Goal: Transaction & Acquisition: Purchase product/service

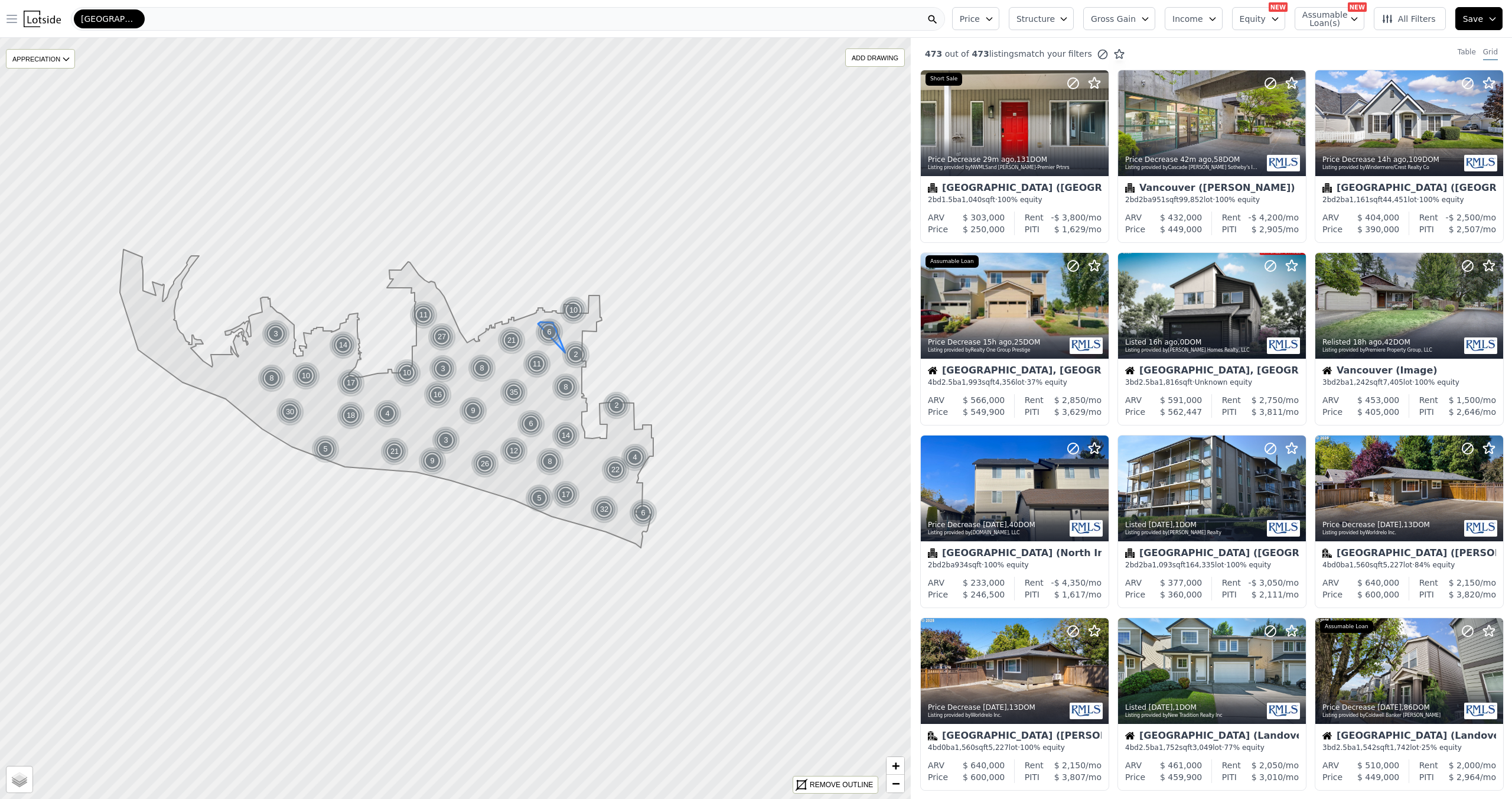
click at [14, 25] on icon "button" at bounding box center [12, 19] width 14 height 14
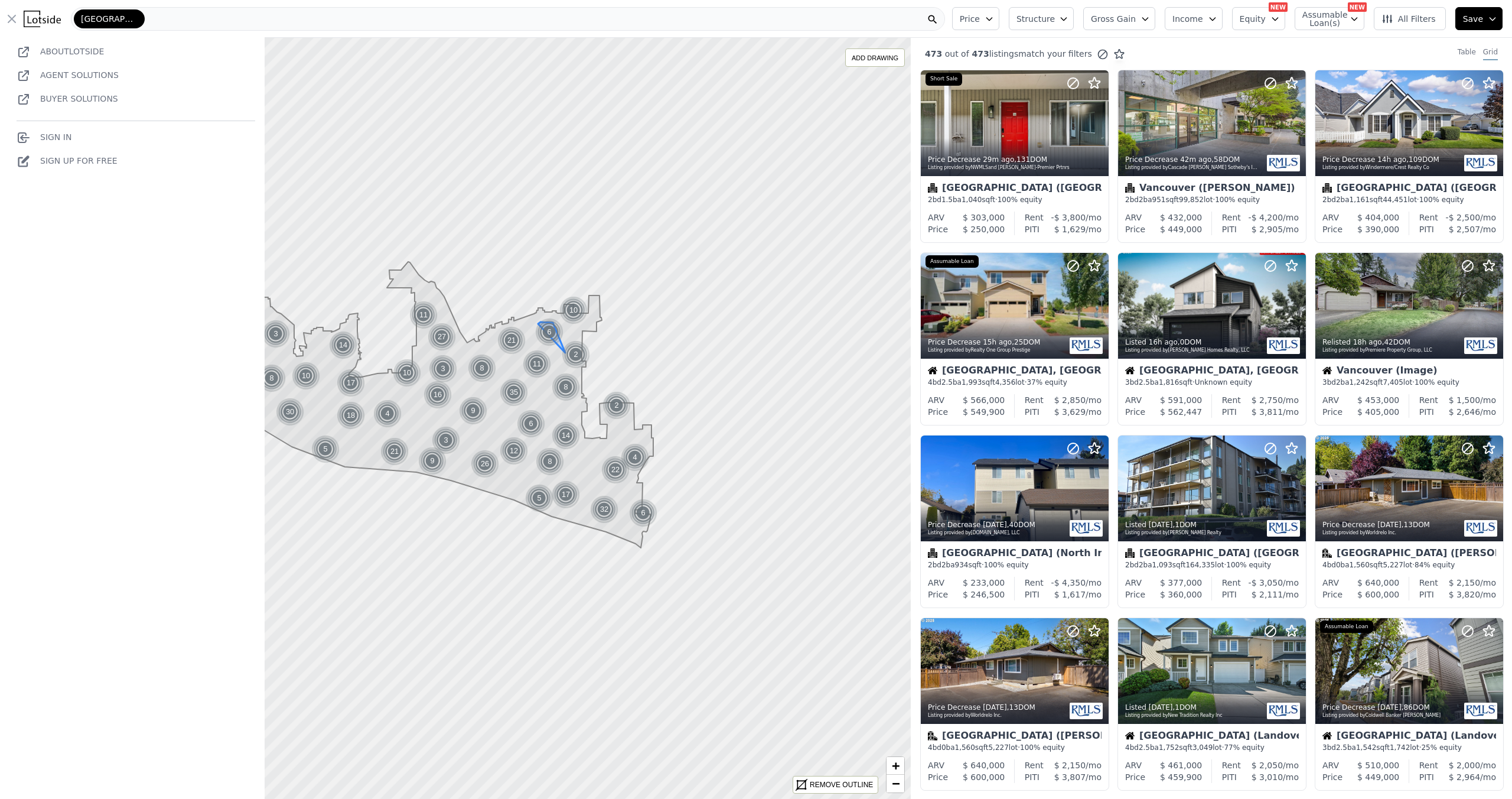
click at [58, 142] on link "Sign In" at bounding box center [44, 137] width 55 height 9
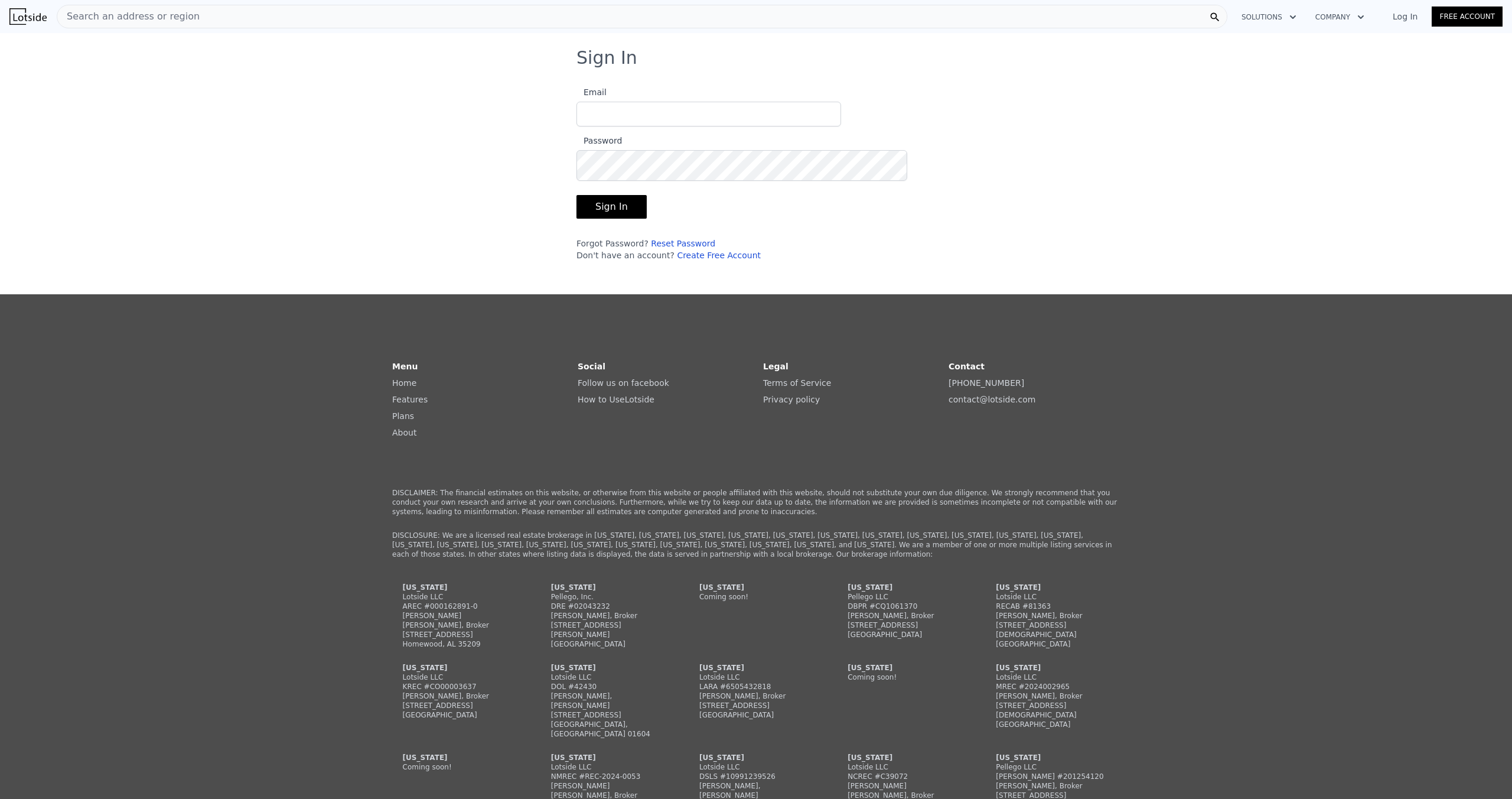
type input "byron.grier22@gmail.com"
click at [577, 218] on button "Sign In" at bounding box center [611, 207] width 70 height 24
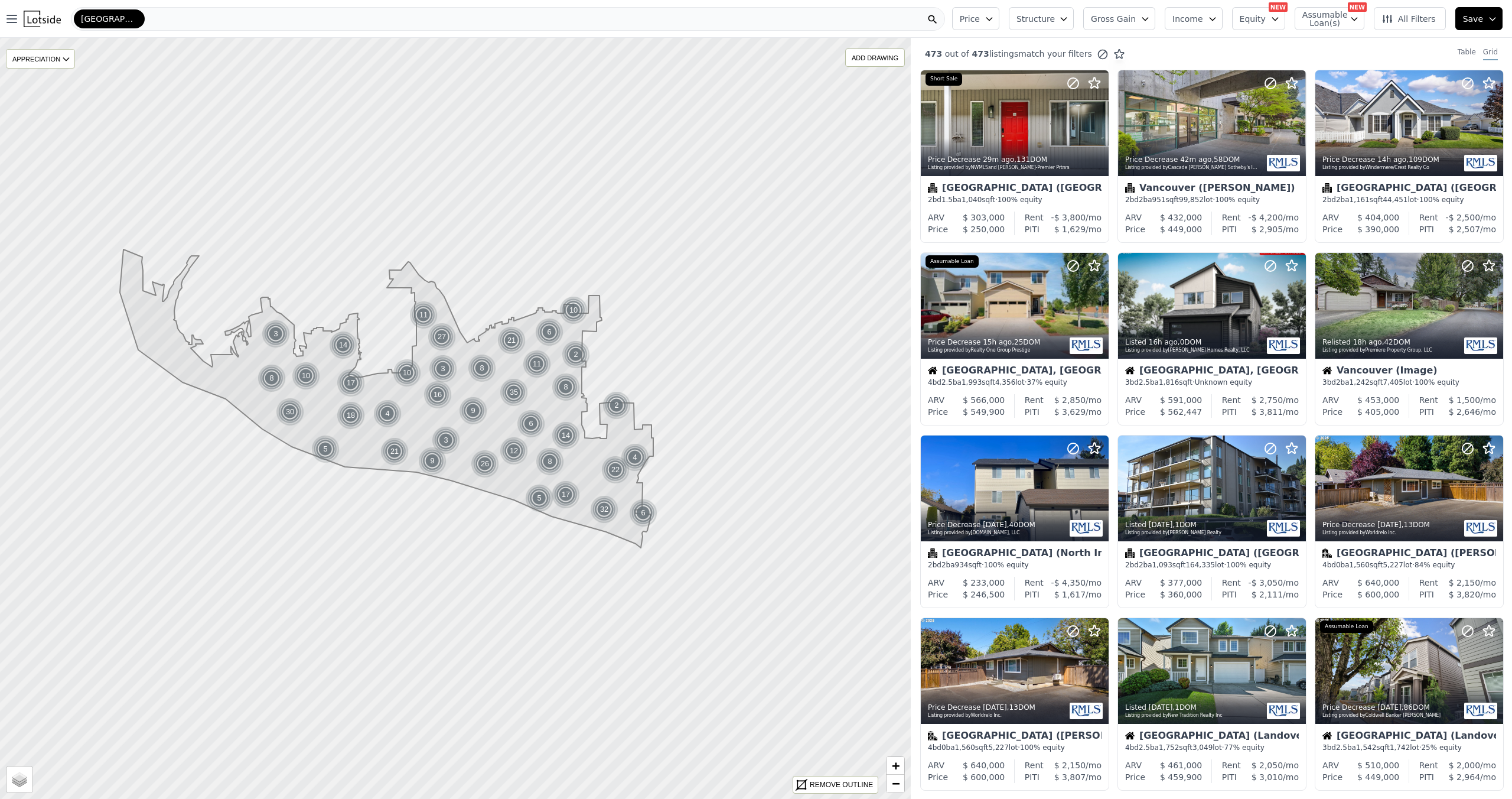
click at [1488, 24] on icon "button" at bounding box center [1492, 19] width 9 height 9
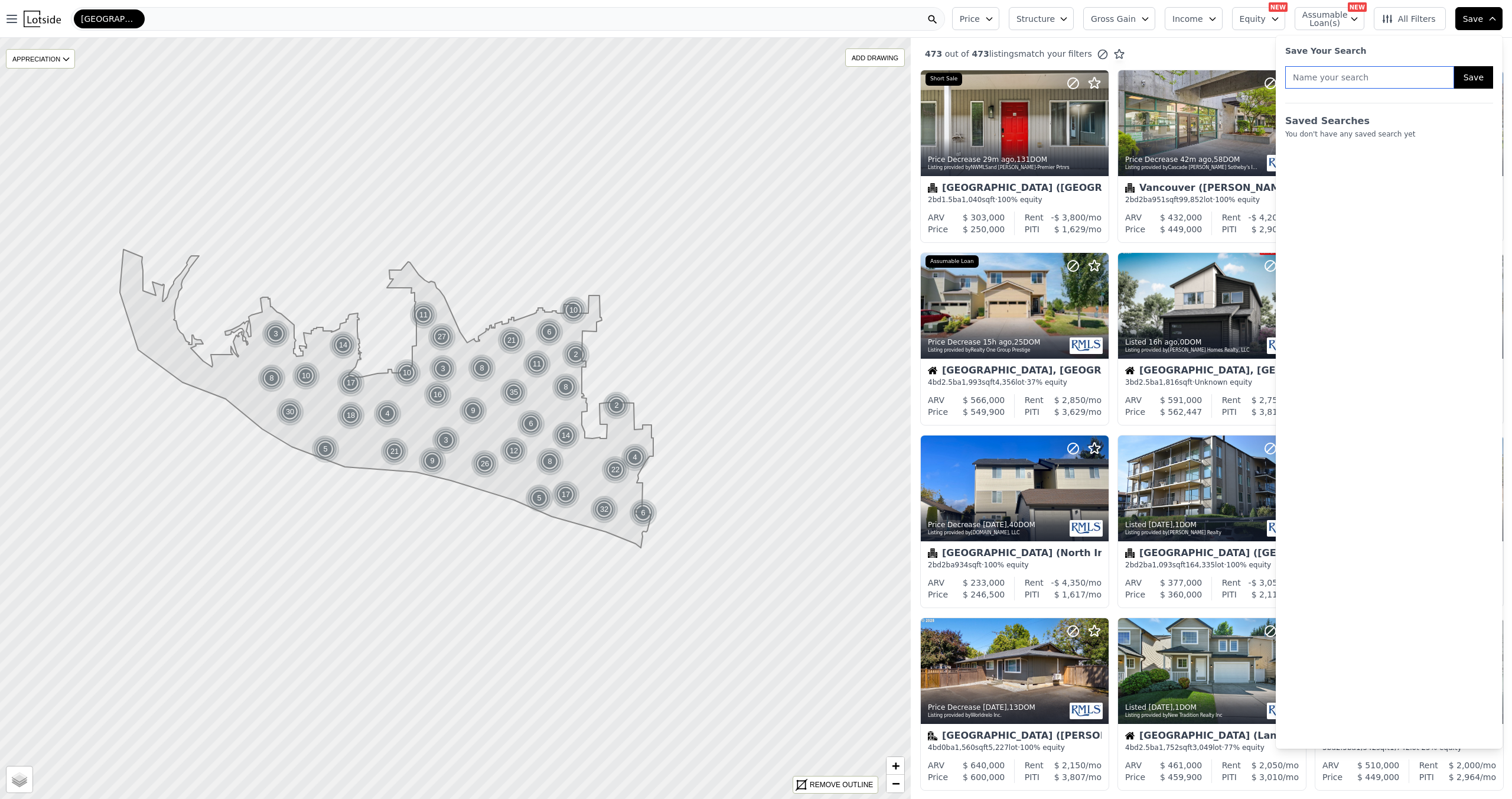
click at [1286, 89] on input "text" at bounding box center [1370, 77] width 169 height 22
type input "[PERSON_NAME] [PERSON_NAME]"
click at [1490, 96] on div "Save Your Search Byron Lee Grier Save Saved Searches You don't have any saved s…" at bounding box center [1389, 392] width 217 height 704
click at [1481, 89] on button "Save" at bounding box center [1473, 77] width 39 height 22
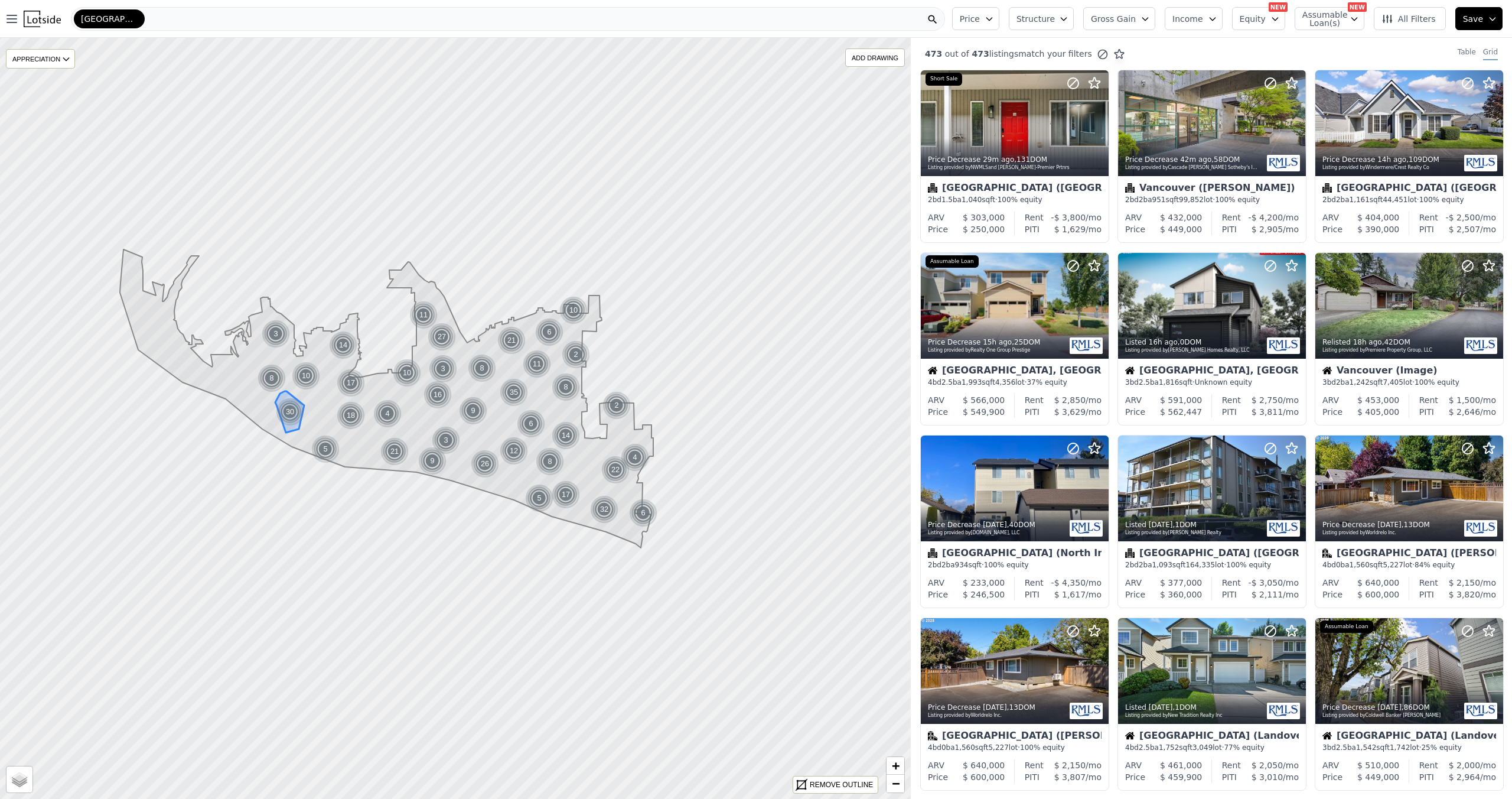
click at [293, 424] on div "30" at bounding box center [290, 411] width 28 height 28
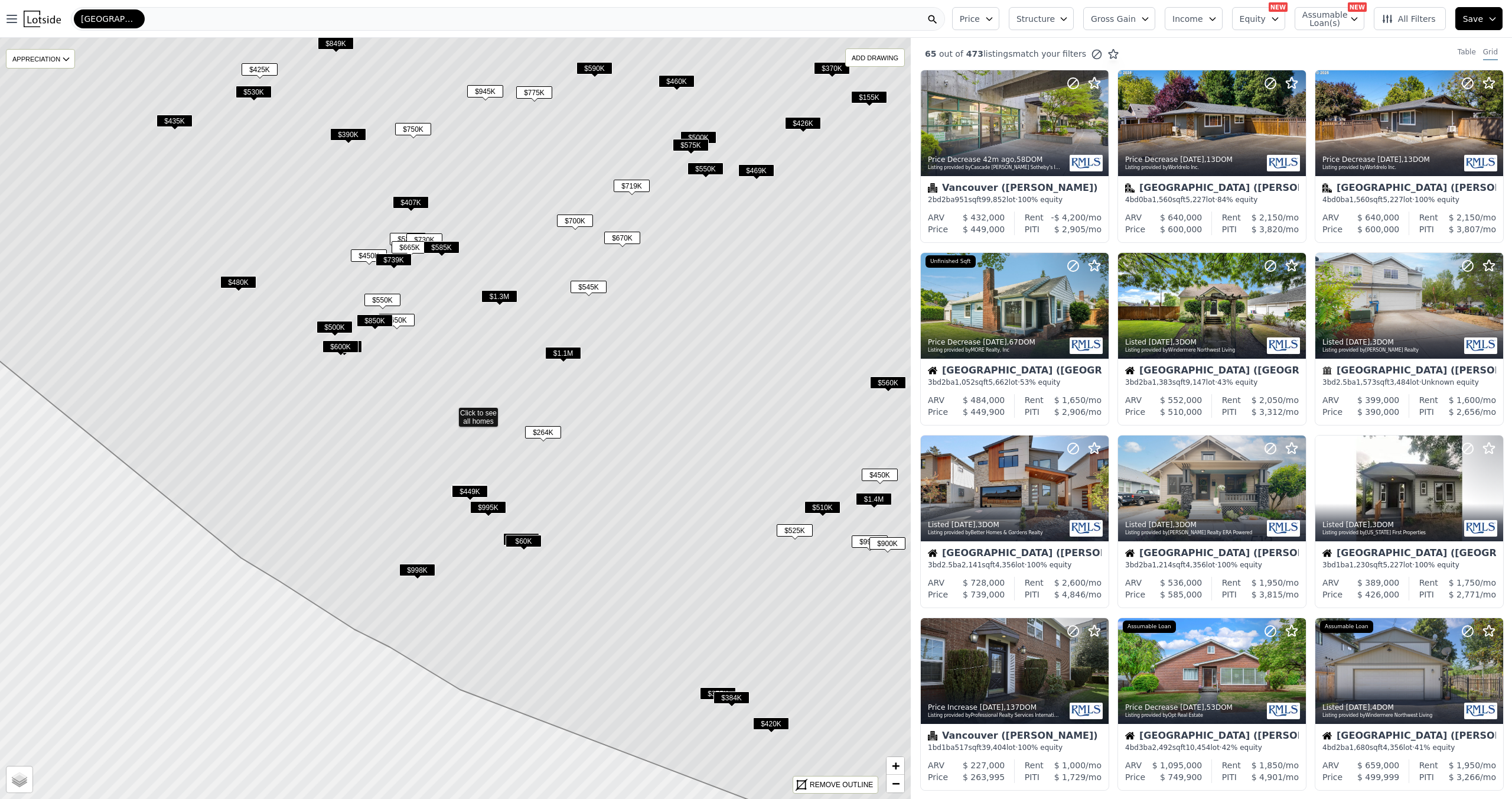
click at [335, 333] on span "$500K" at bounding box center [335, 327] width 36 height 12
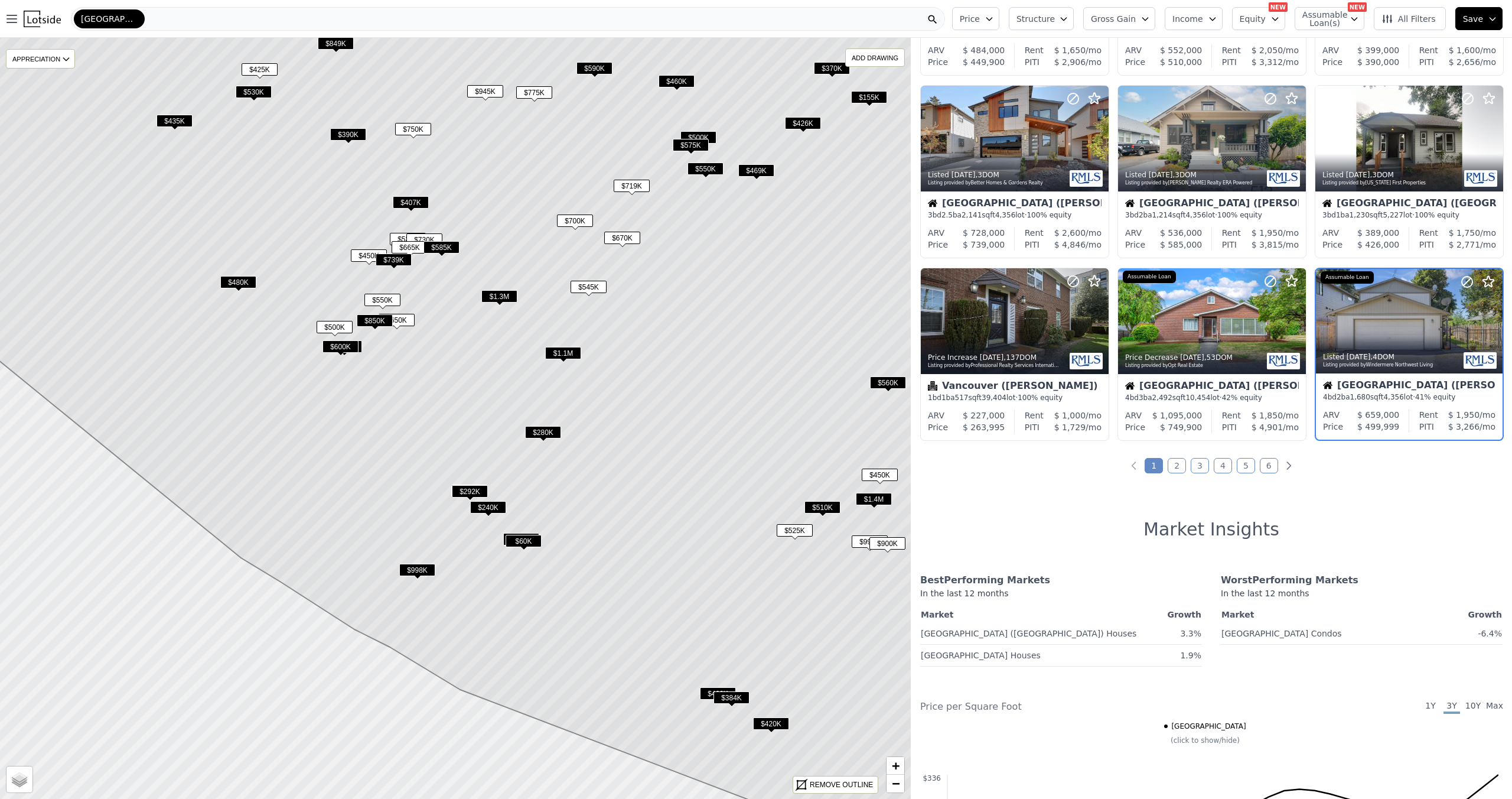
scroll to position [437, 39]
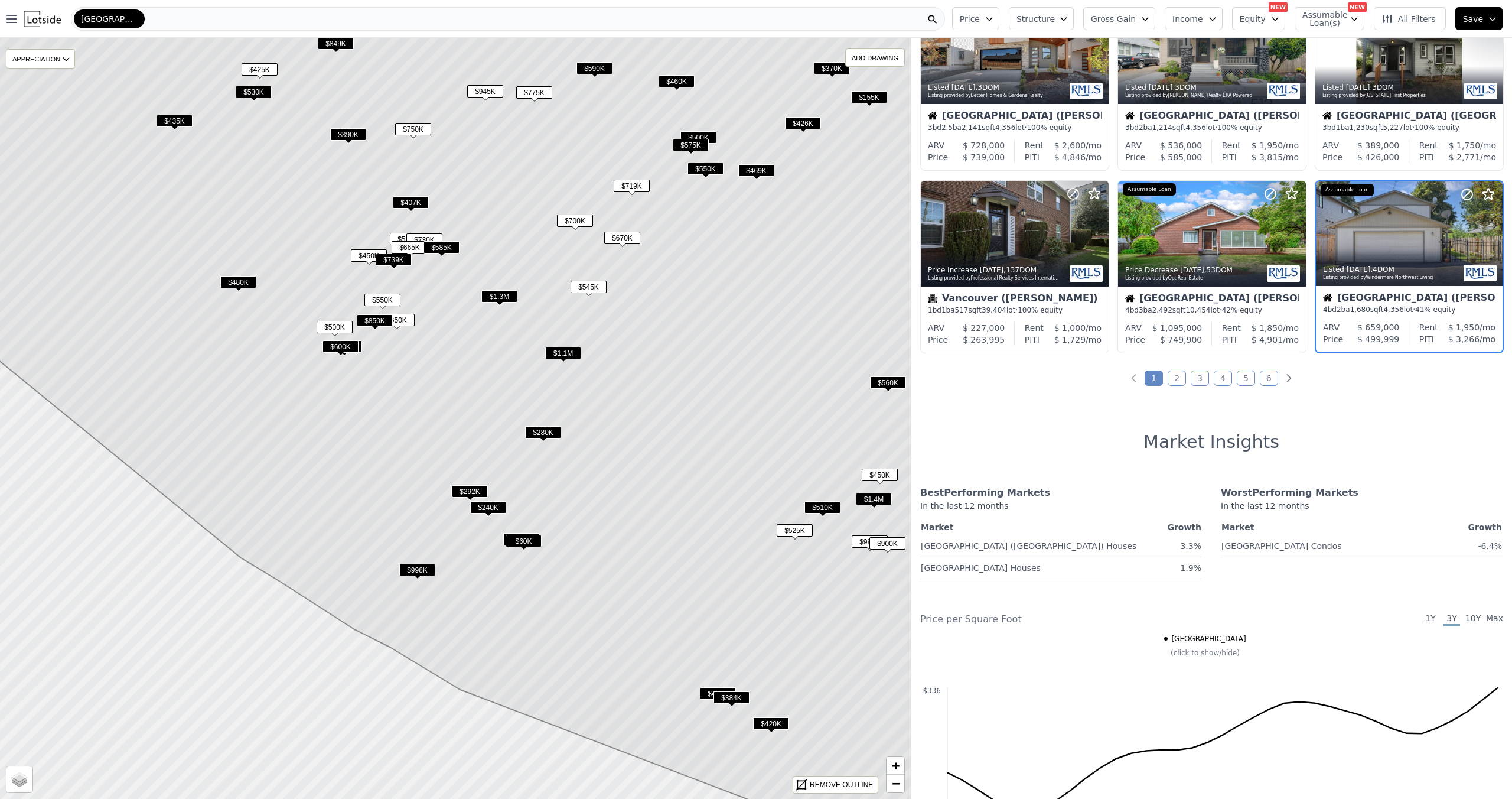
click at [379, 327] on span "$850K" at bounding box center [375, 320] width 36 height 12
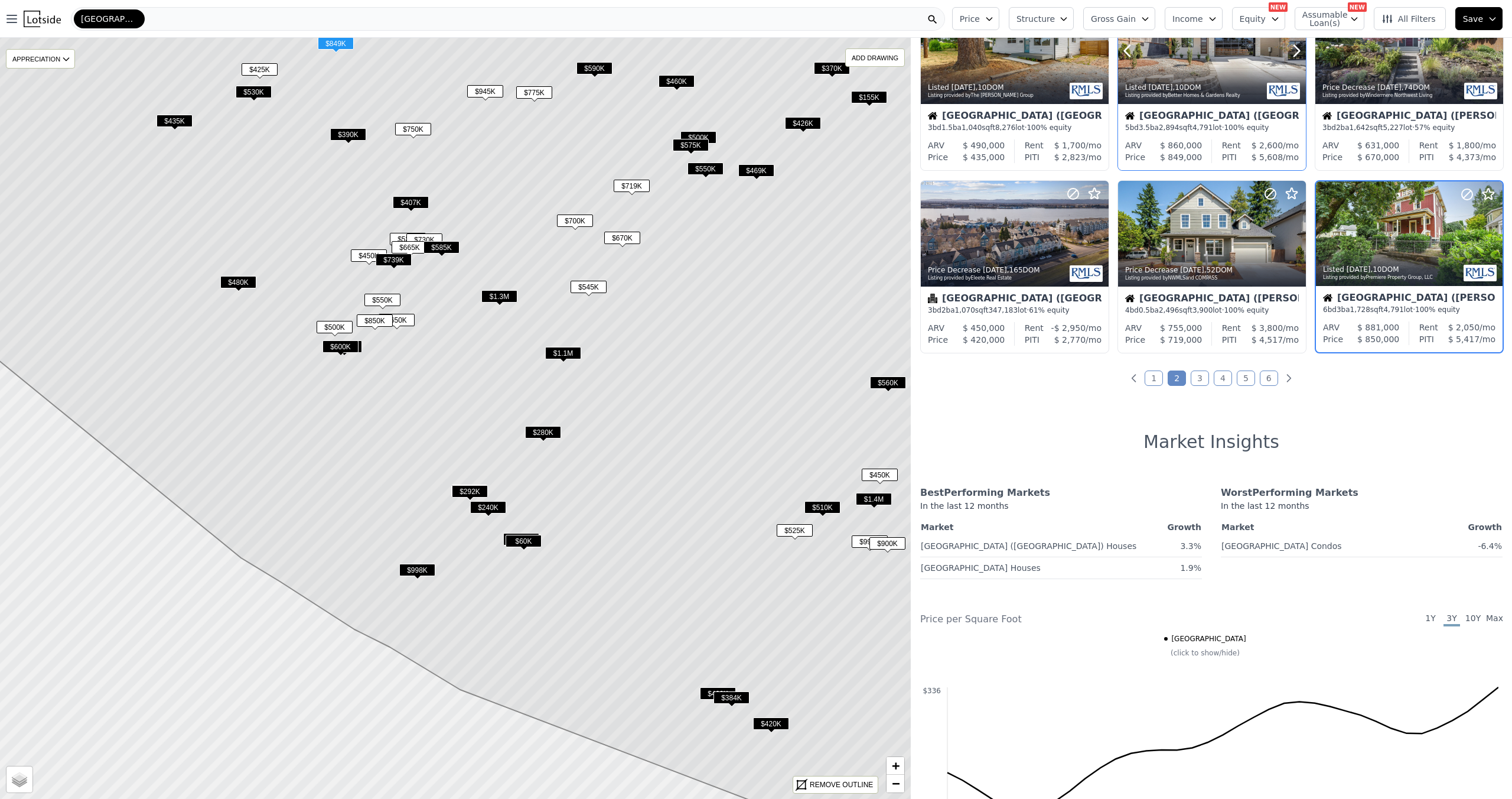
click at [1174, 87] on div at bounding box center [1212, 77] width 188 height 21
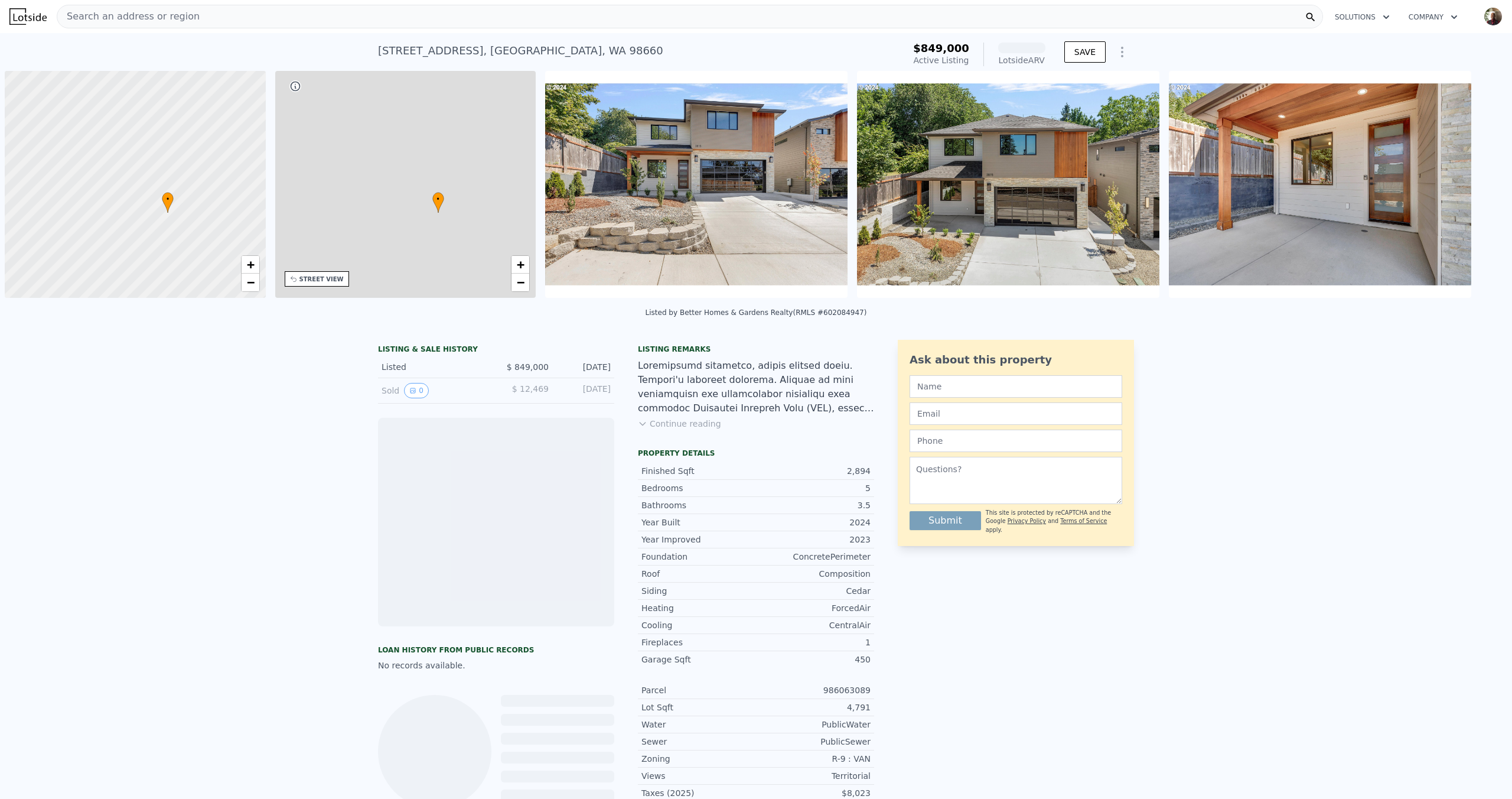
scroll to position [0, 6]
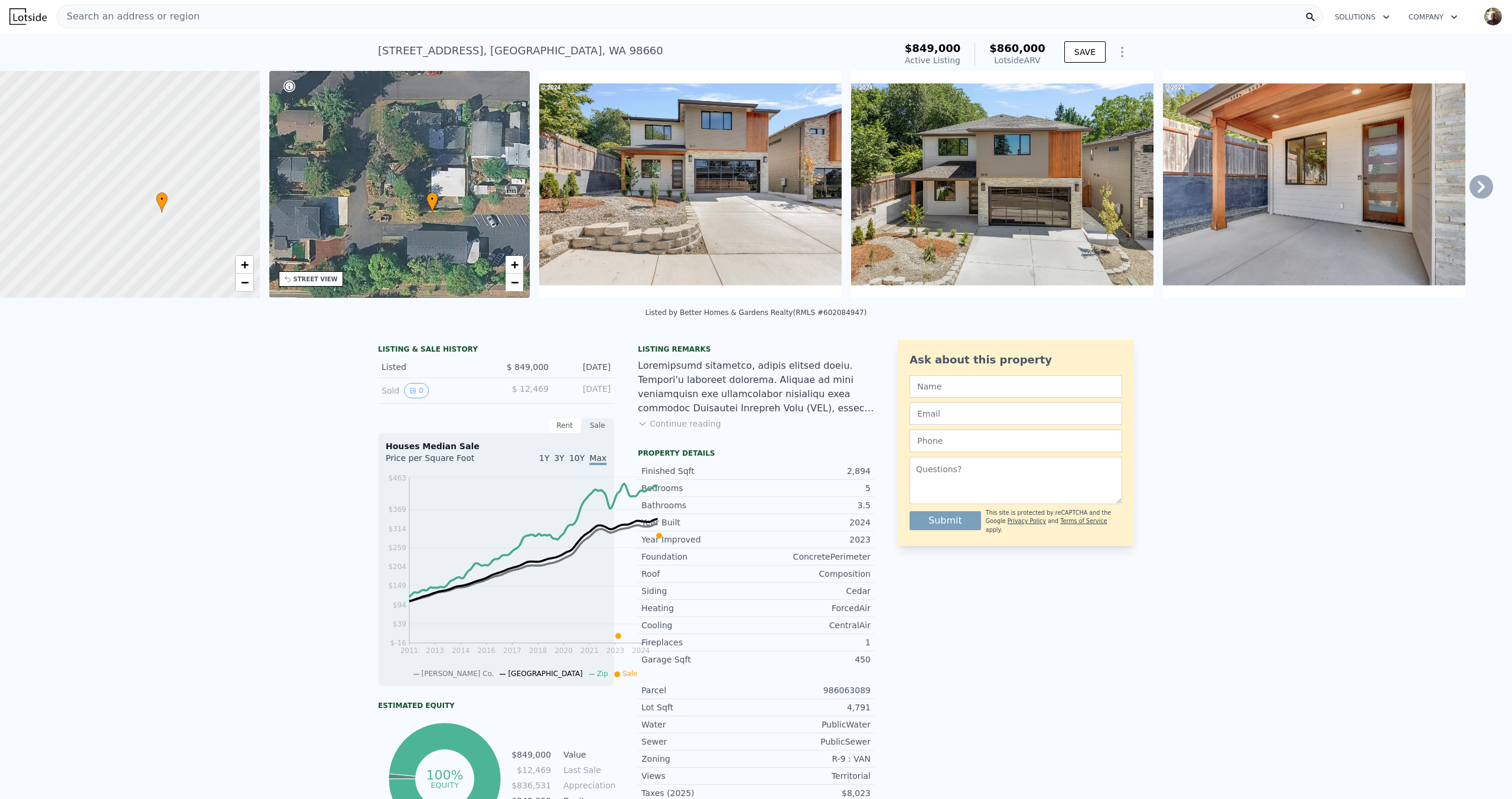
click at [438, 205] on span "•" at bounding box center [432, 199] width 12 height 10
drag, startPoint x: 277, startPoint y: 65, endPoint x: 502, endPoint y: 62, distance: 225.0
click at [502, 62] on div "3815 Rose Ct , Vancouver , WA 98660 Active at $849k (~ARV $860k ) $849,000 Acti…" at bounding box center [756, 52] width 1512 height 38
copy div "3815 Rose Ct , Vancouver , WA 98660"
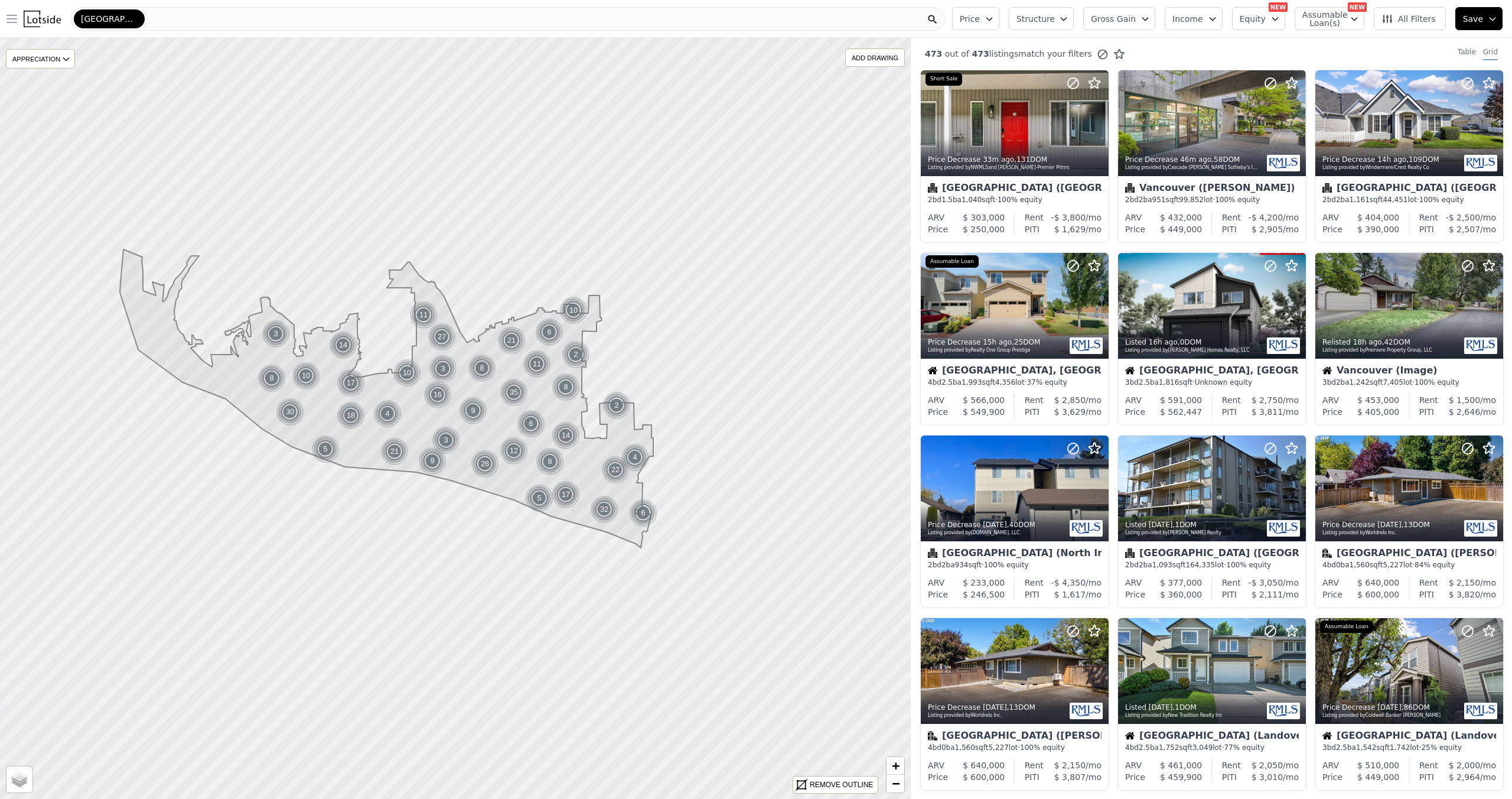
click at [16, 22] on icon "button" at bounding box center [12, 19] width 14 height 14
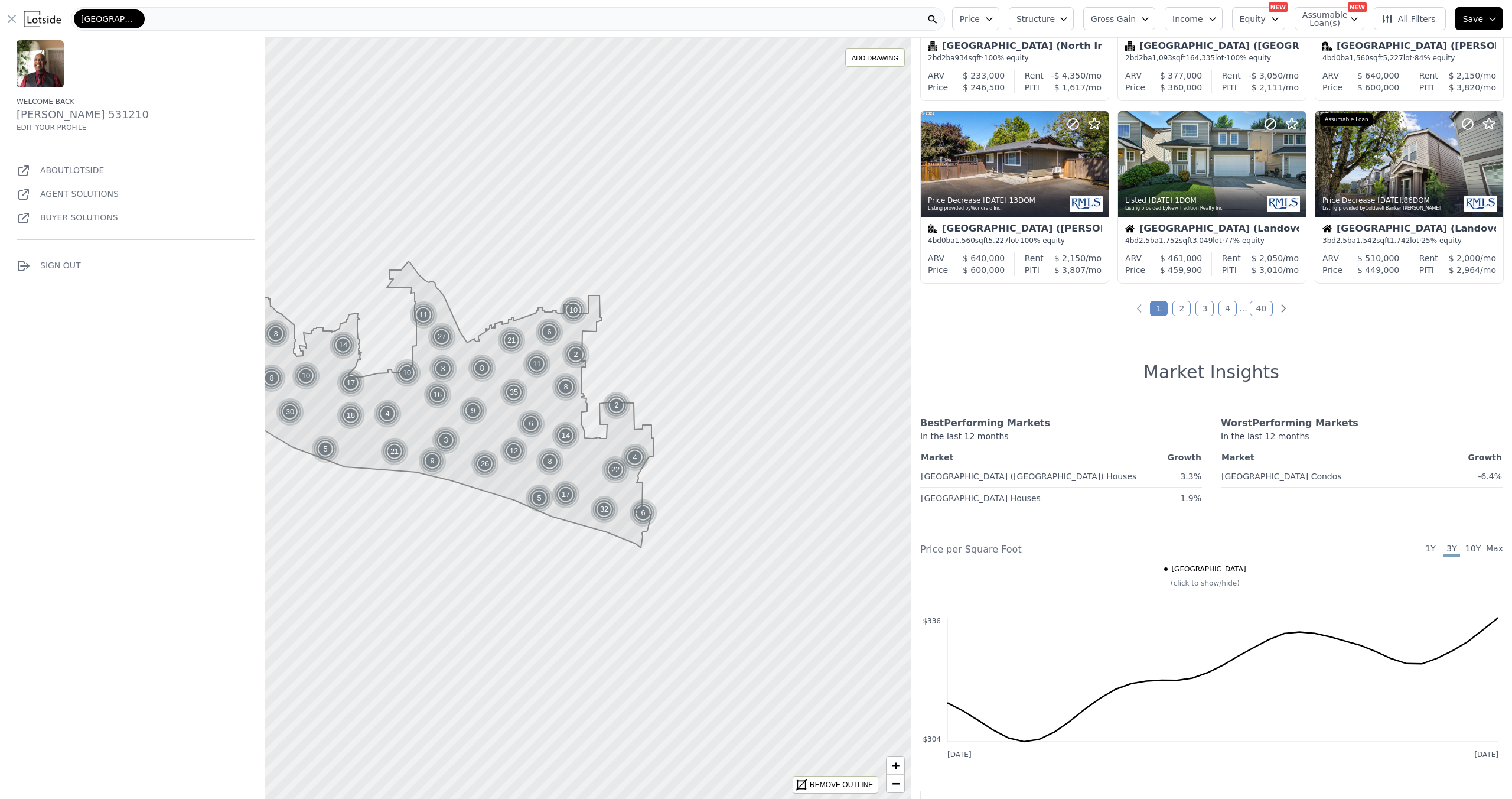
scroll to position [496, 0]
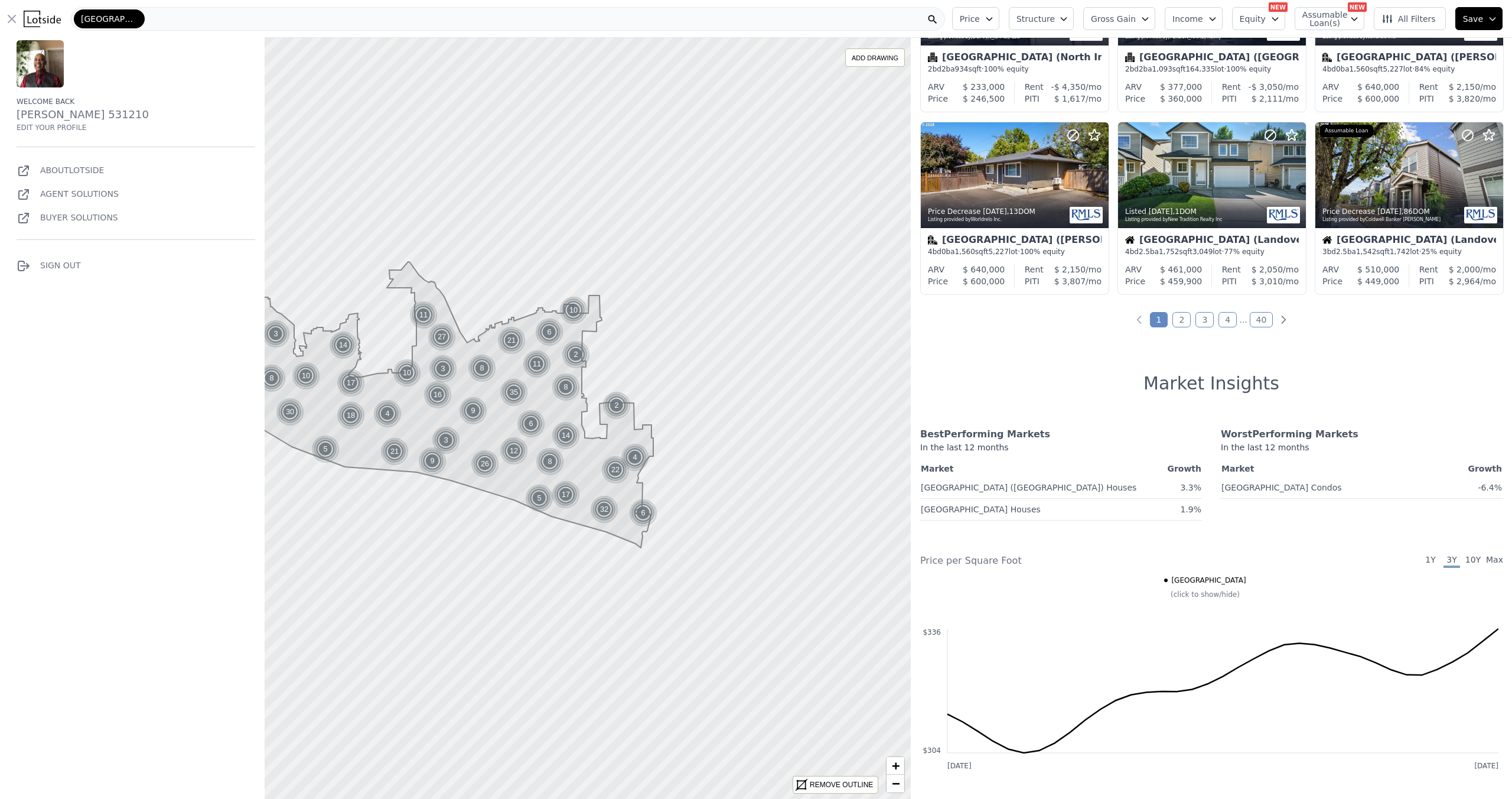
click at [1173, 327] on link "2" at bounding box center [1182, 319] width 18 height 15
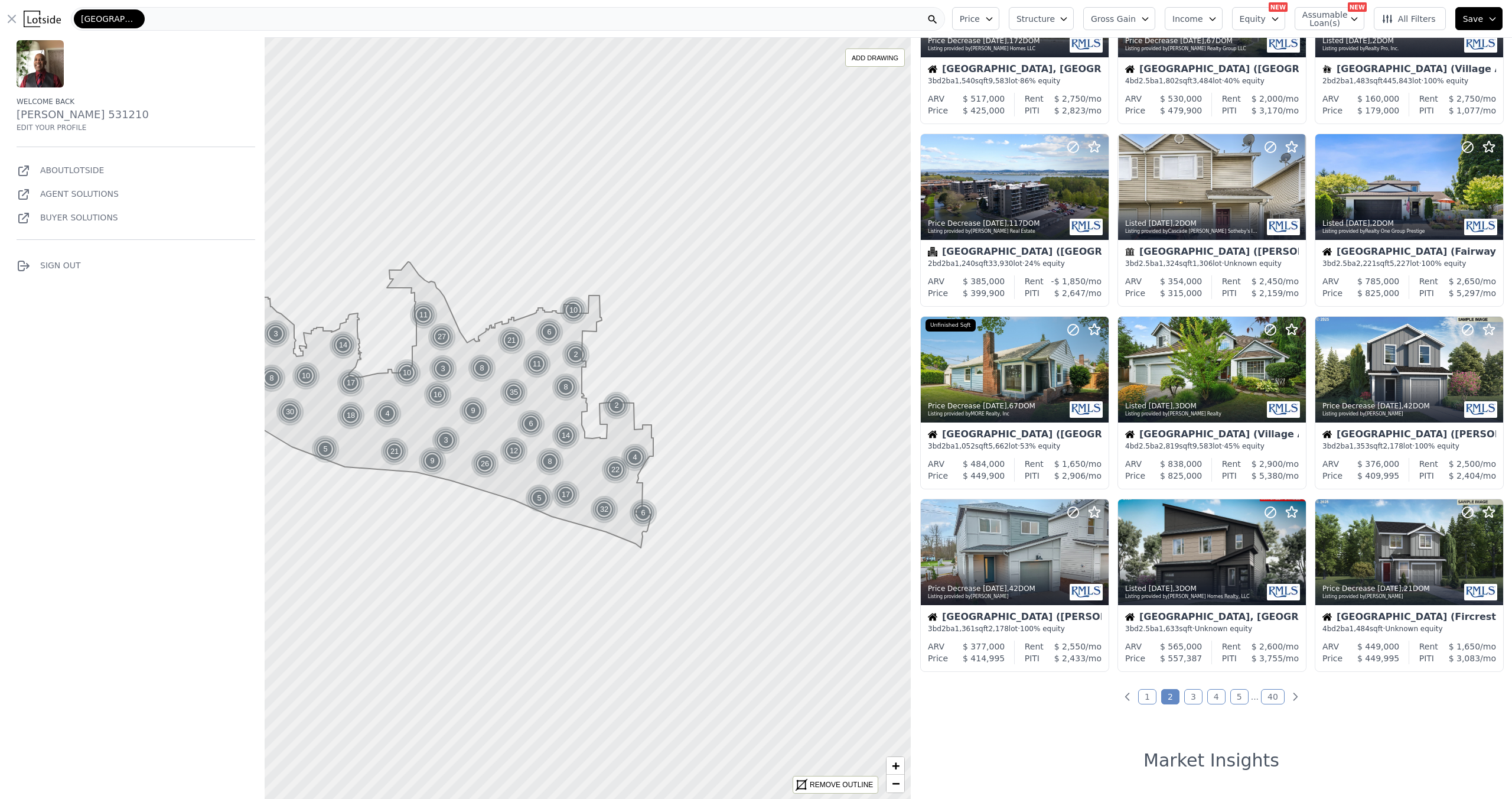
scroll to position [0, 0]
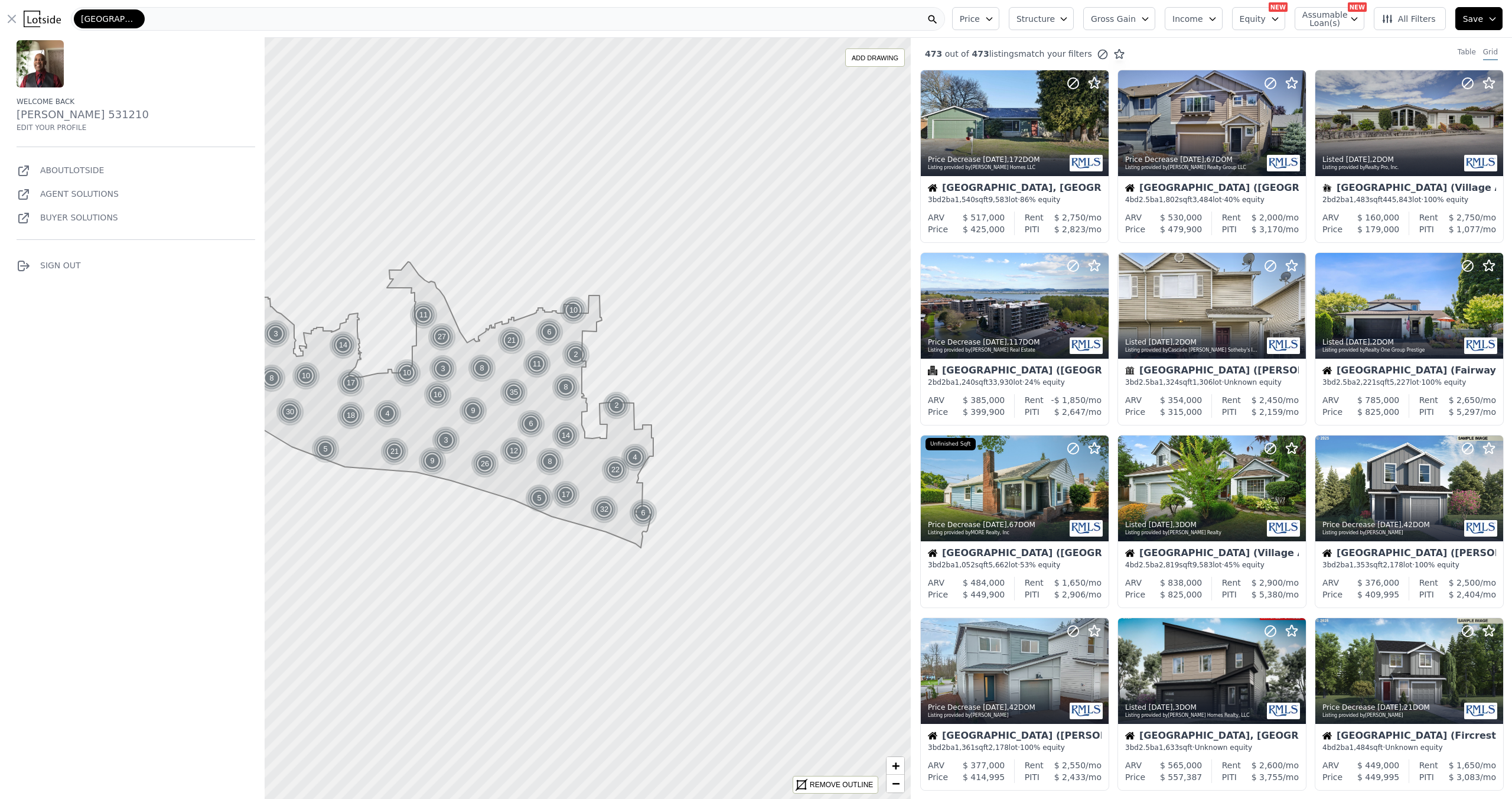
click at [960, 25] on span "Price" at bounding box center [970, 19] width 20 height 12
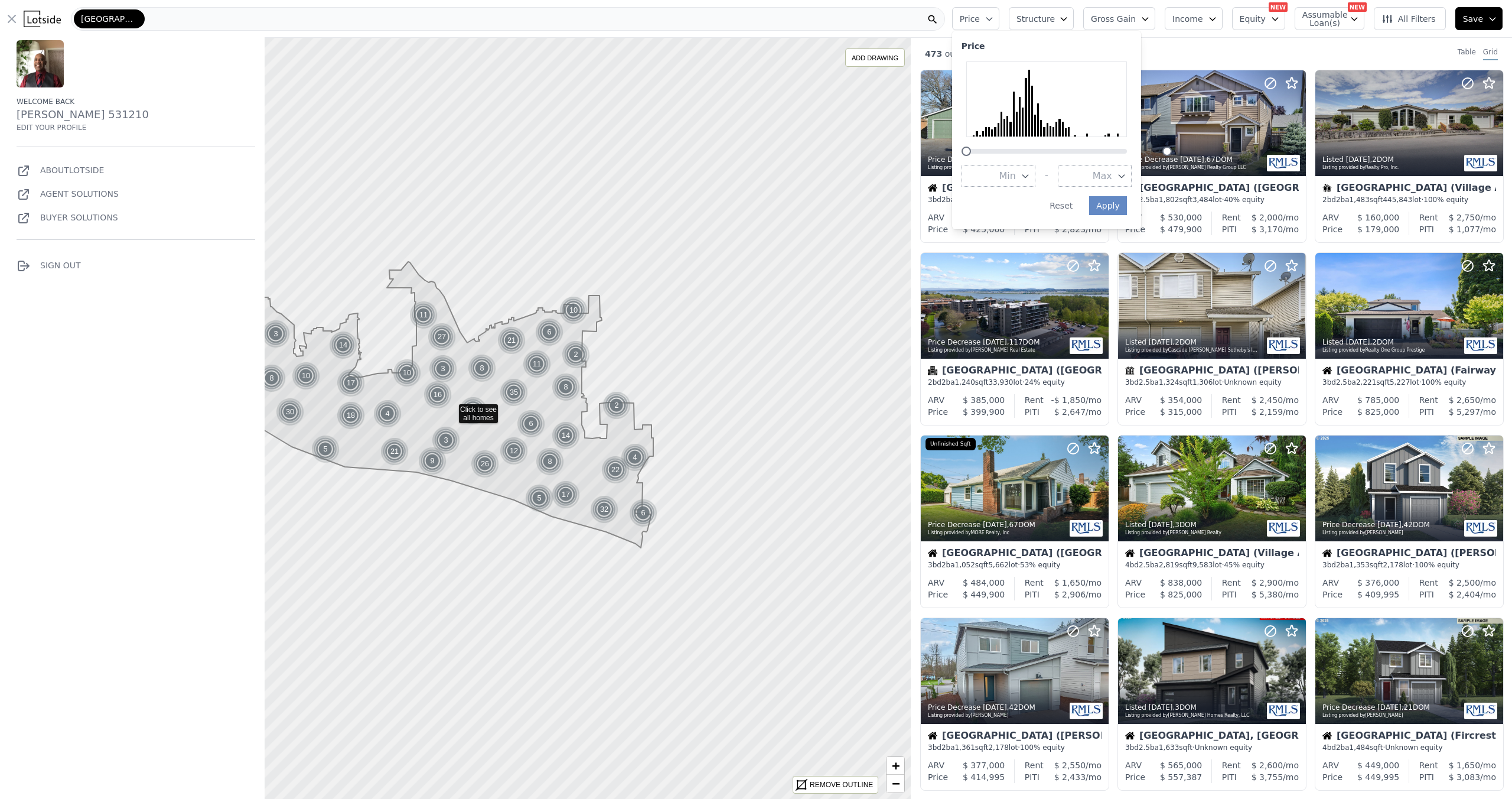
click at [962, 187] on button "Min" at bounding box center [998, 176] width 74 height 21
click at [962, 229] on button "$100K" at bounding box center [998, 218] width 74 height 21
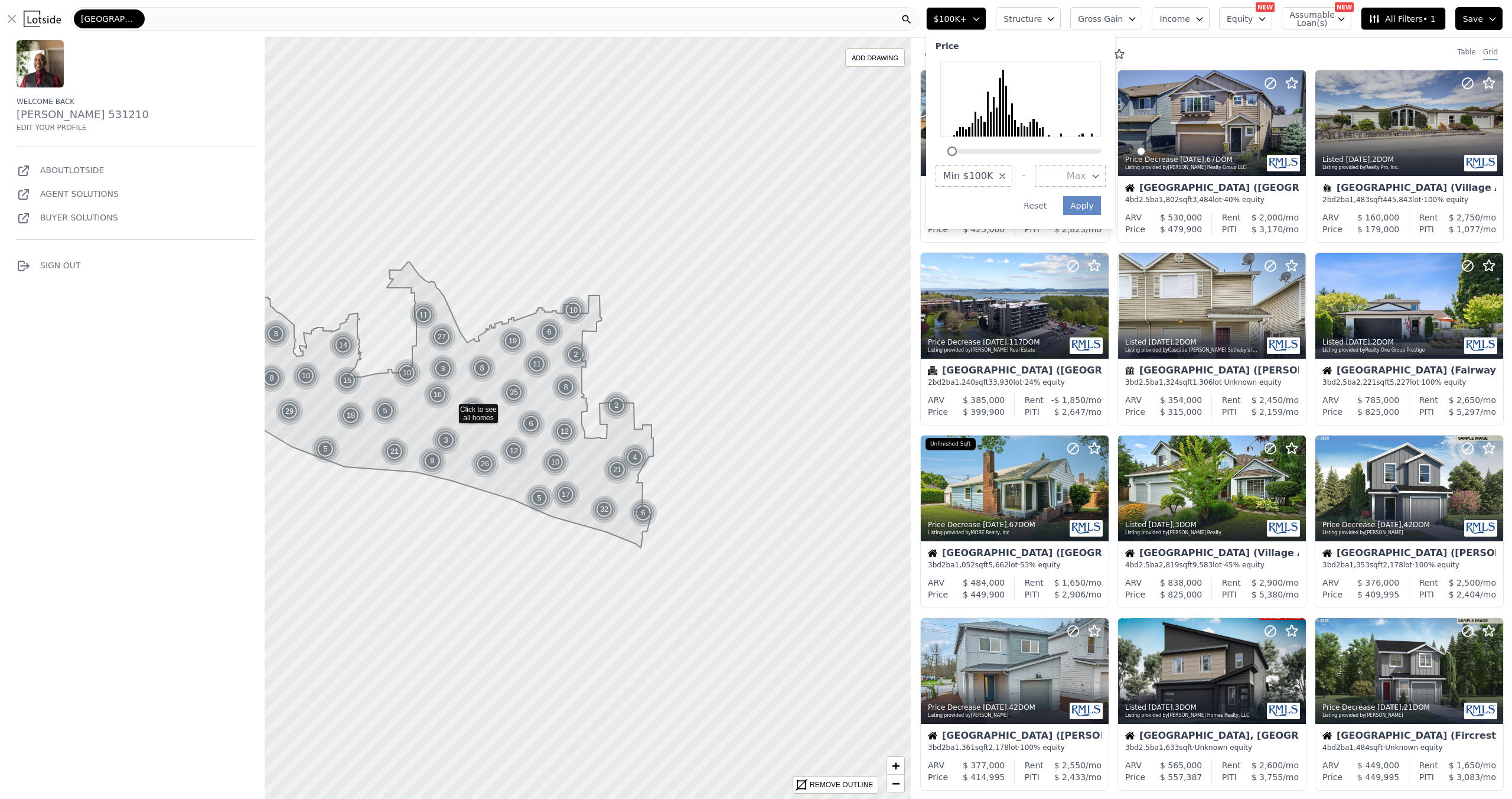
click at [1091, 181] on icon "button" at bounding box center [1095, 176] width 9 height 9
click at [1035, 298] on button "$10.0M" at bounding box center [1071, 287] width 71 height 21
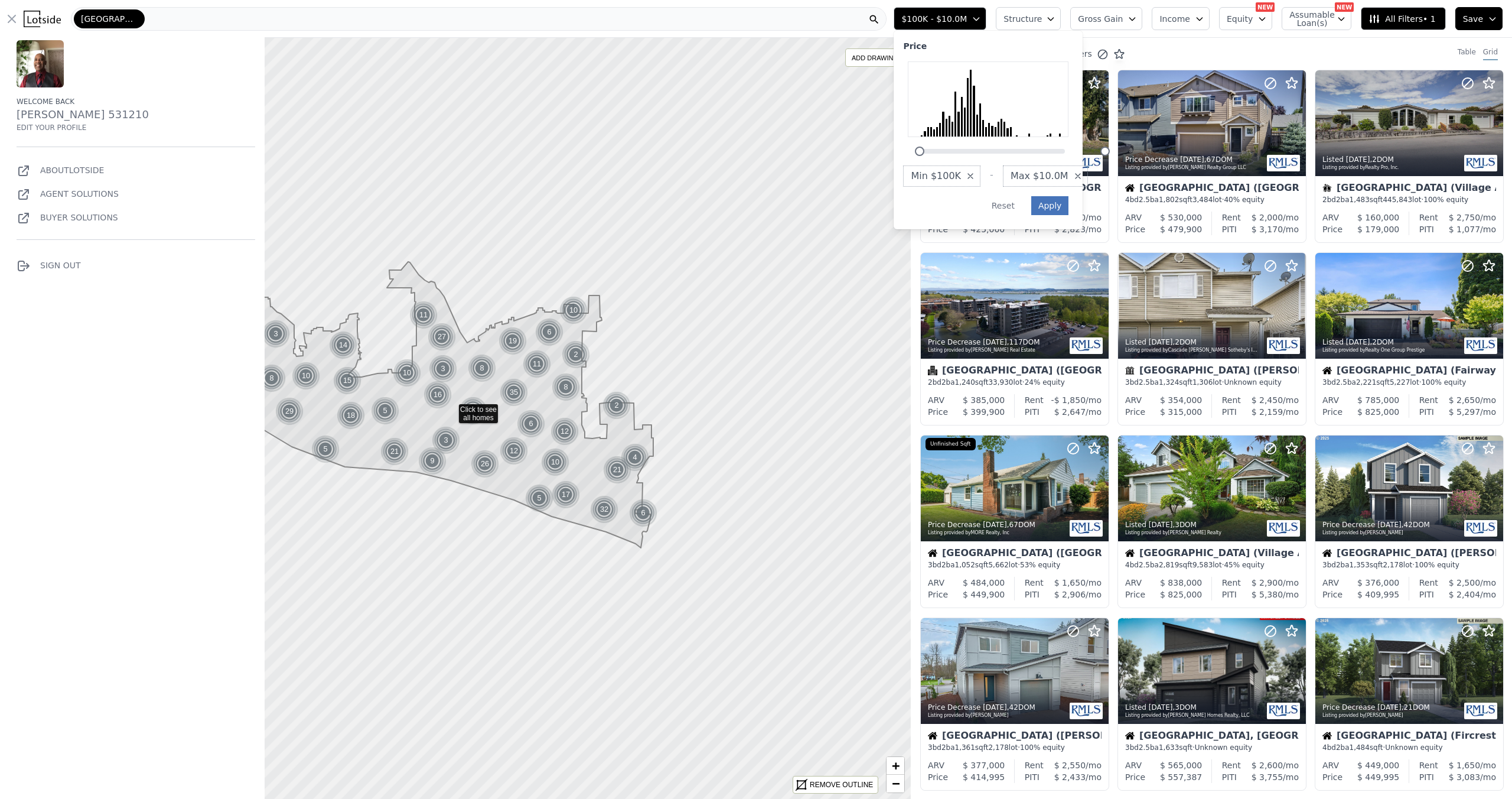
click at [1031, 215] on button "Apply" at bounding box center [1050, 205] width 38 height 19
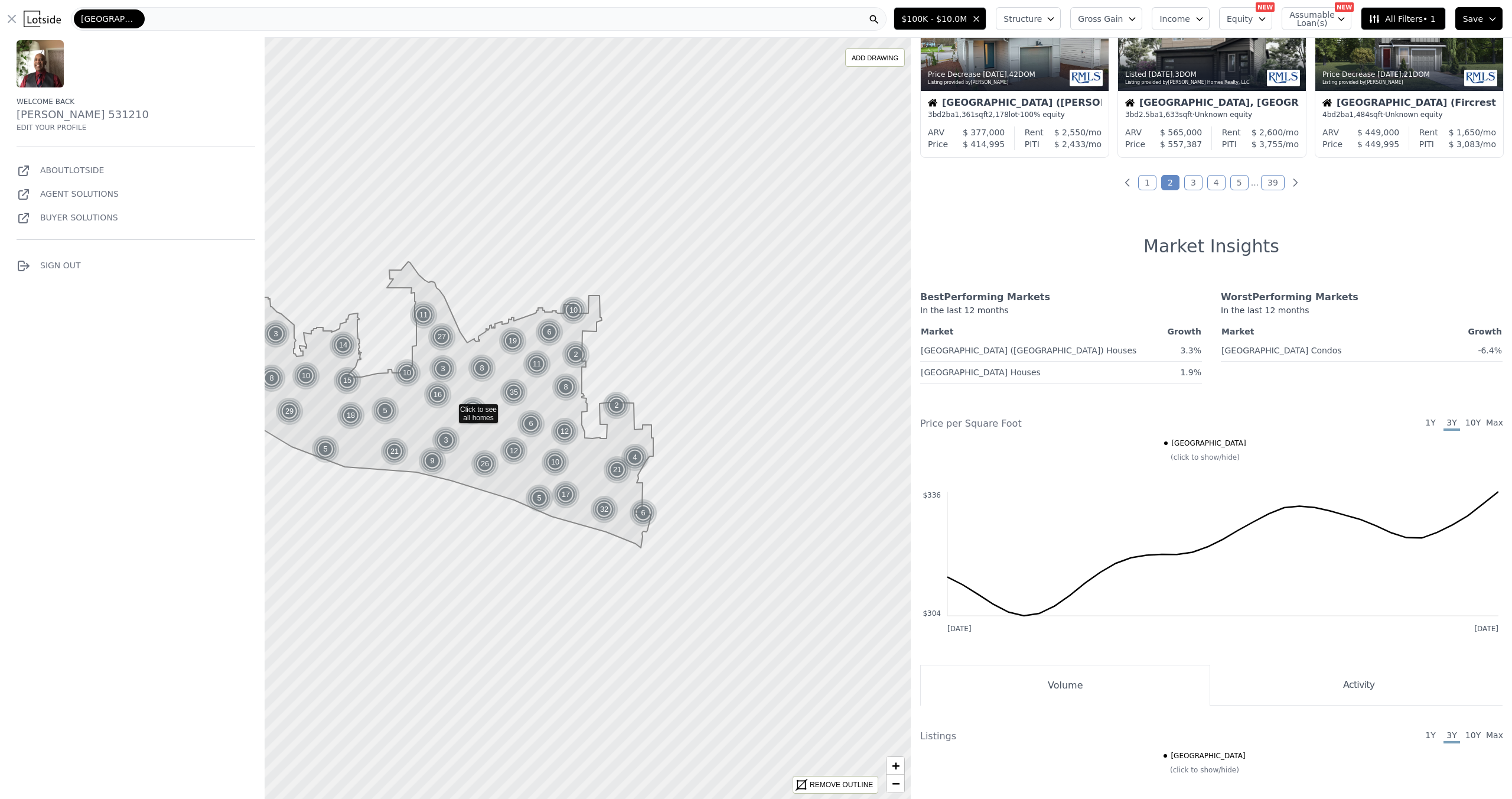
scroll to position [659, 0]
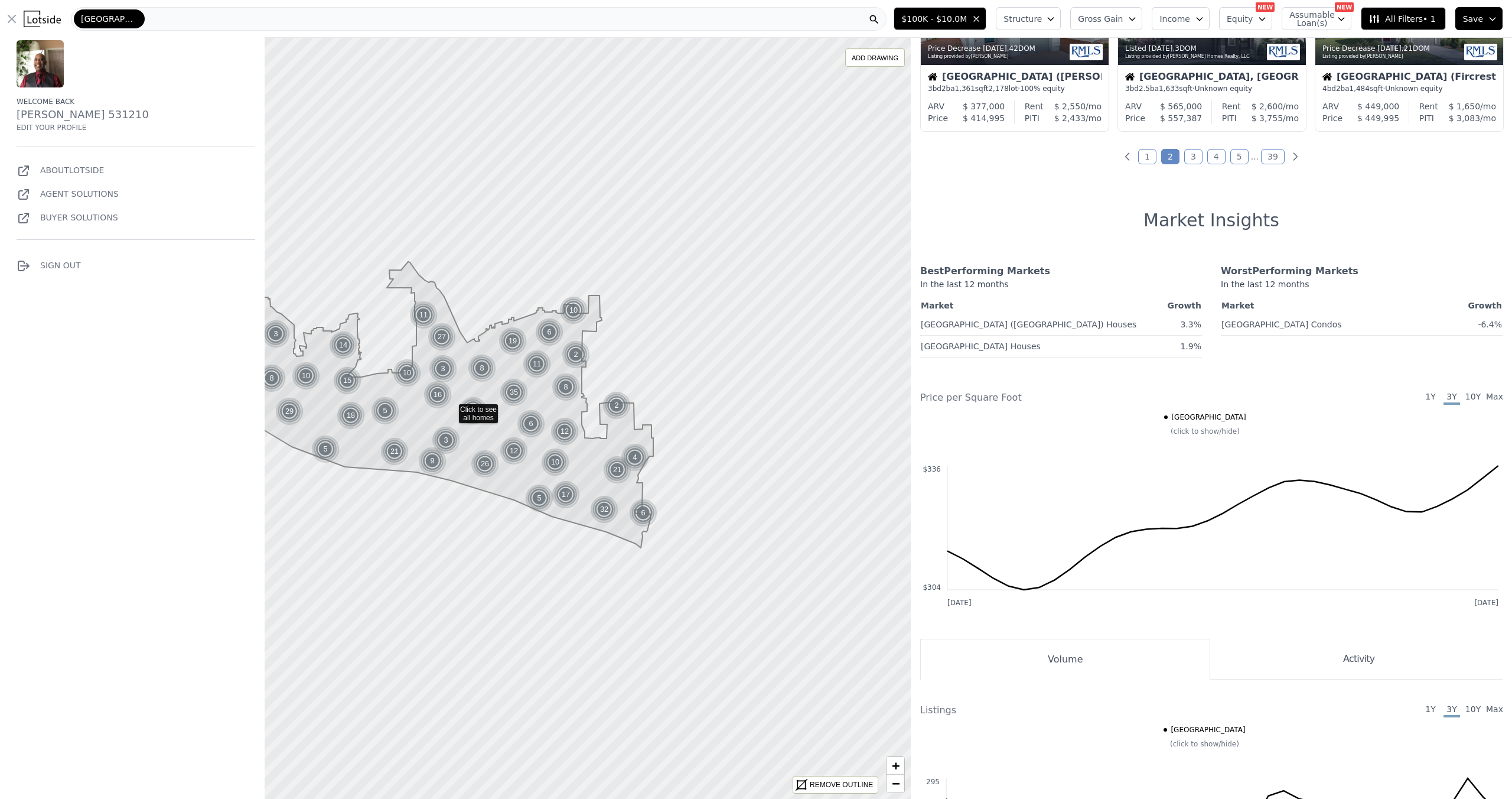
click at [1185, 164] on link "3" at bounding box center [1194, 156] width 18 height 15
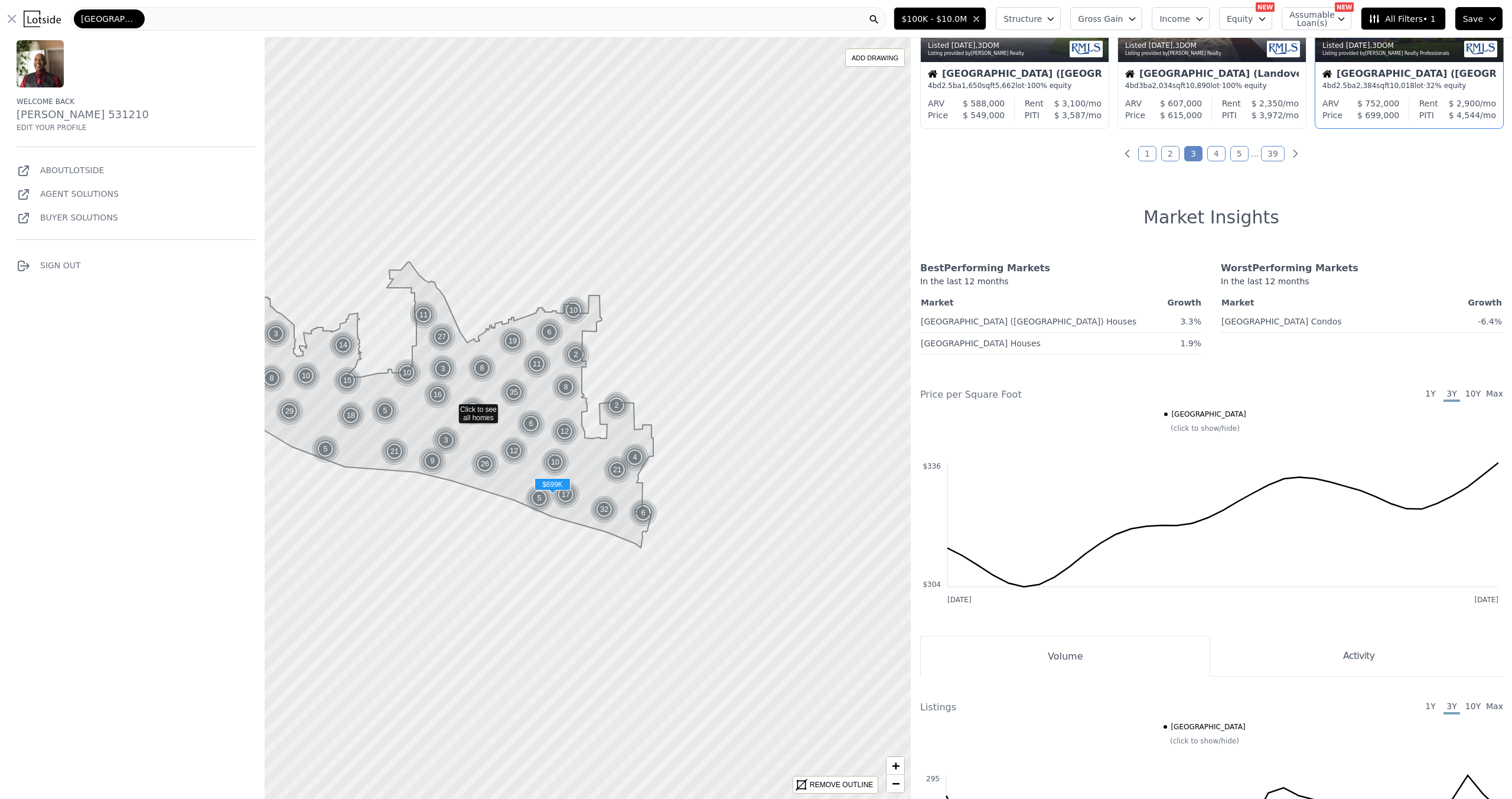
scroll to position [656, 0]
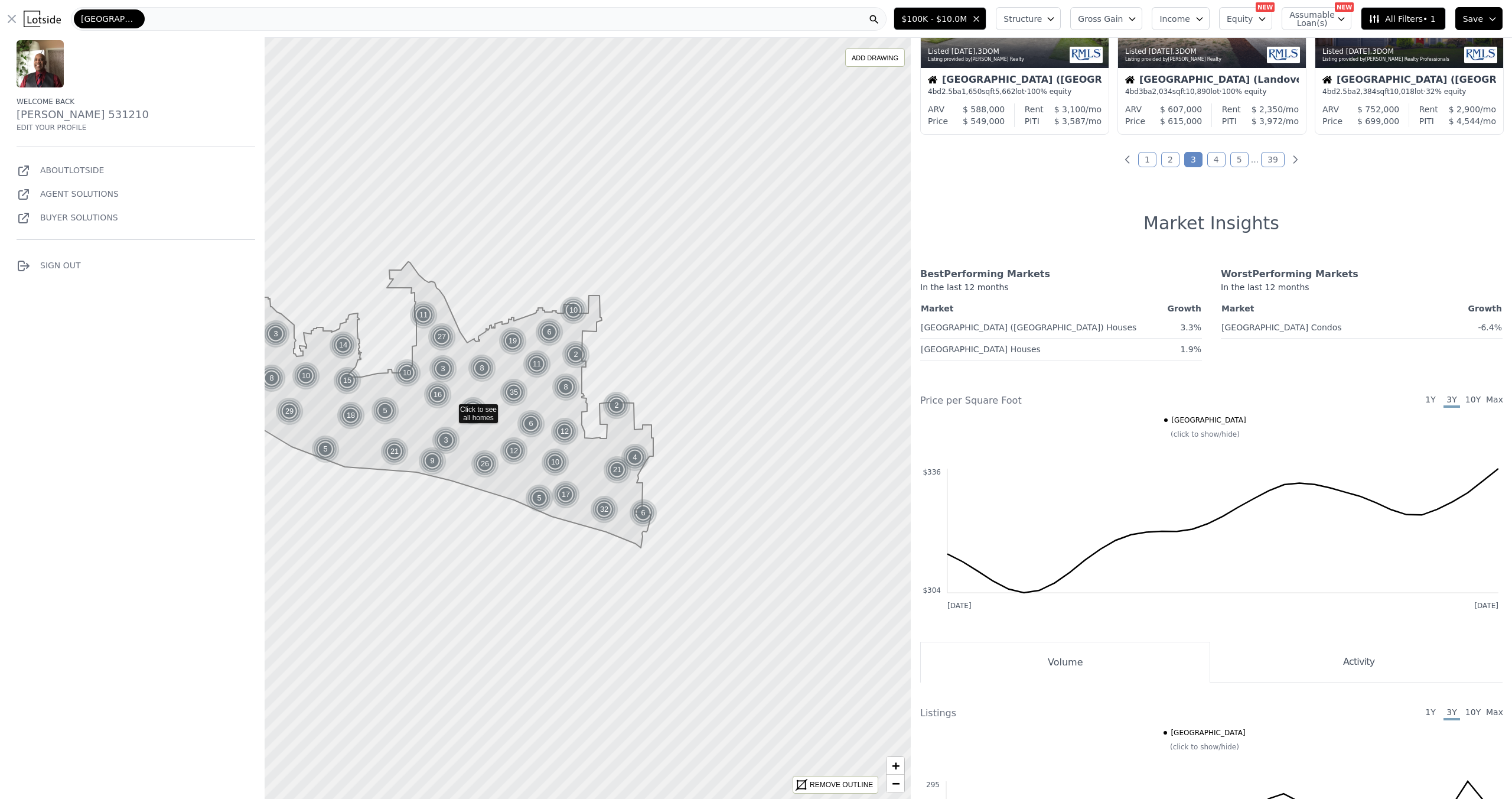
click at [1208, 167] on link "4" at bounding box center [1217, 159] width 18 height 15
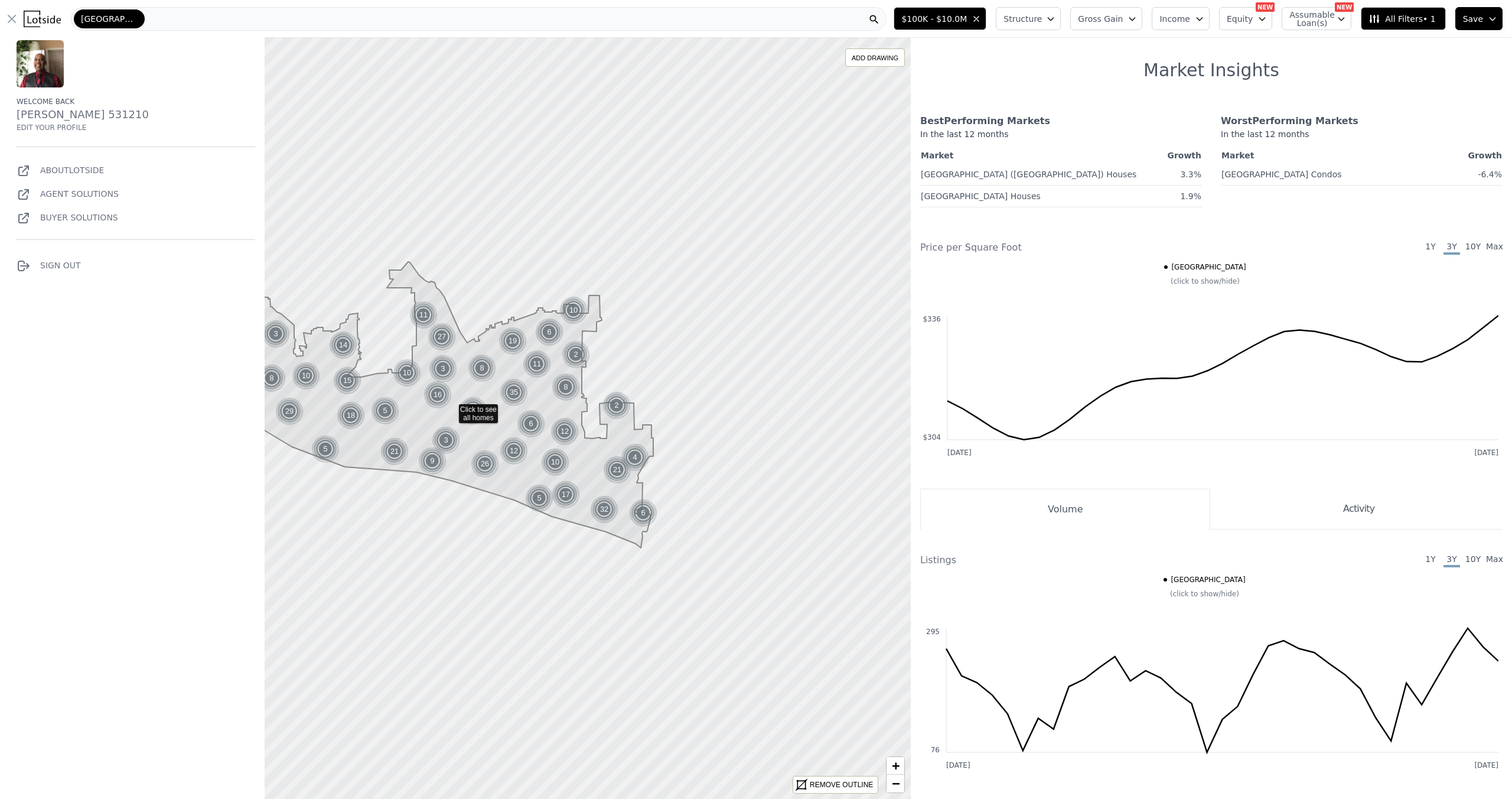
scroll to position [789, 0]
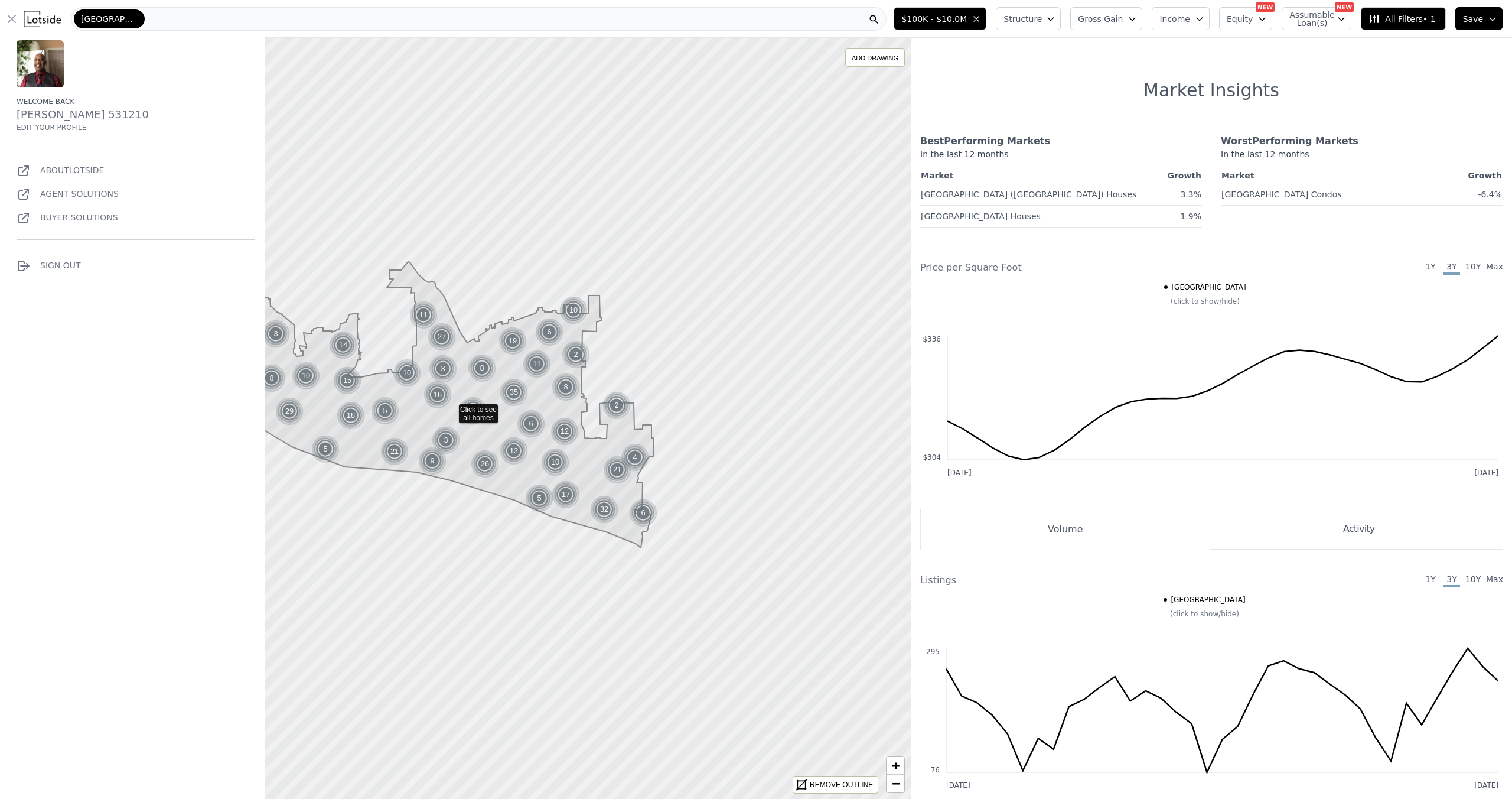
click at [1237, 34] on link "5" at bounding box center [1240, 26] width 18 height 15
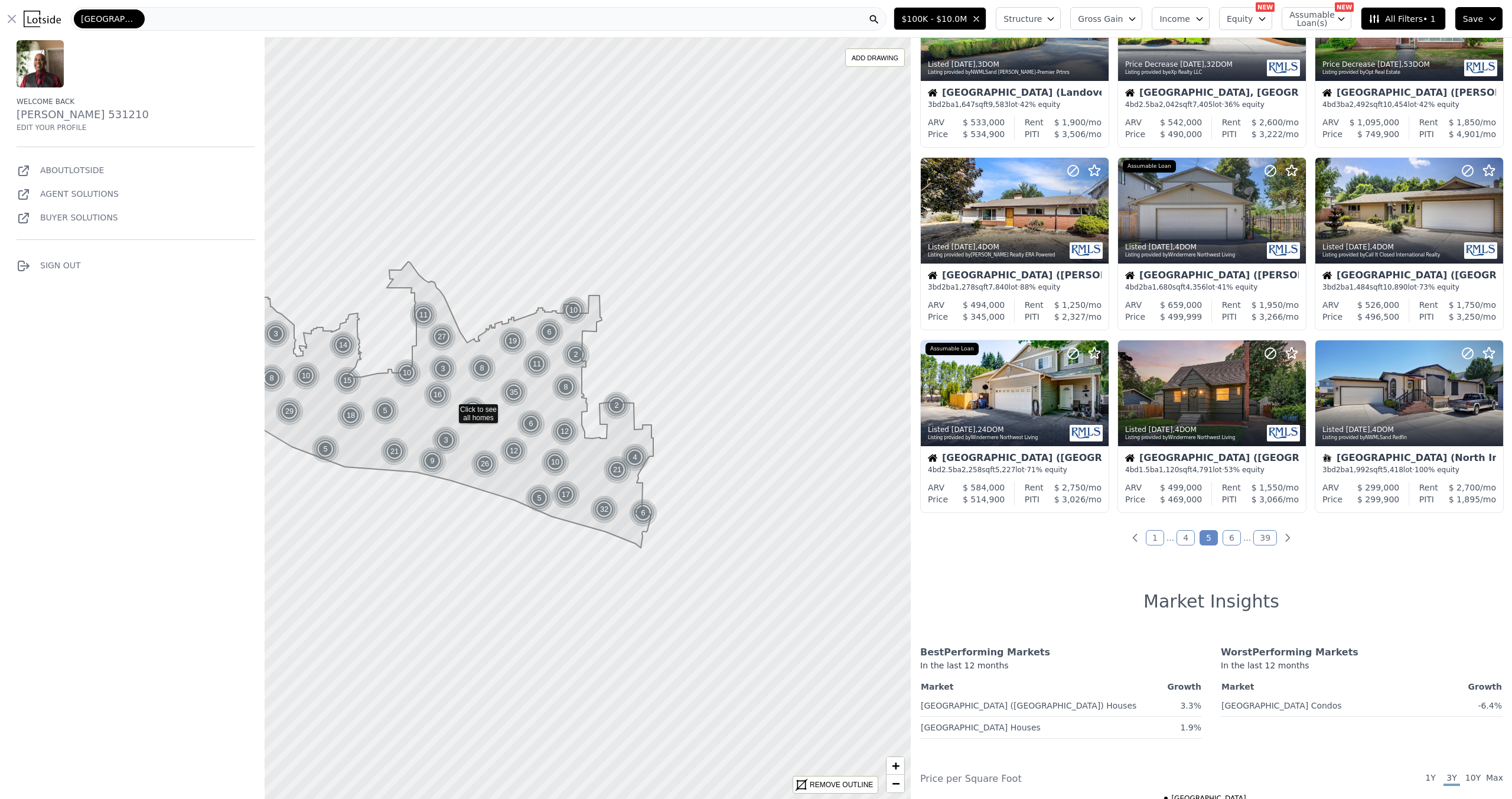
scroll to position [266, 0]
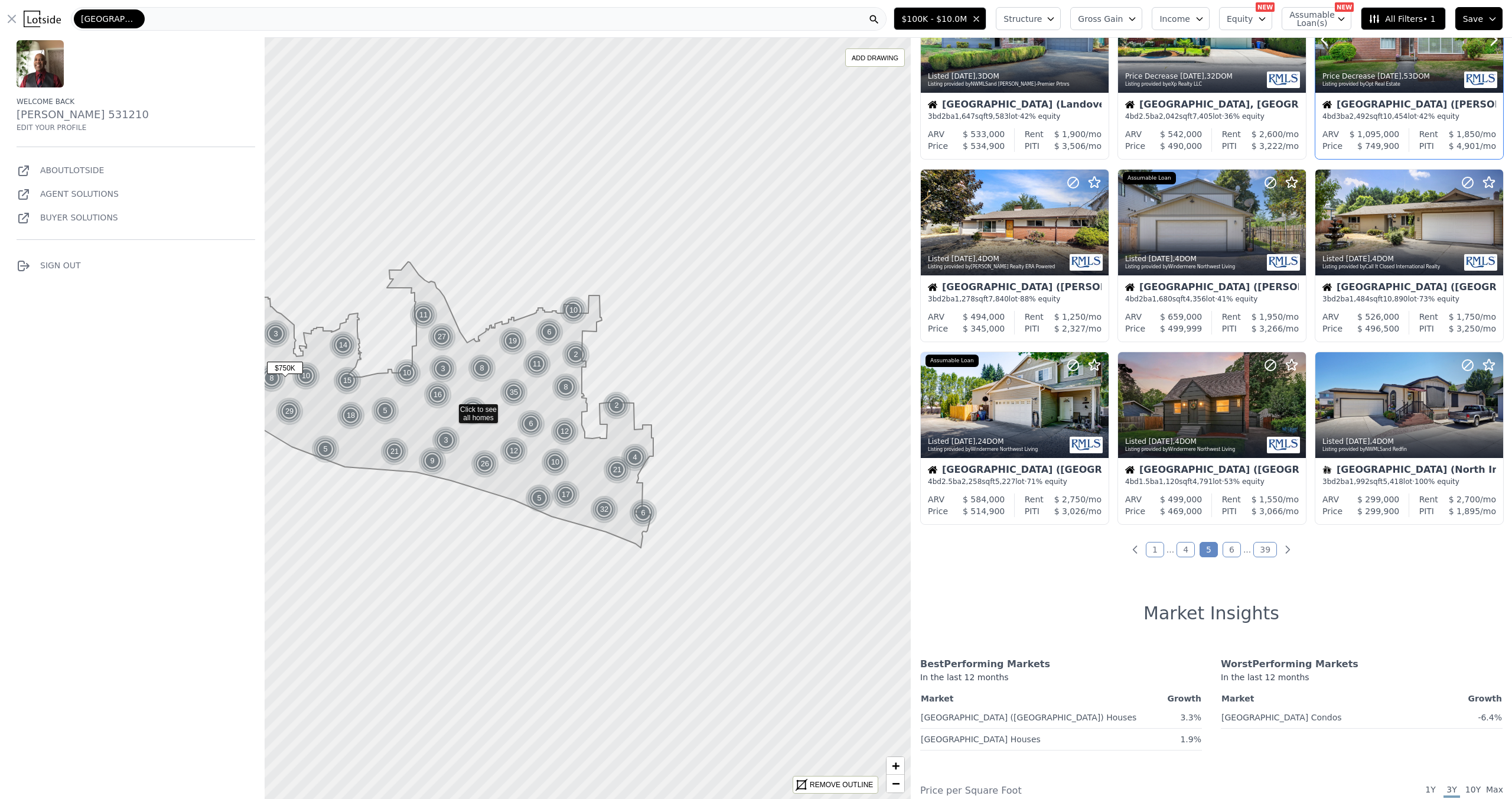
click at [1418, 92] on div at bounding box center [1409, 39] width 188 height 106
click at [1492, 140] on div "$ 1,850 /mo" at bounding box center [1467, 134] width 58 height 12
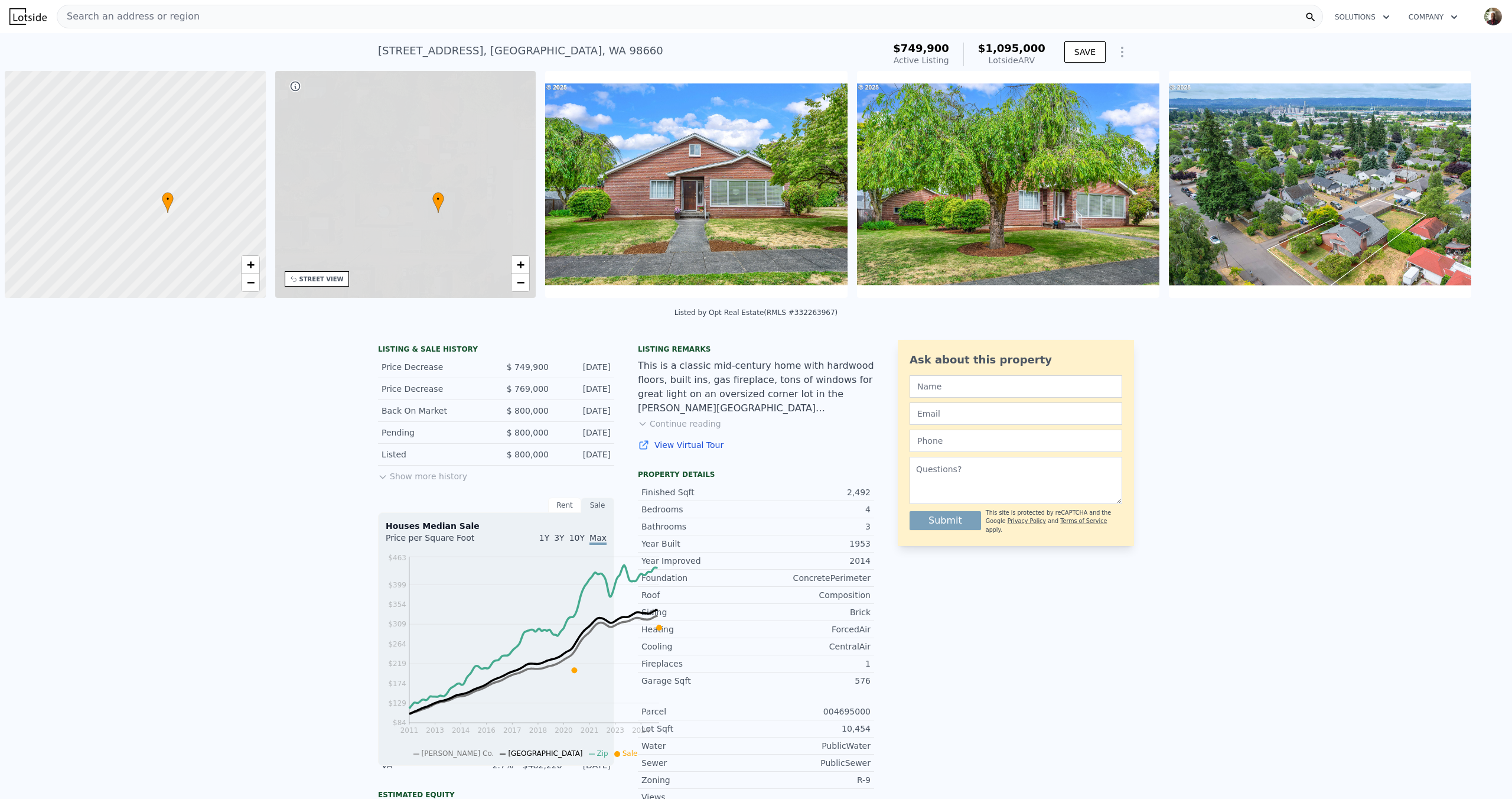
scroll to position [0, 6]
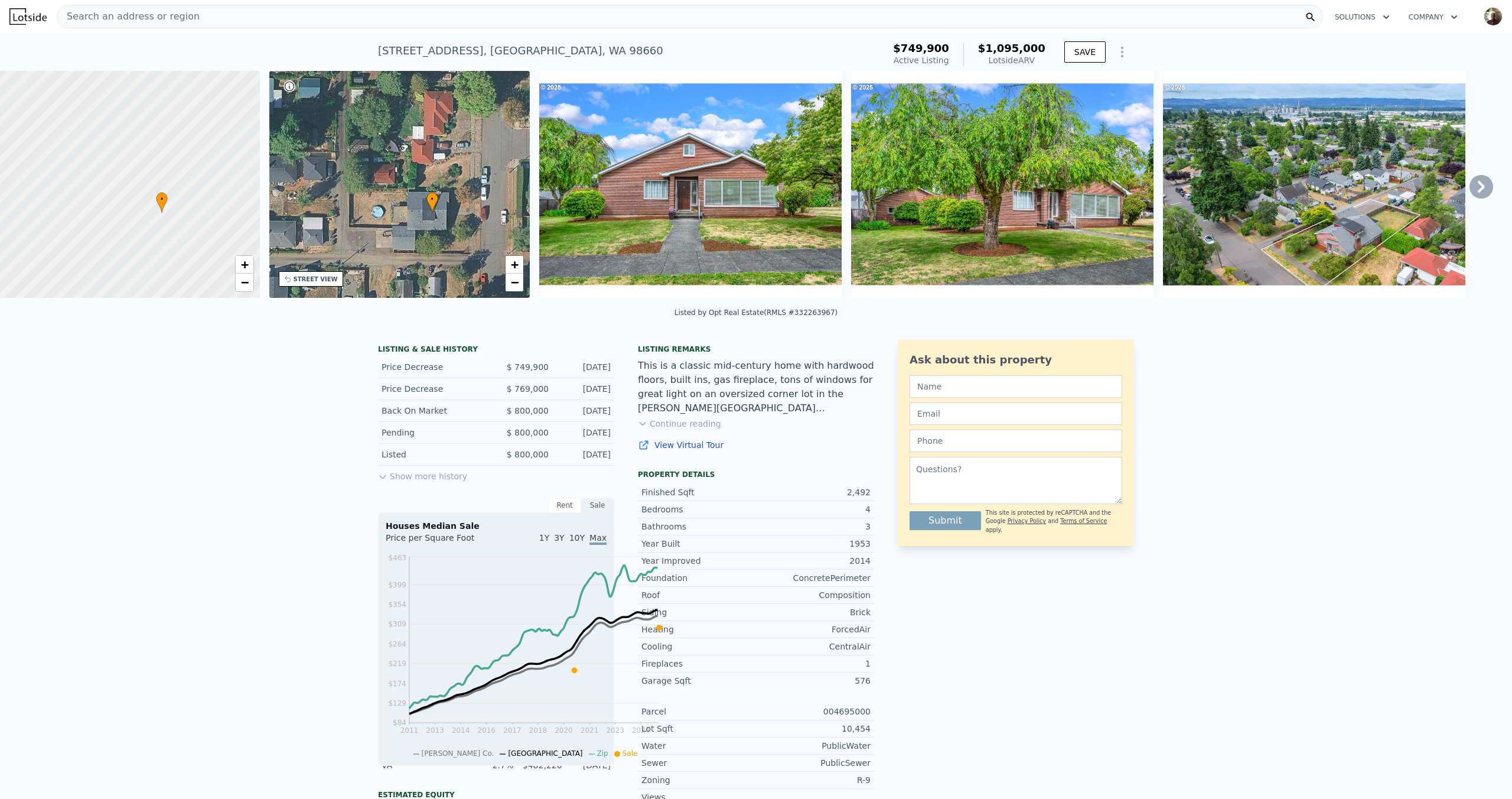
click at [1478, 193] on icon at bounding box center [1481, 187] width 7 height 12
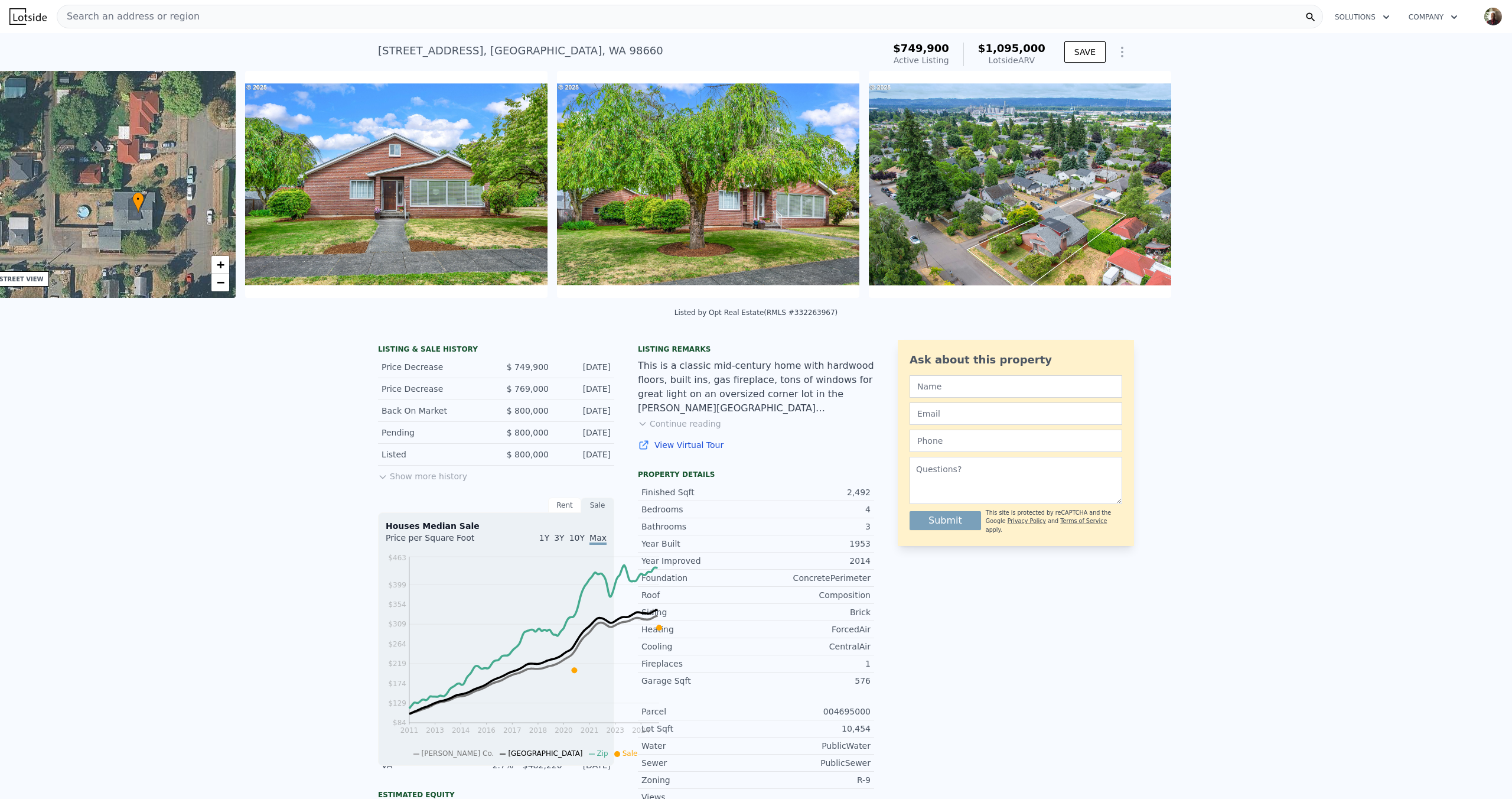
scroll to position [0, 344]
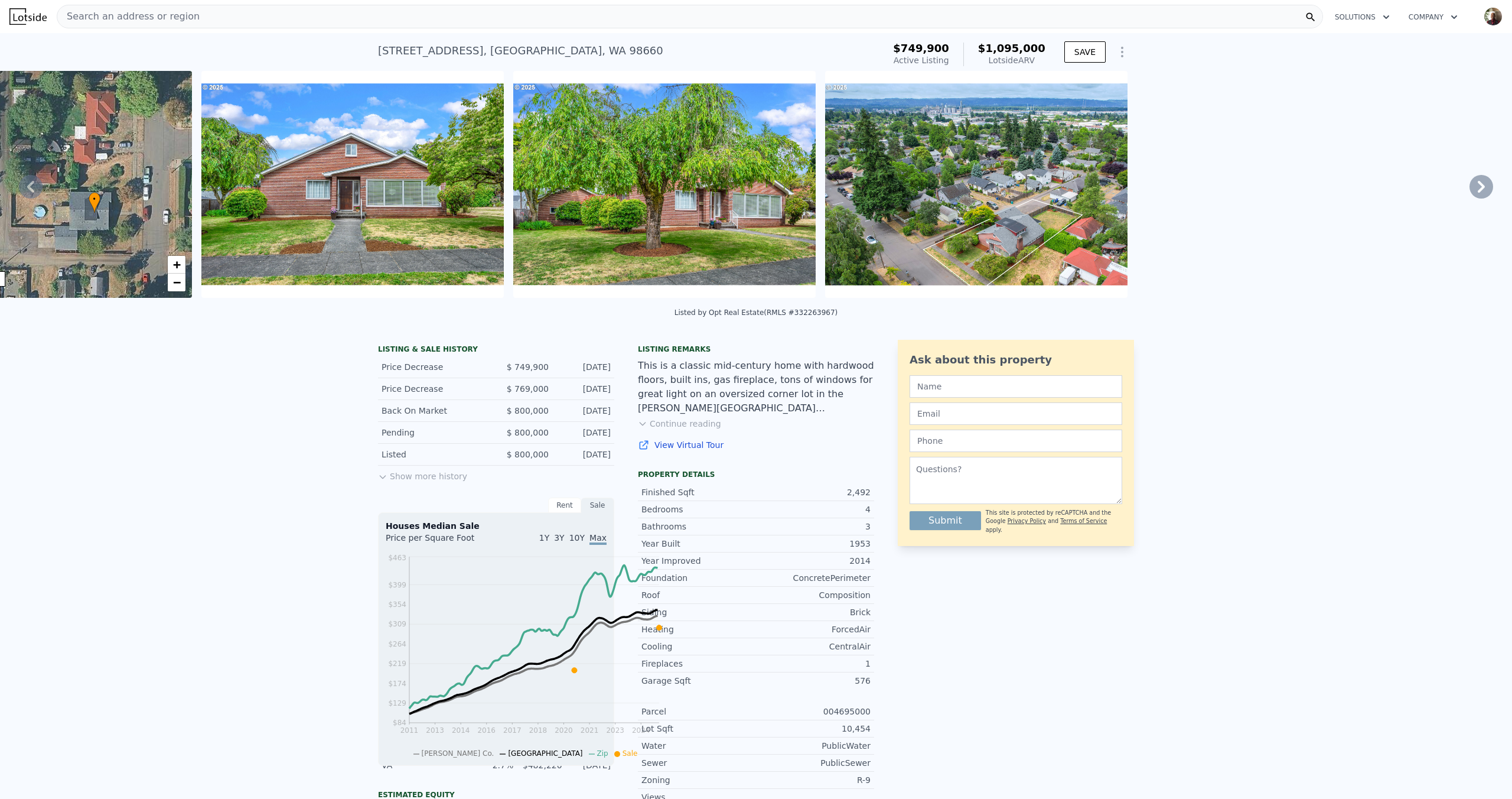
click at [1478, 193] on icon at bounding box center [1481, 187] width 7 height 12
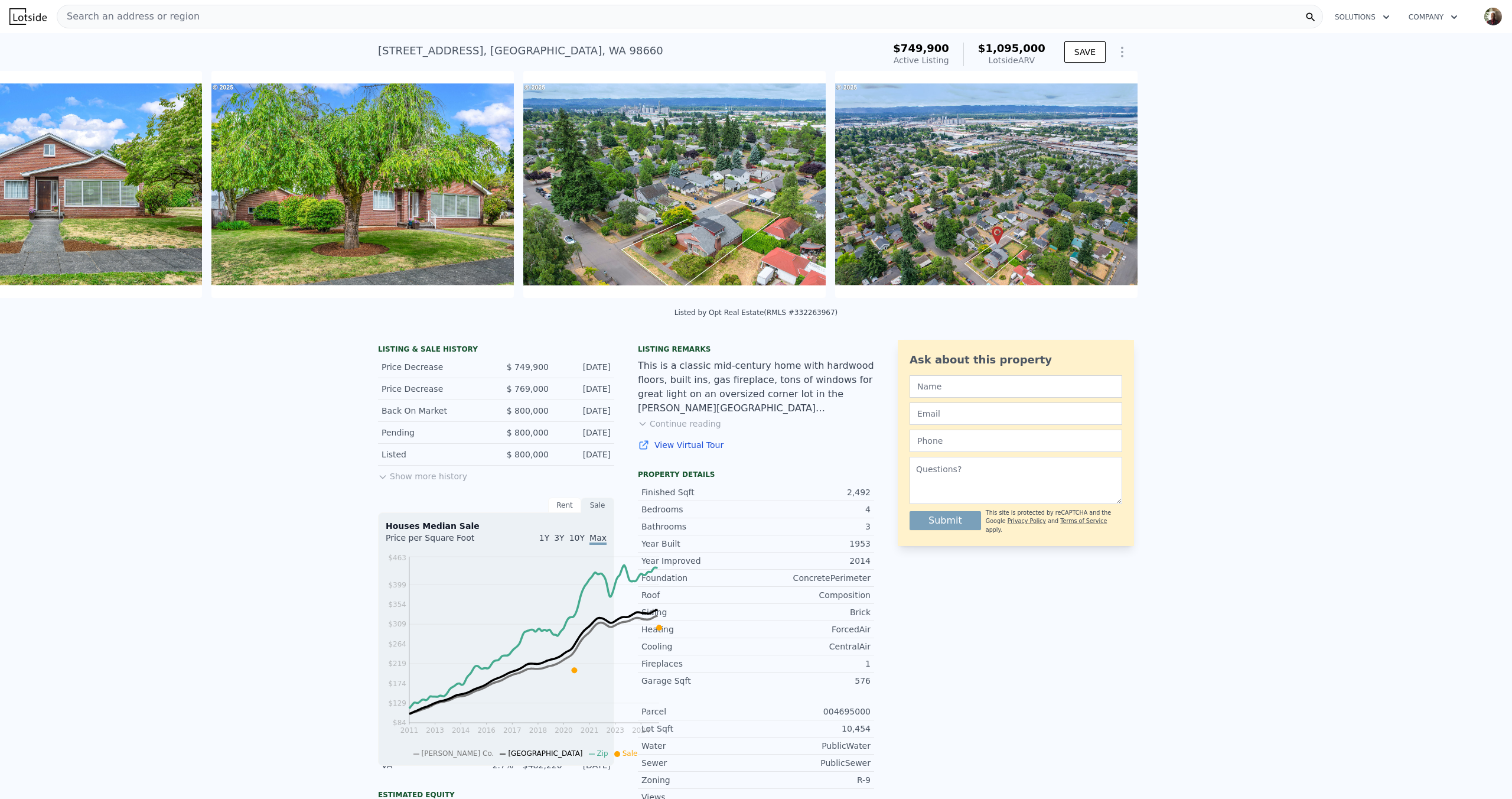
scroll to position [0, 676]
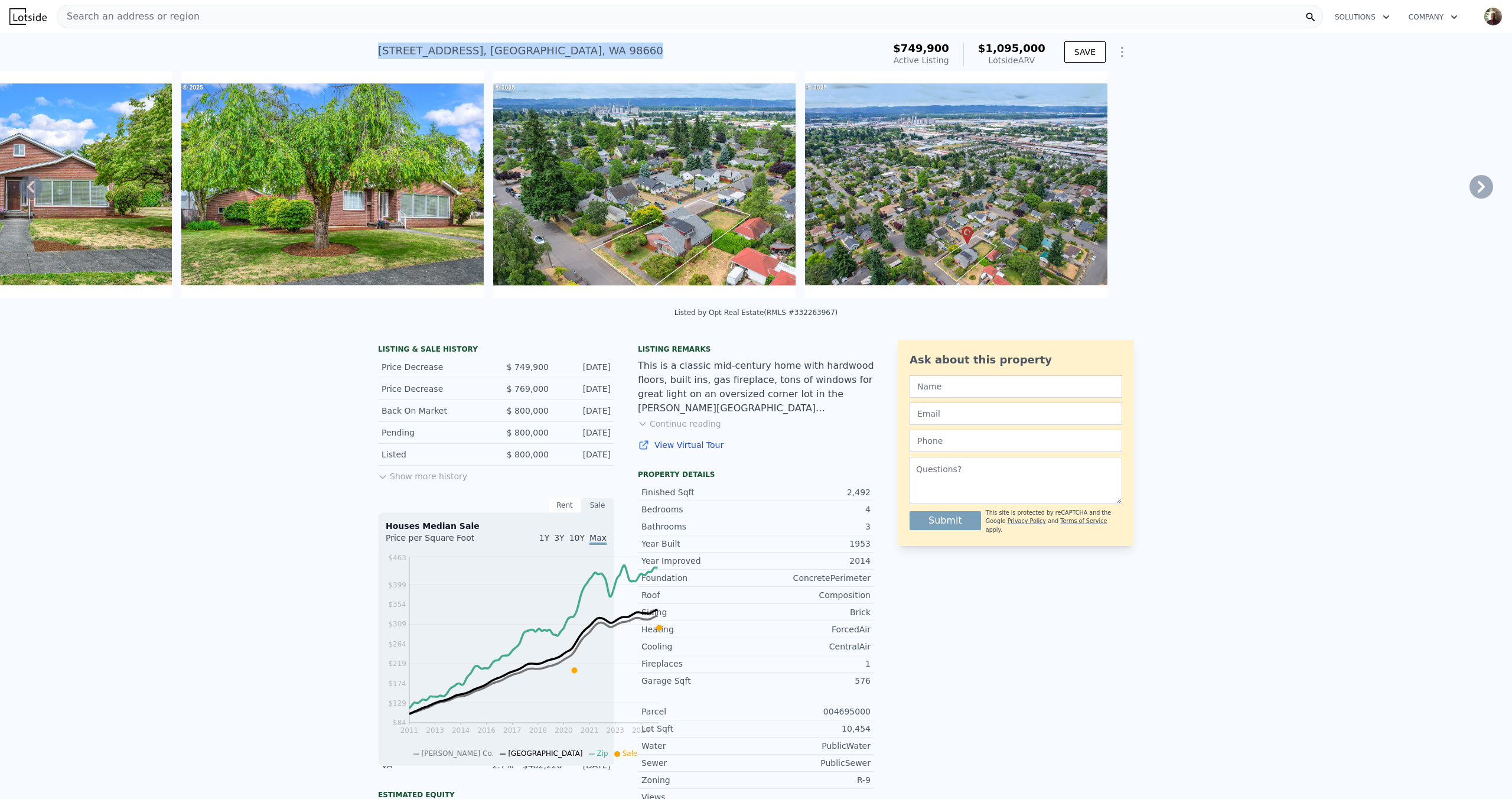
drag, startPoint x: 274, startPoint y: 62, endPoint x: 513, endPoint y: 56, distance: 239.1
click at [513, 56] on div "3308 Grant St , Vancouver , WA 98660 Active at $749,900 (~ARV $1.095m ) $749,90…" at bounding box center [756, 52] width 1512 height 38
copy div "3308 Grant St , Vancouver , WA 98660"
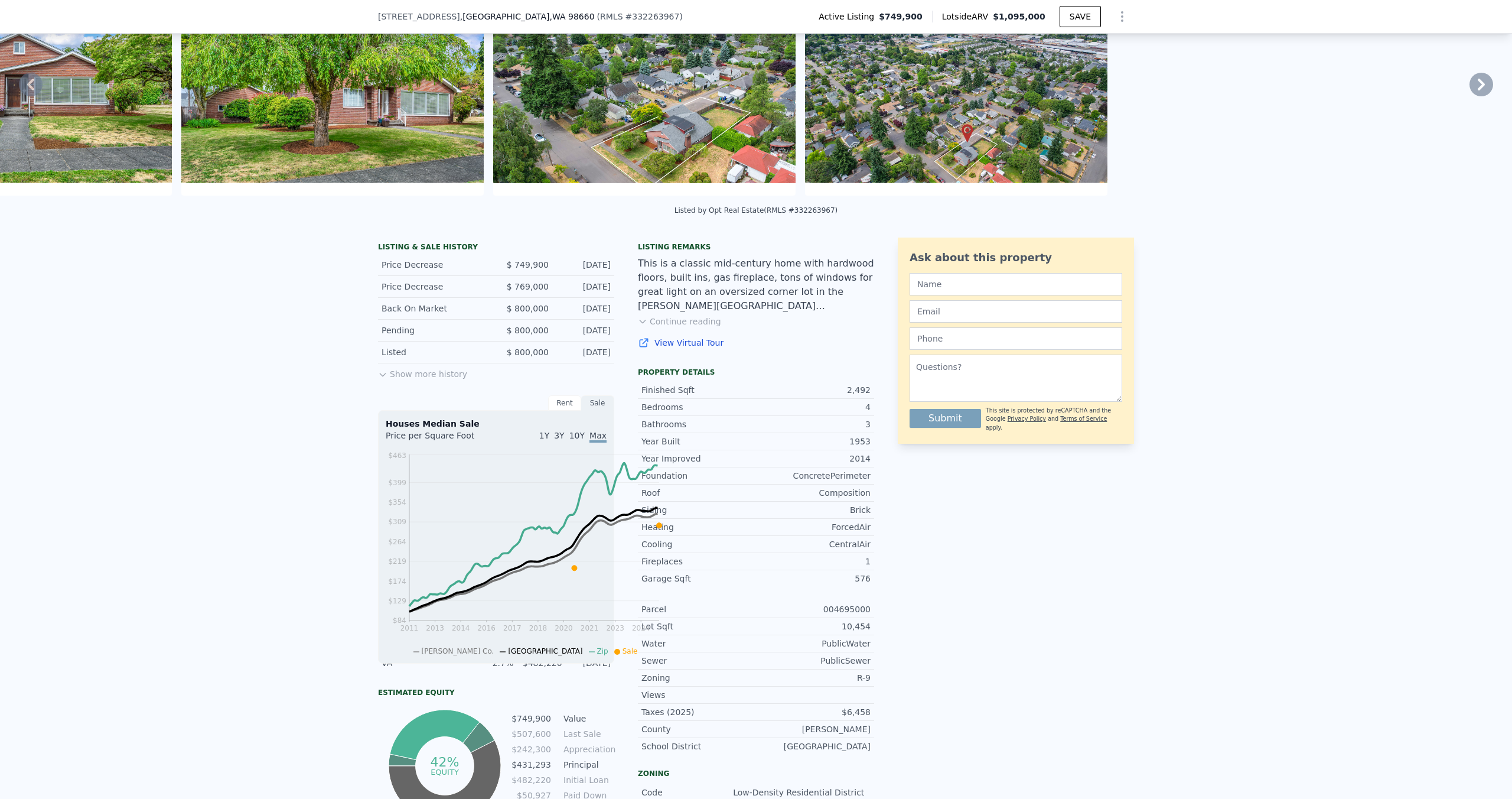
scroll to position [27, 0]
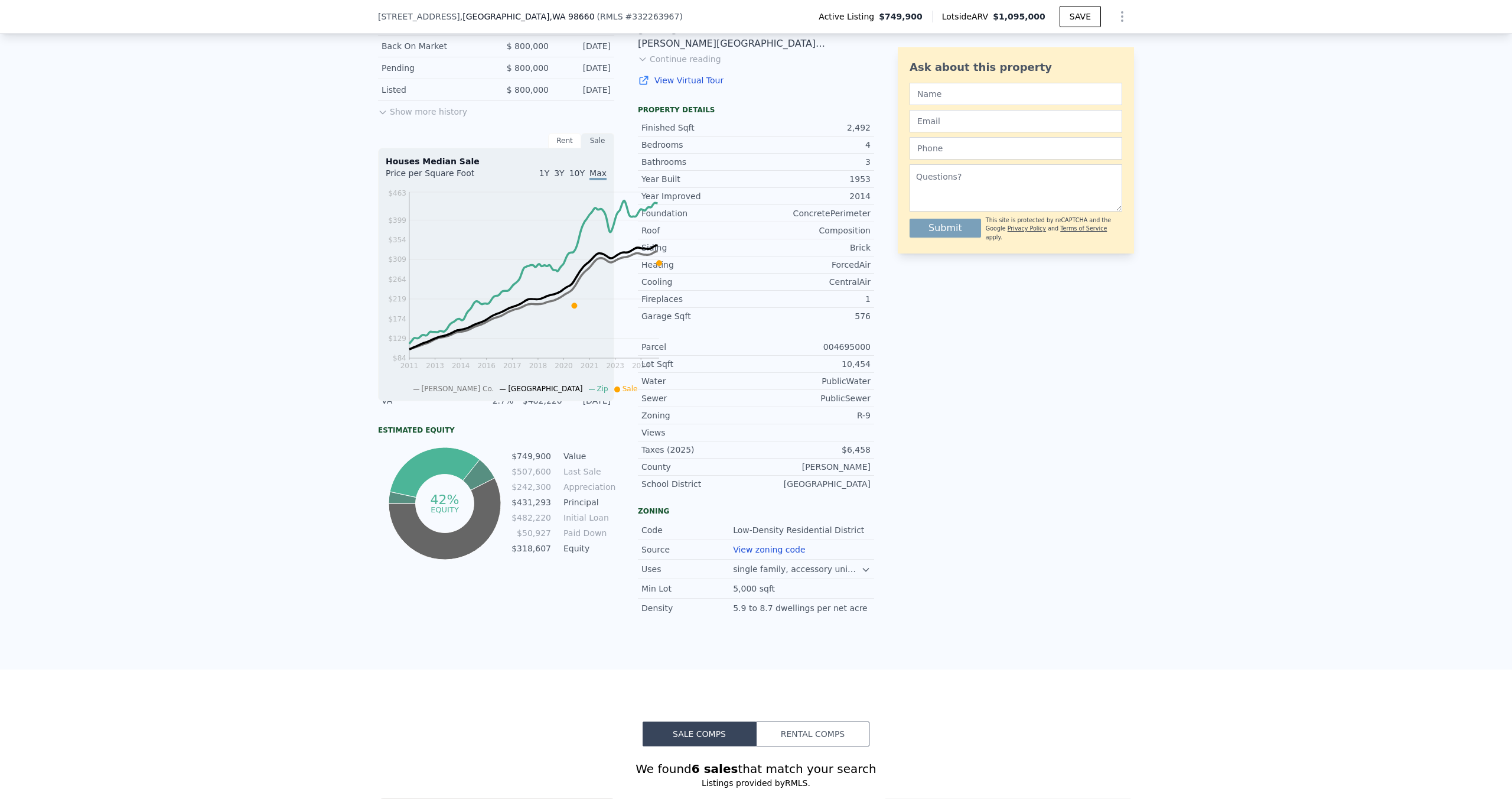
scroll to position [357, 0]
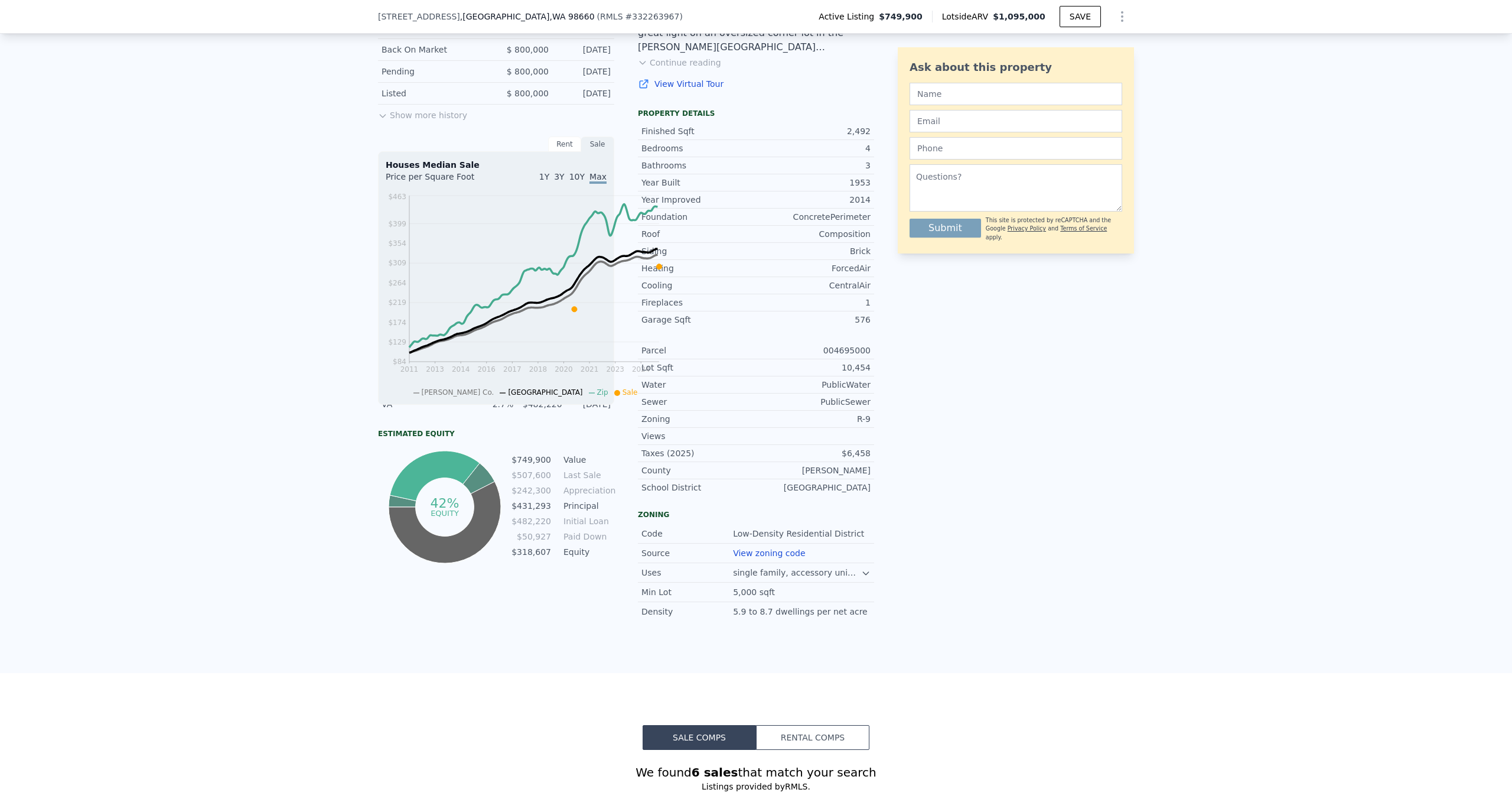
click at [548, 152] on div "Rent" at bounding box center [565, 144] width 33 height 15
click at [581, 152] on div "Sale" at bounding box center [598, 144] width 33 height 15
click at [378, 121] on button "Show more history" at bounding box center [422, 112] width 89 height 16
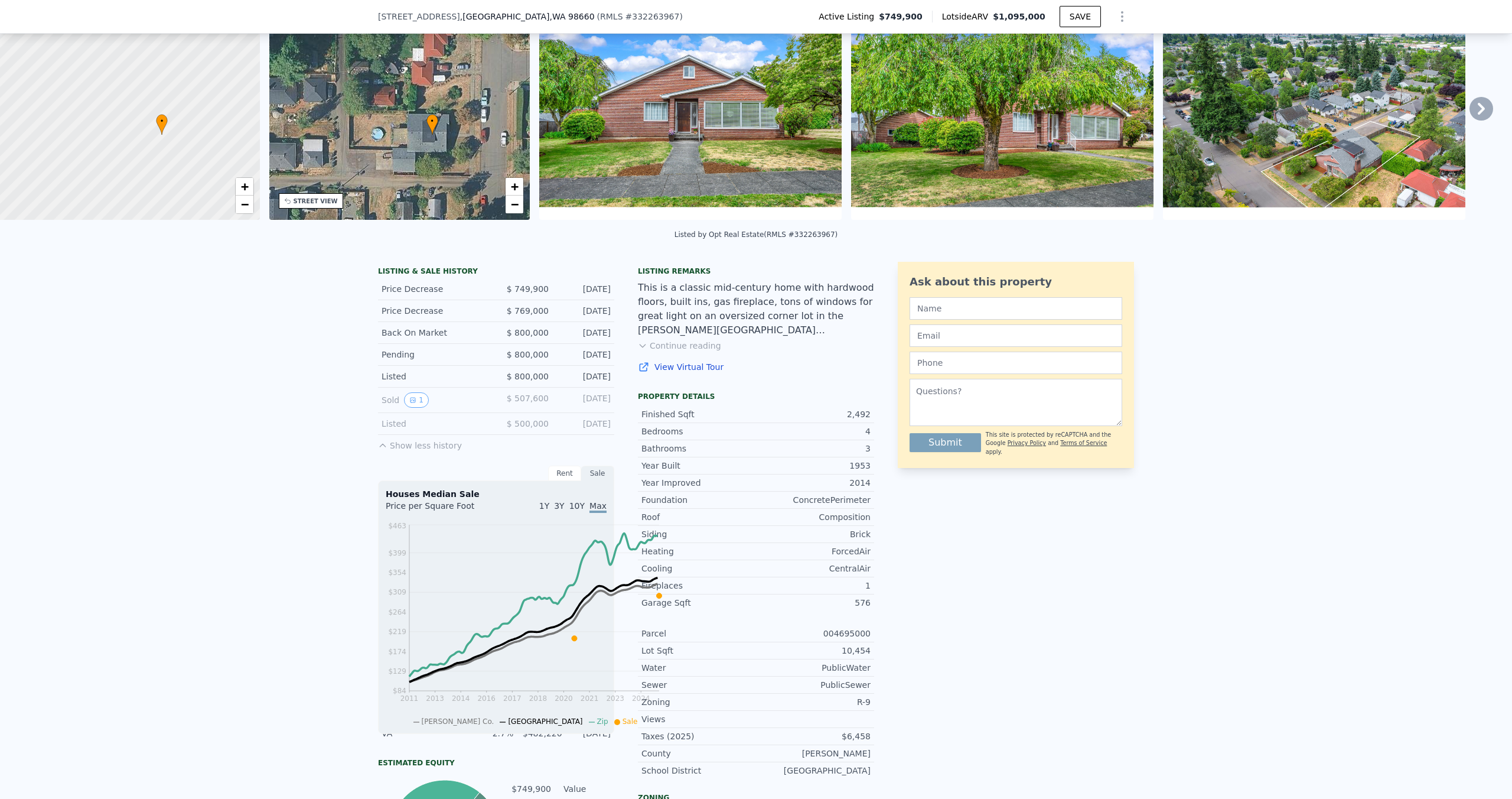
scroll to position [5, 0]
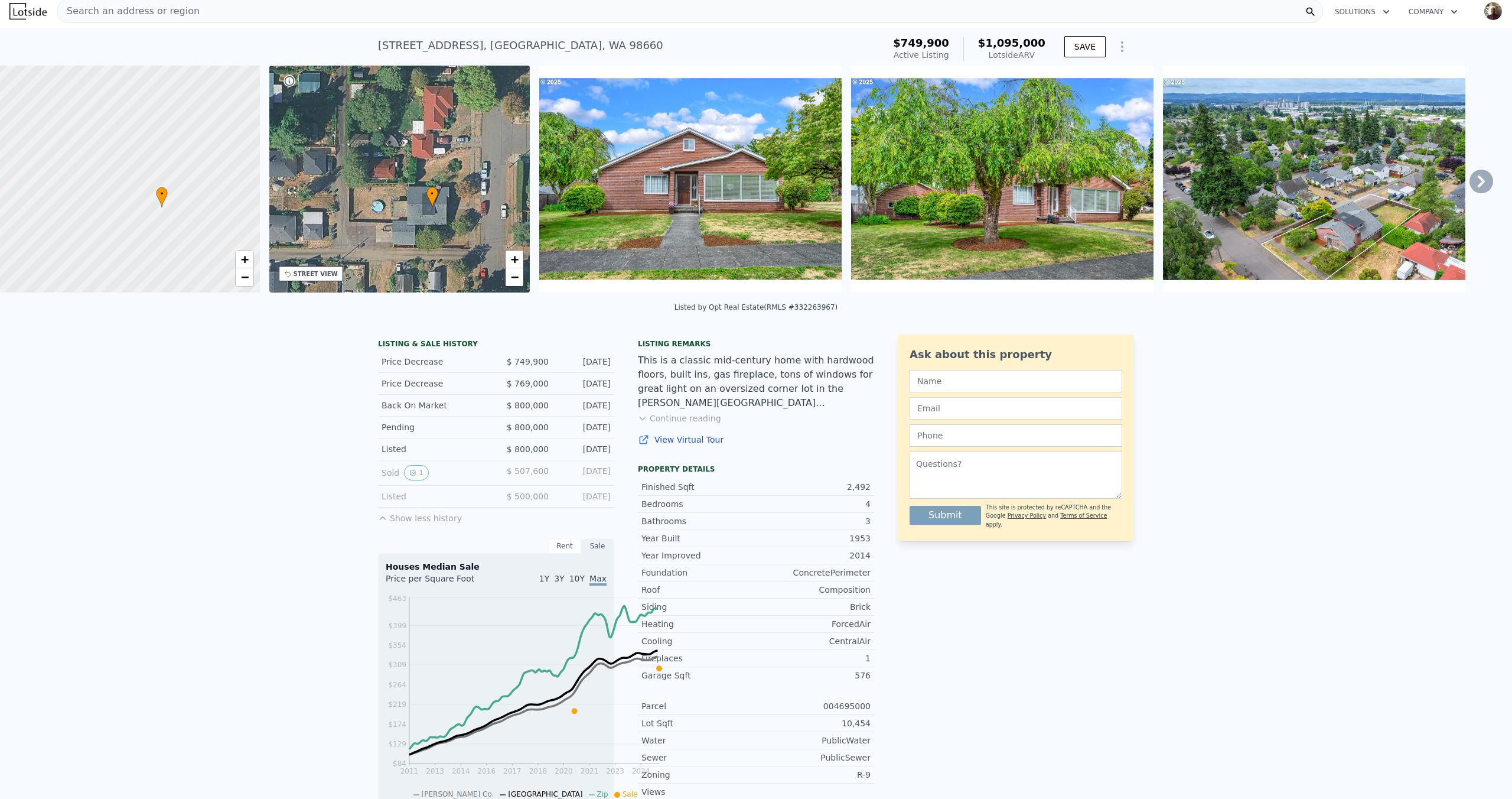
click at [1478, 187] on icon at bounding box center [1481, 181] width 7 height 12
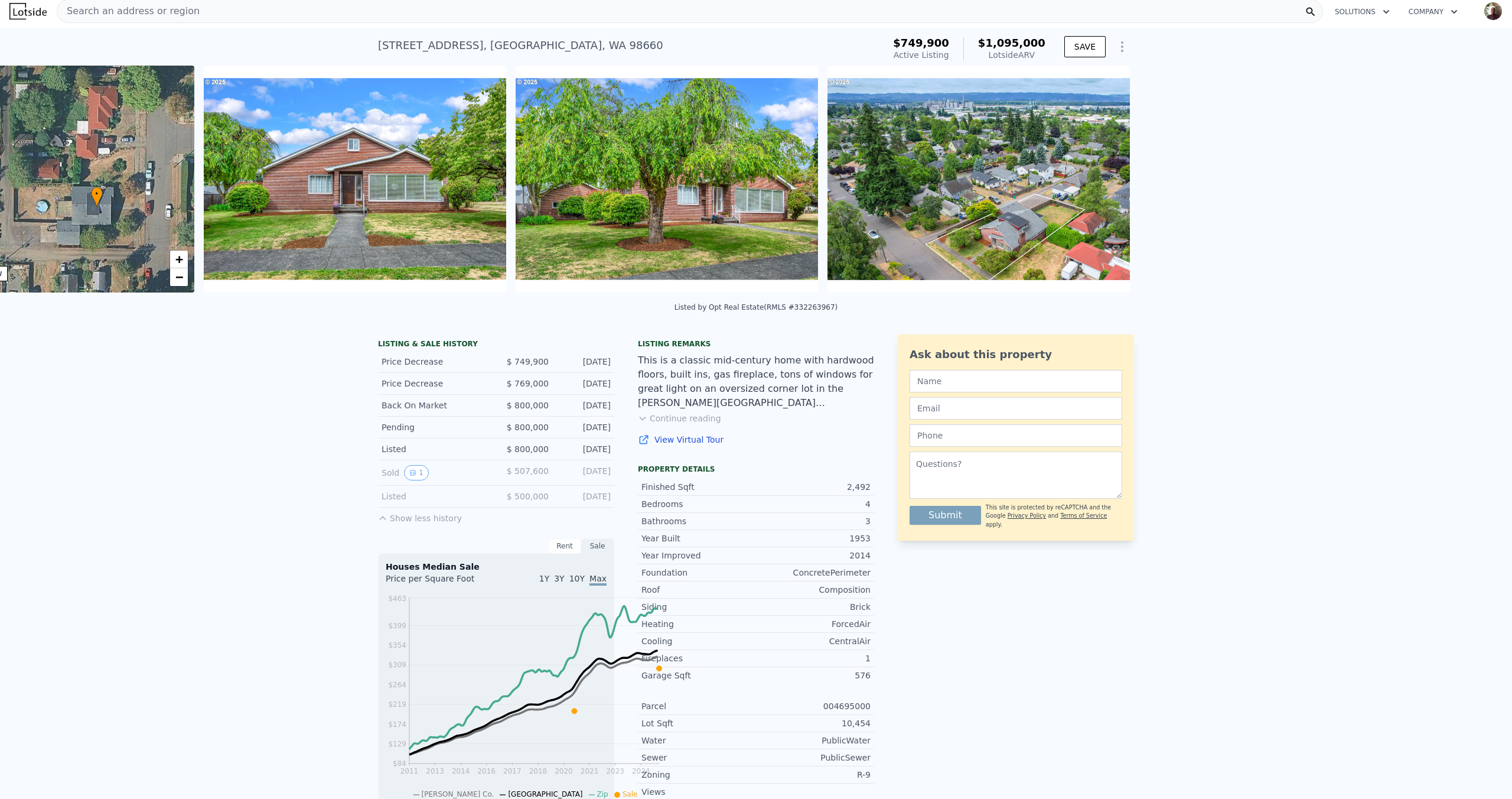
scroll to position [0, 344]
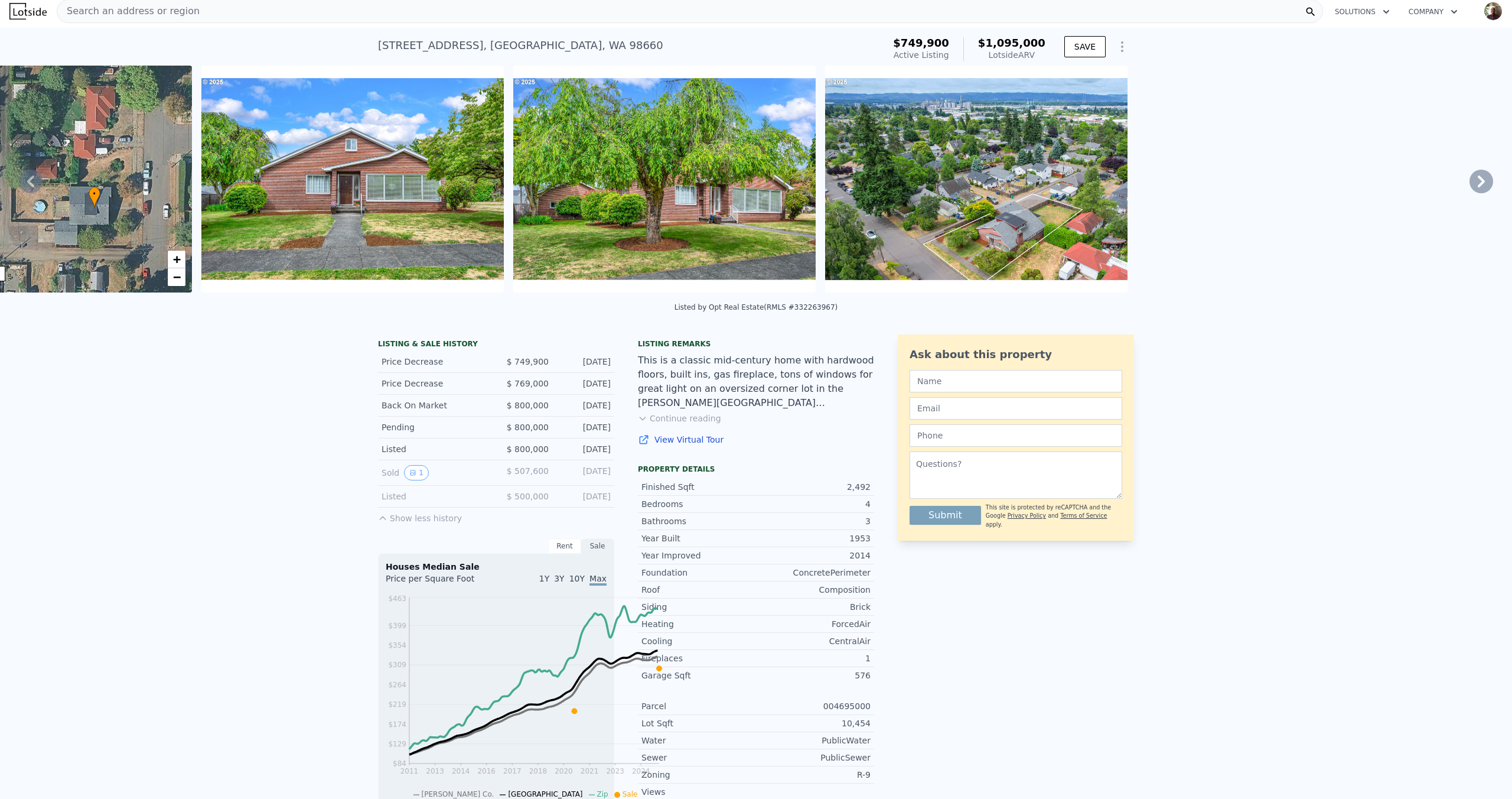
click at [1463, 237] on div "• + − • + − STREET VIEW Loading... SATELLITE VIEW" at bounding box center [756, 181] width 1512 height 231
click at [1478, 187] on icon at bounding box center [1481, 181] width 7 height 12
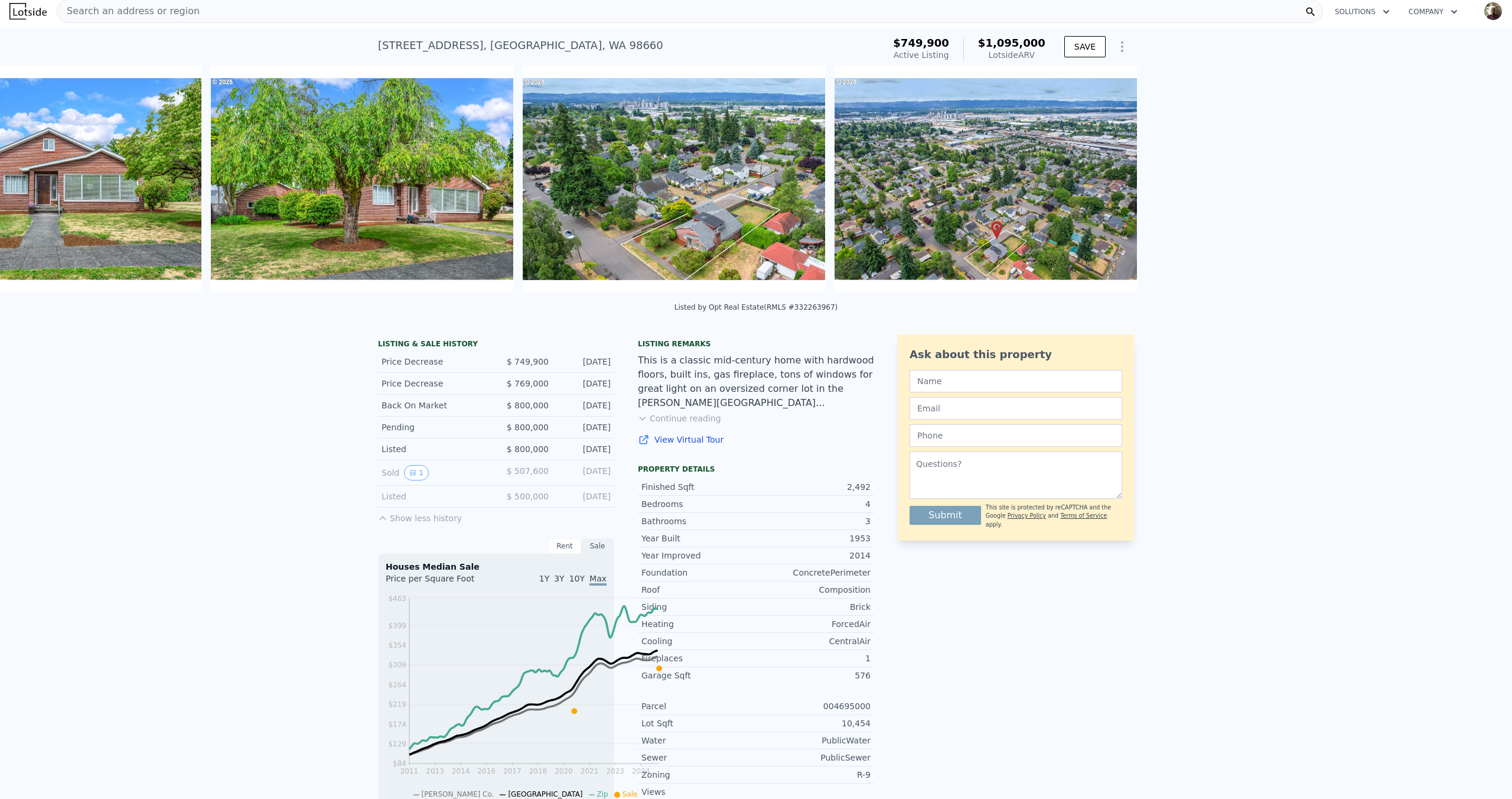
scroll to position [0, 676]
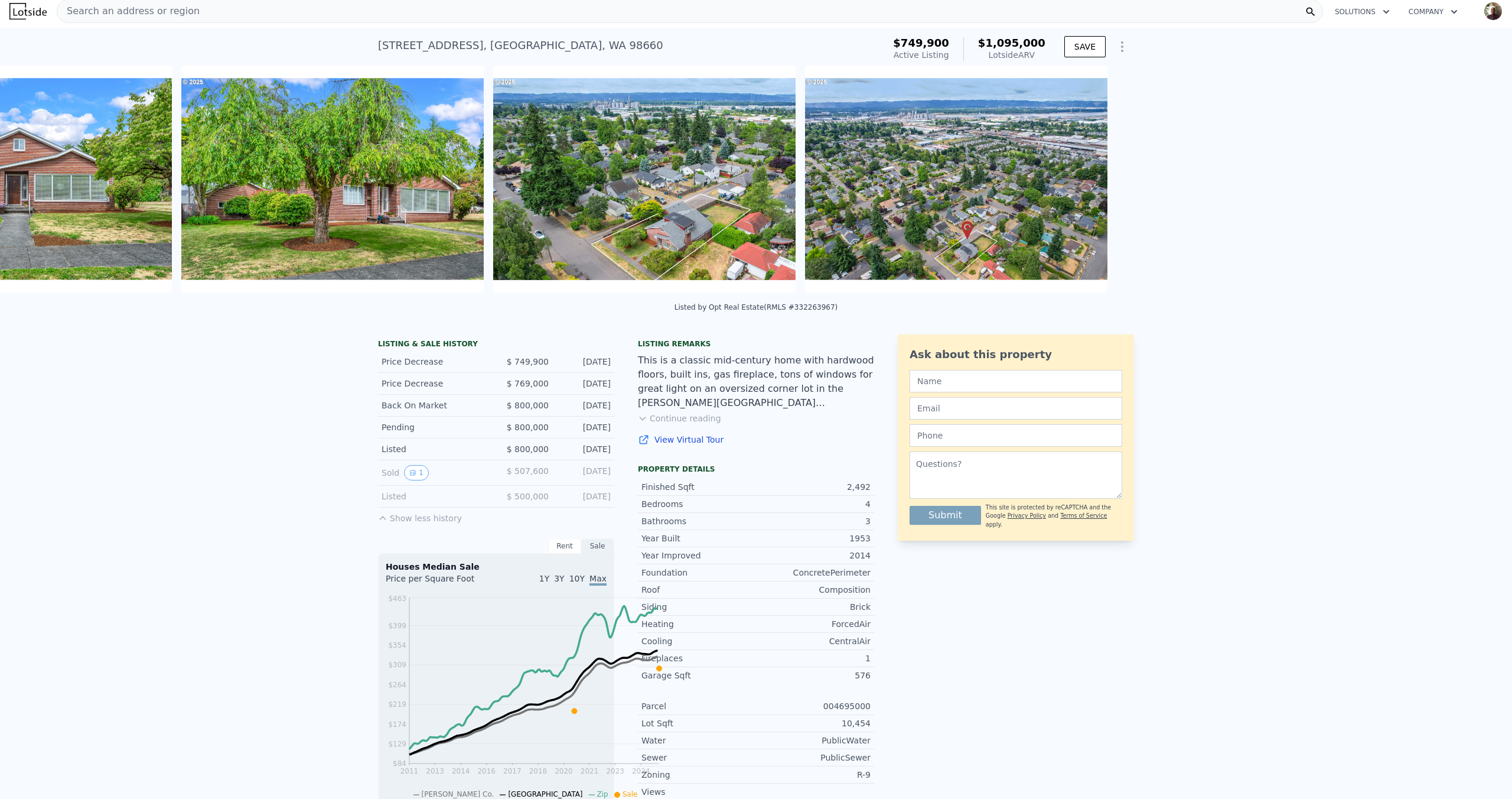
click at [1462, 229] on div "• + − • + − STREET VIEW Loading... SATELLITE VIEW" at bounding box center [756, 181] width 1512 height 231
click at [1469, 193] on icon at bounding box center [1481, 181] width 24 height 24
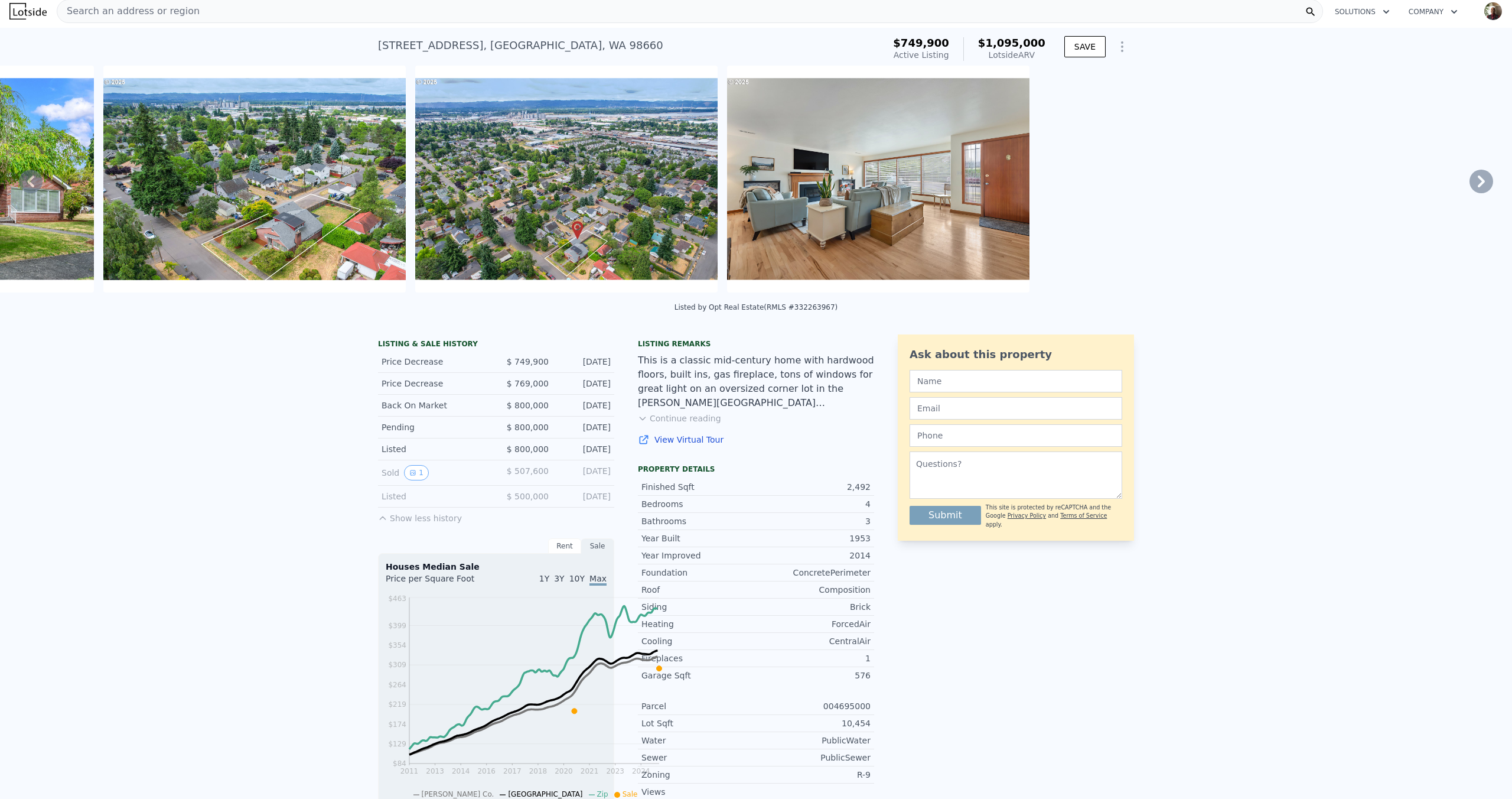
click at [1469, 193] on icon at bounding box center [1481, 181] width 24 height 24
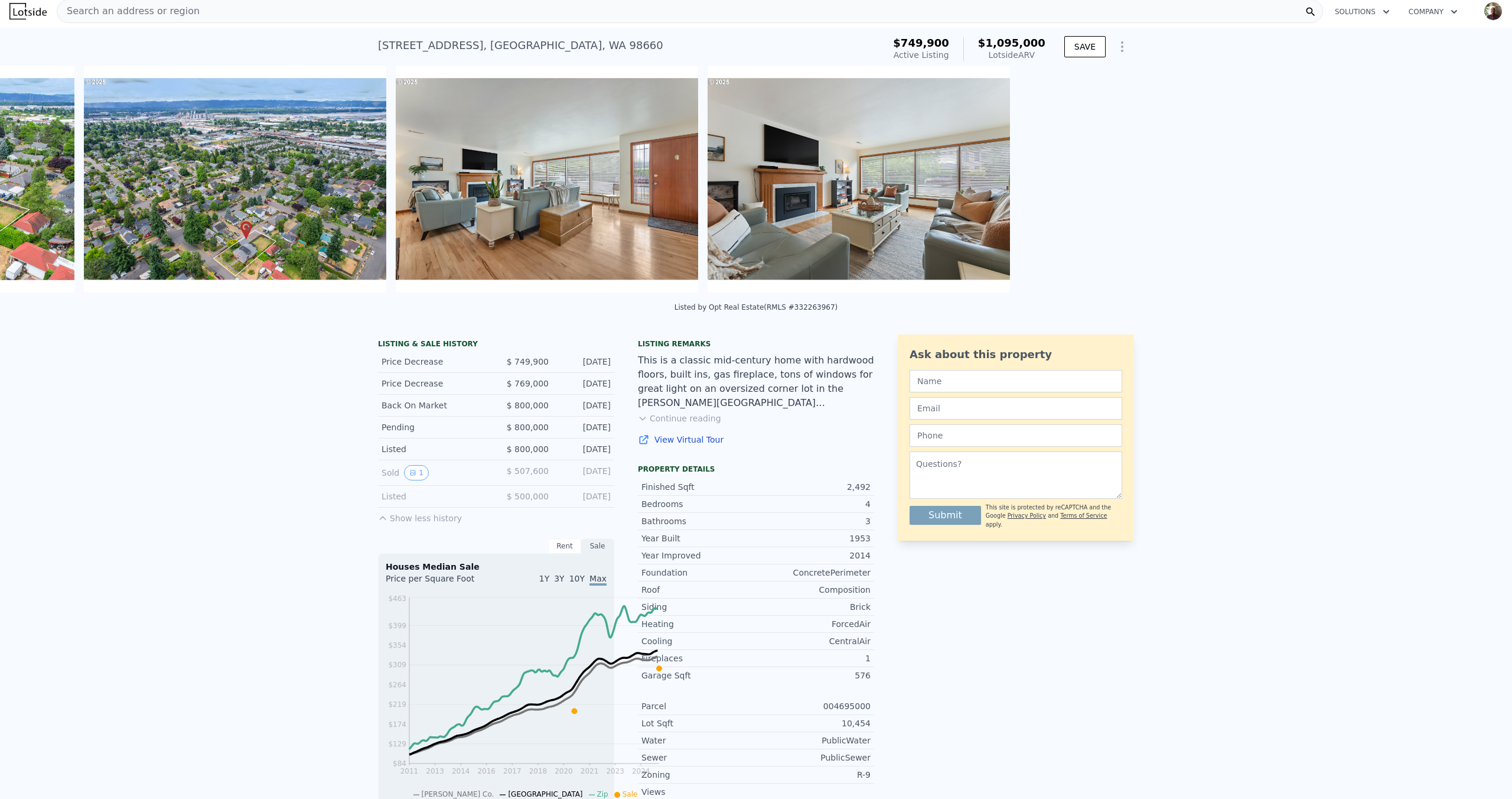
scroll to position [0, 1456]
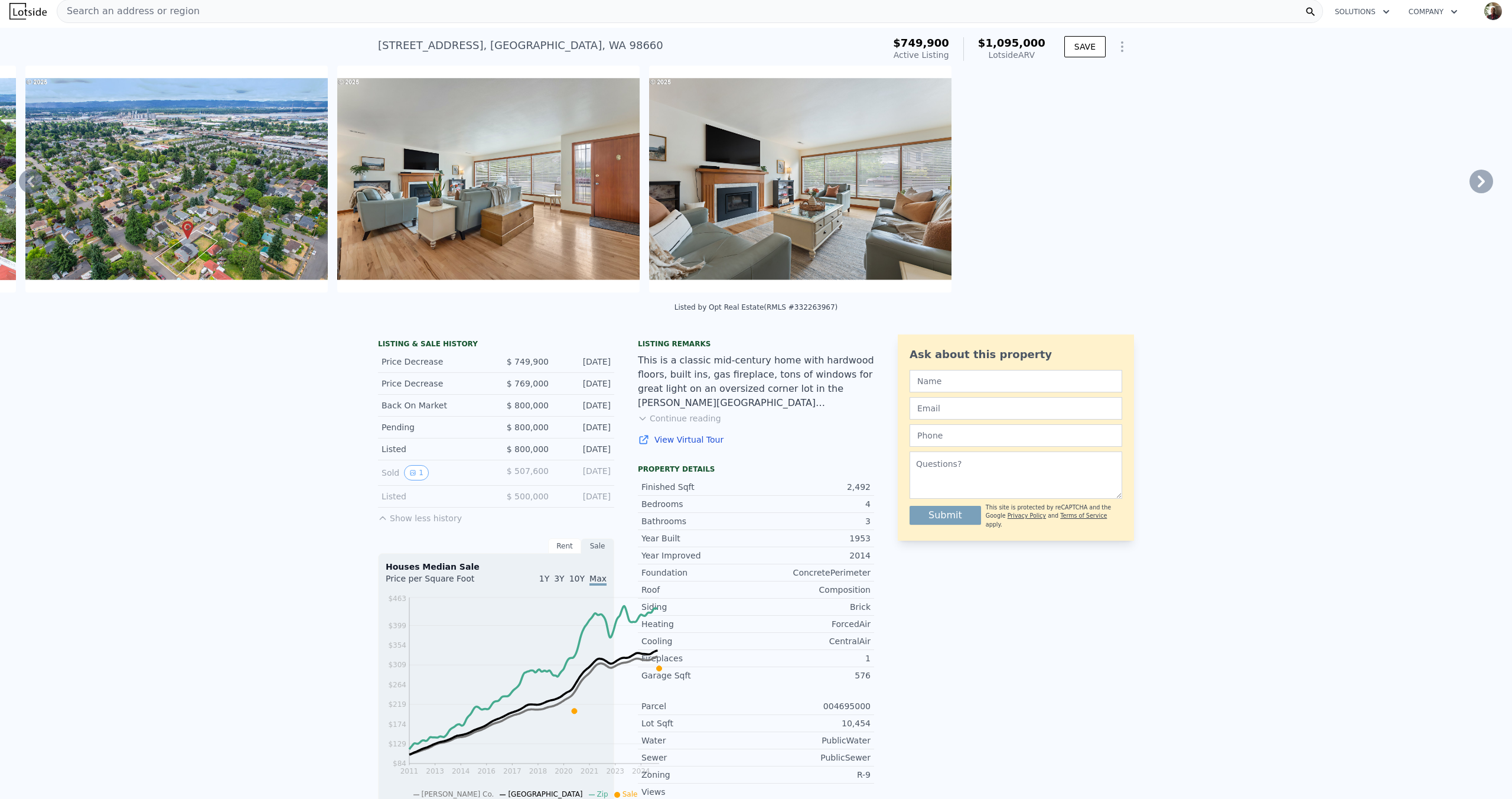
click at [1459, 228] on div "• + − • + − STREET VIEW Loading... SATELLITE VIEW" at bounding box center [756, 181] width 1512 height 231
click at [1469, 193] on icon at bounding box center [1481, 181] width 24 height 24
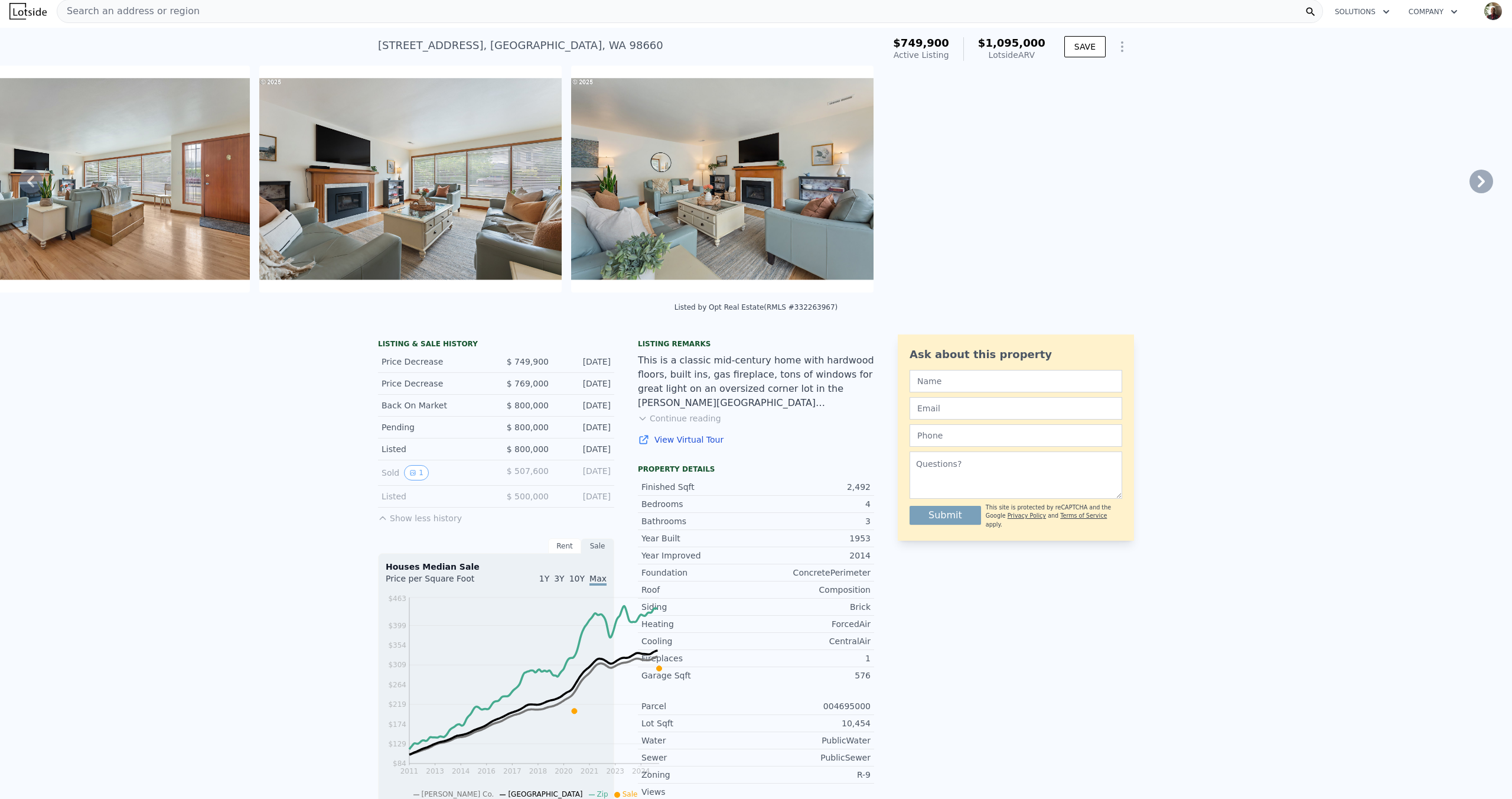
click at [1469, 193] on icon at bounding box center [1481, 181] width 24 height 24
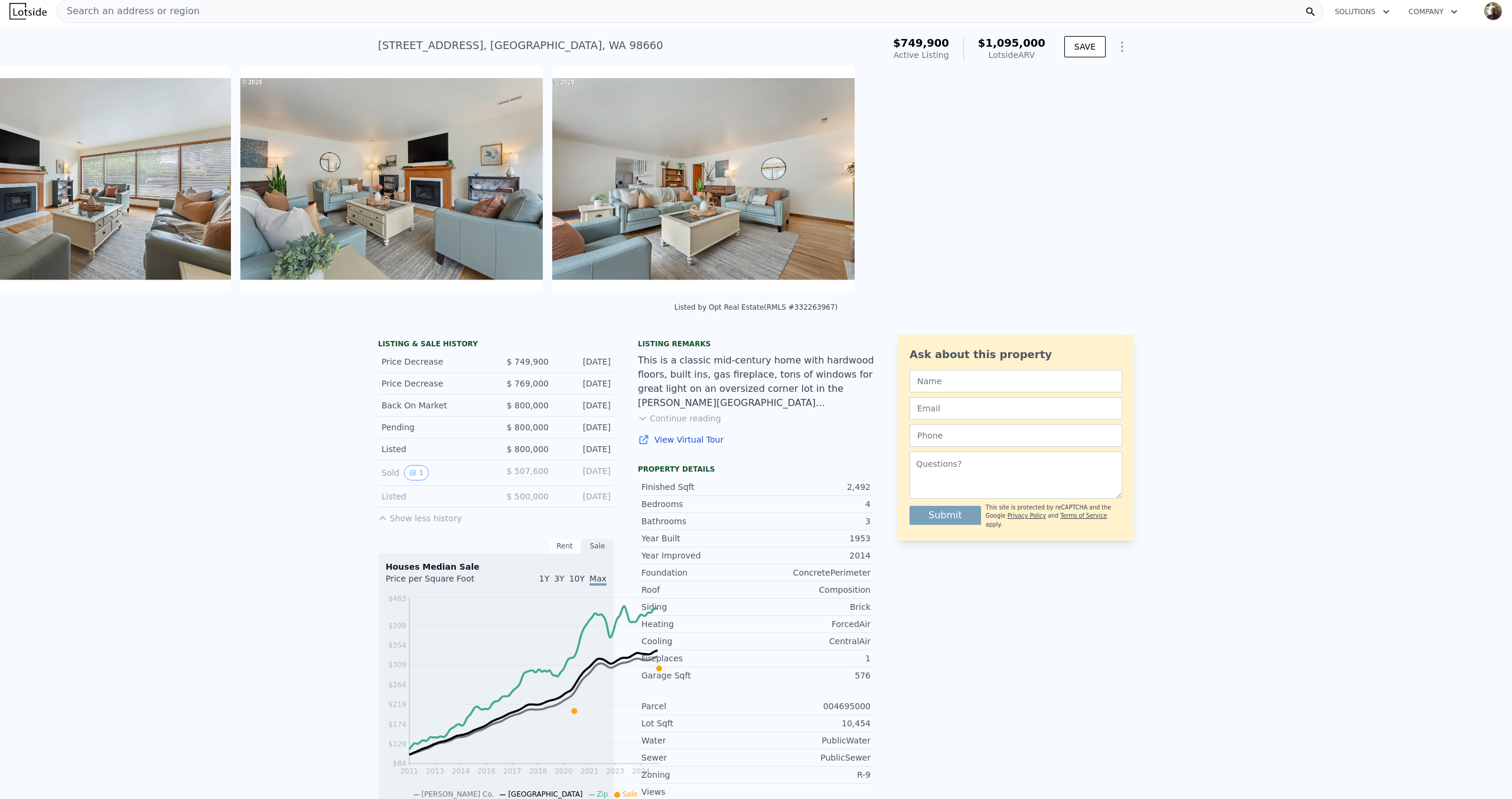
scroll to position [0, 2236]
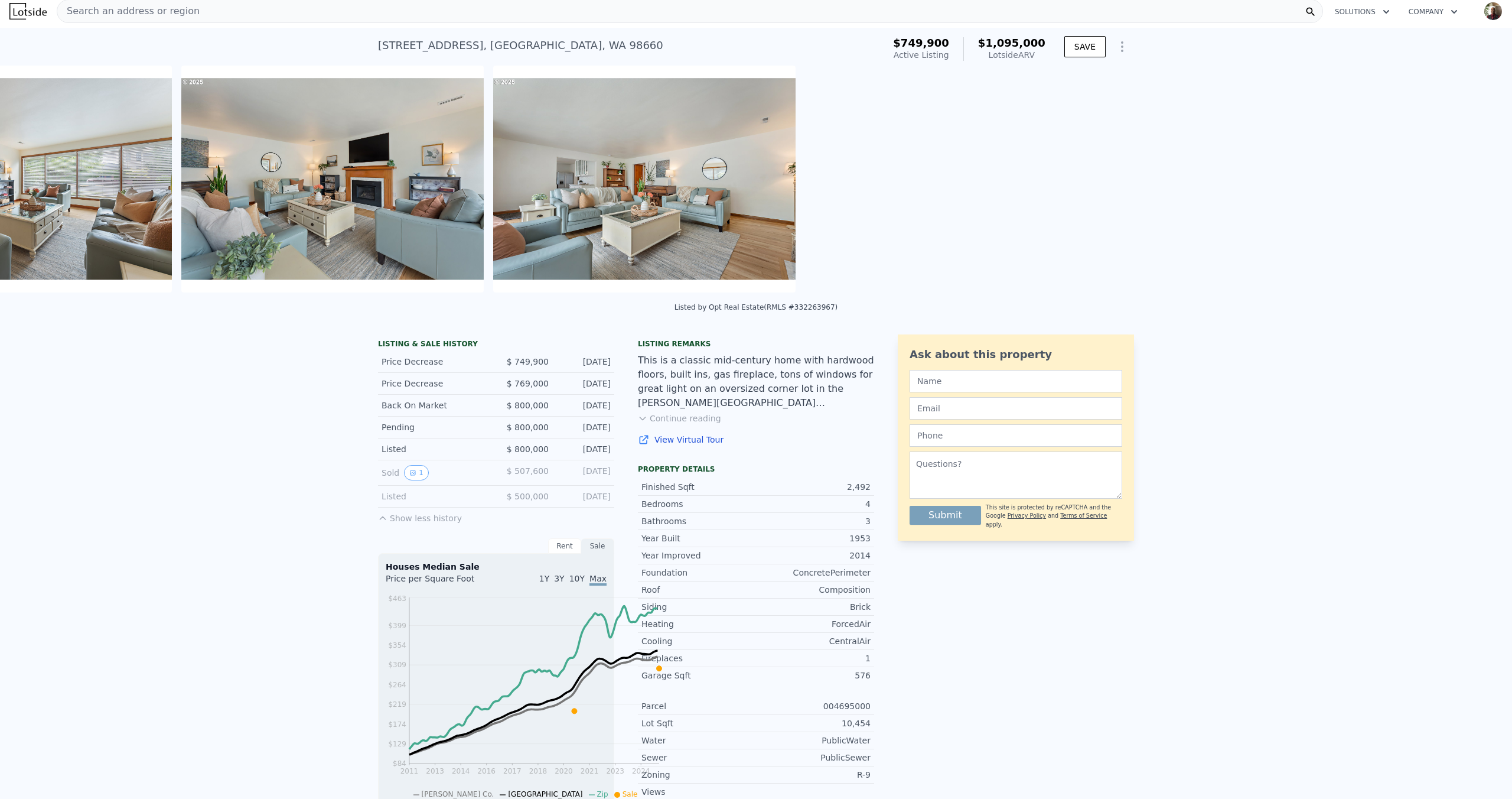
click at [1461, 232] on div "• + − • + − STREET VIEW Loading... SATELLITE VIEW" at bounding box center [756, 181] width 1512 height 231
click at [1469, 193] on icon at bounding box center [1481, 181] width 24 height 24
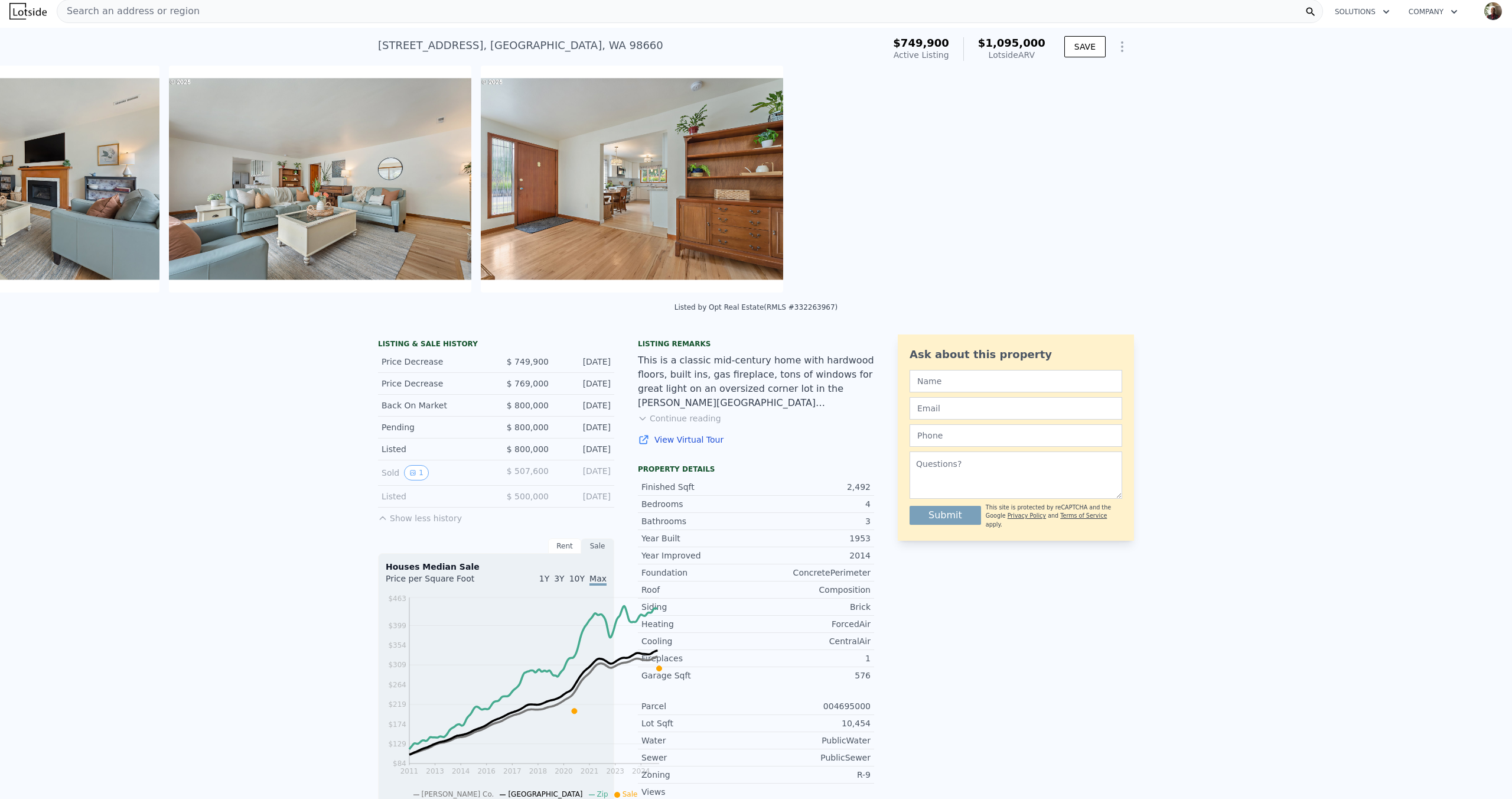
scroll to position [0, 2625]
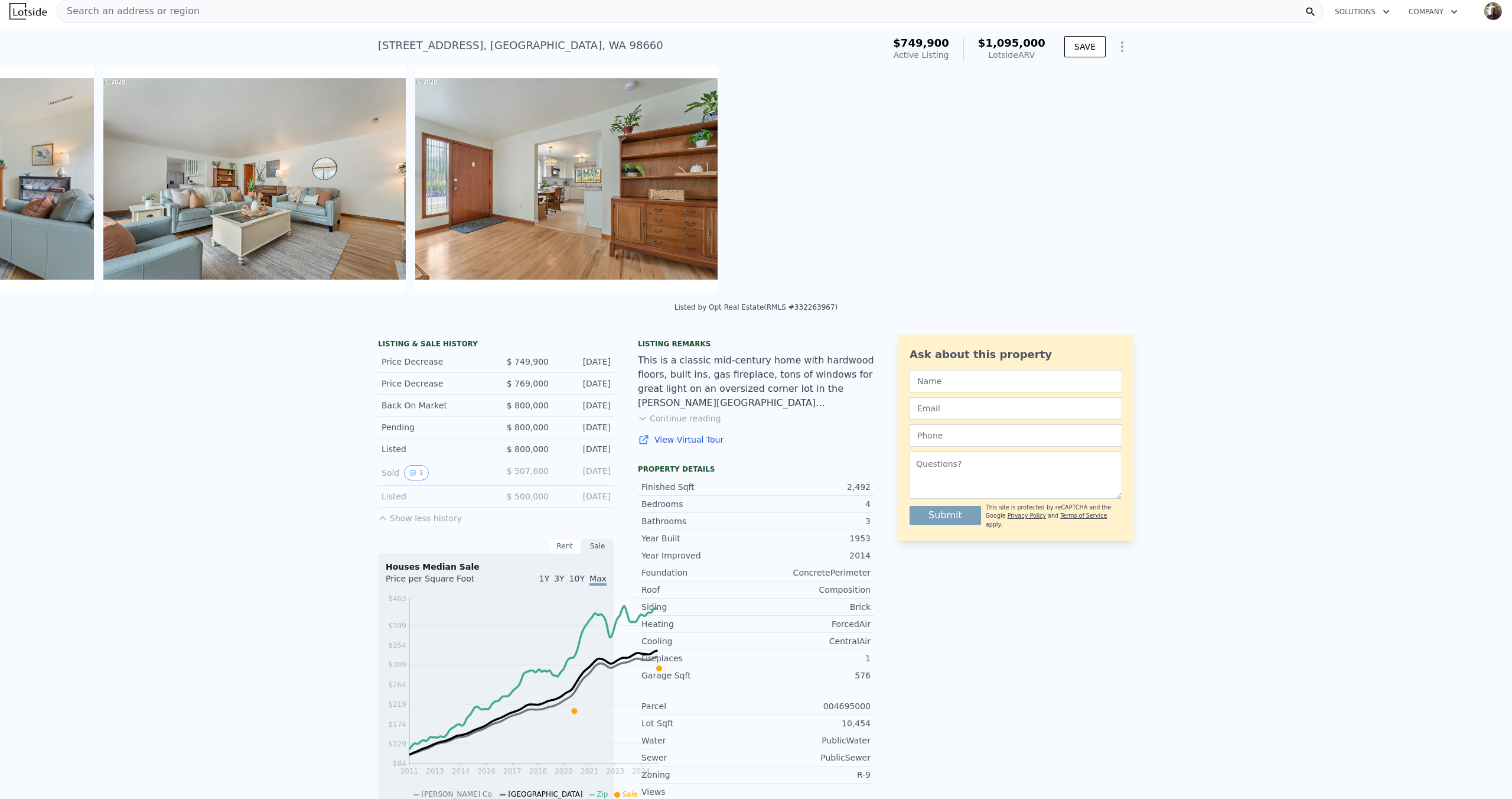
click at [1461, 232] on div "• + − • + − STREET VIEW Loading... SATELLITE VIEW" at bounding box center [756, 181] width 1512 height 231
click at [1469, 193] on icon at bounding box center [1481, 181] width 24 height 24
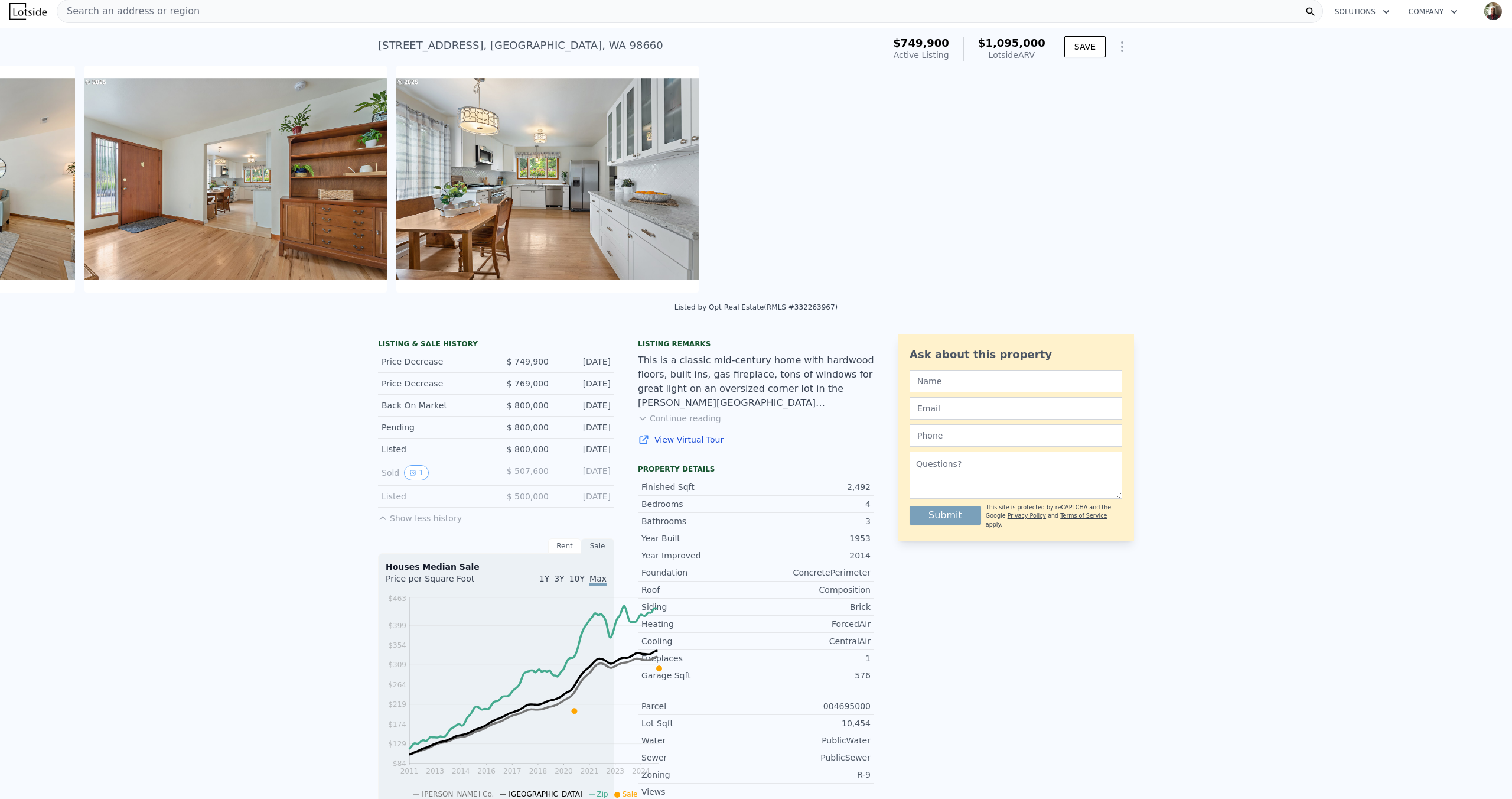
scroll to position [0, 3015]
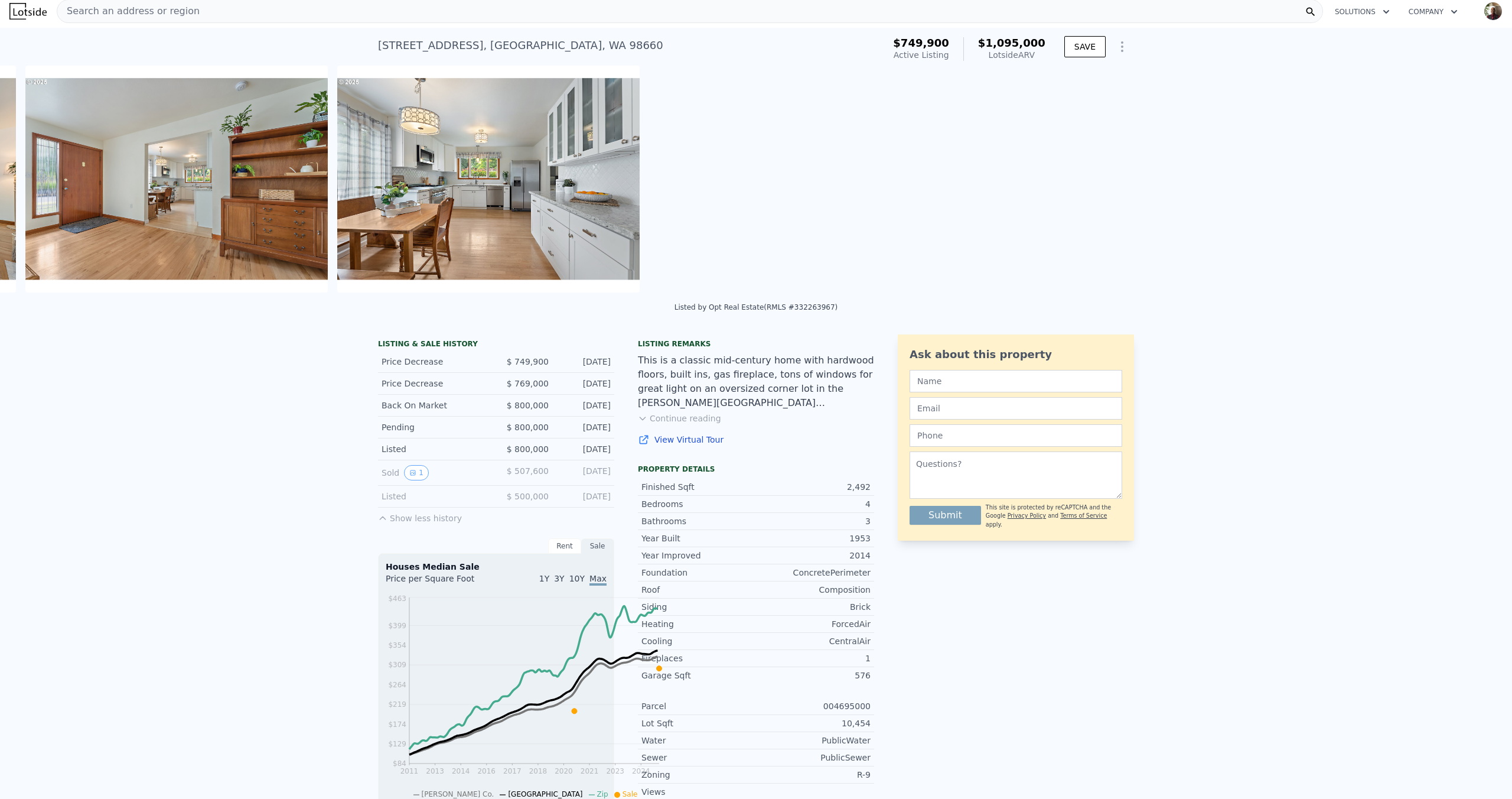
click at [1461, 232] on div "• + − • + − STREET VIEW Loading... SATELLITE VIEW" at bounding box center [756, 181] width 1512 height 231
click at [1469, 193] on icon at bounding box center [1481, 181] width 24 height 24
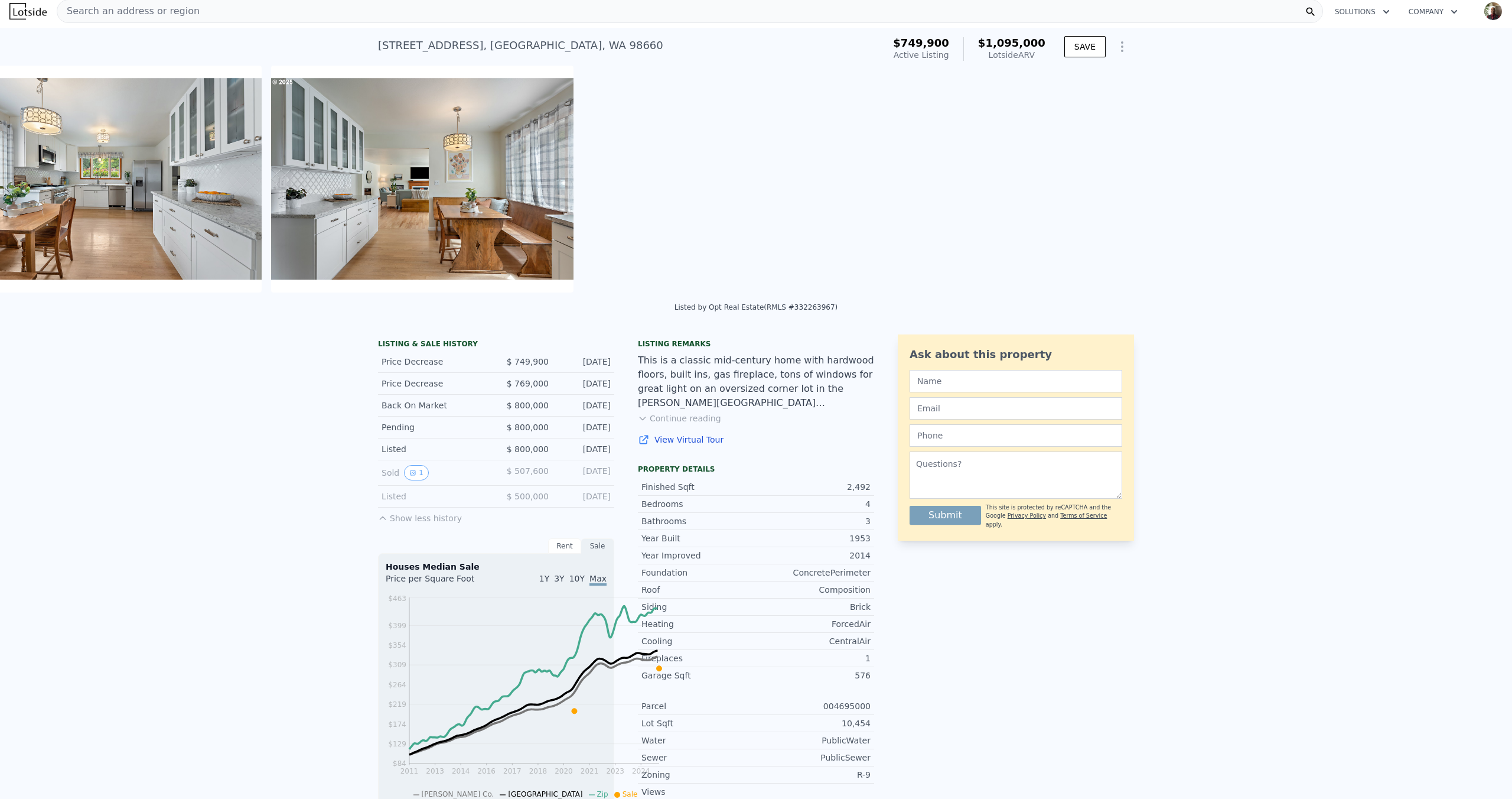
scroll to position [0, 3405]
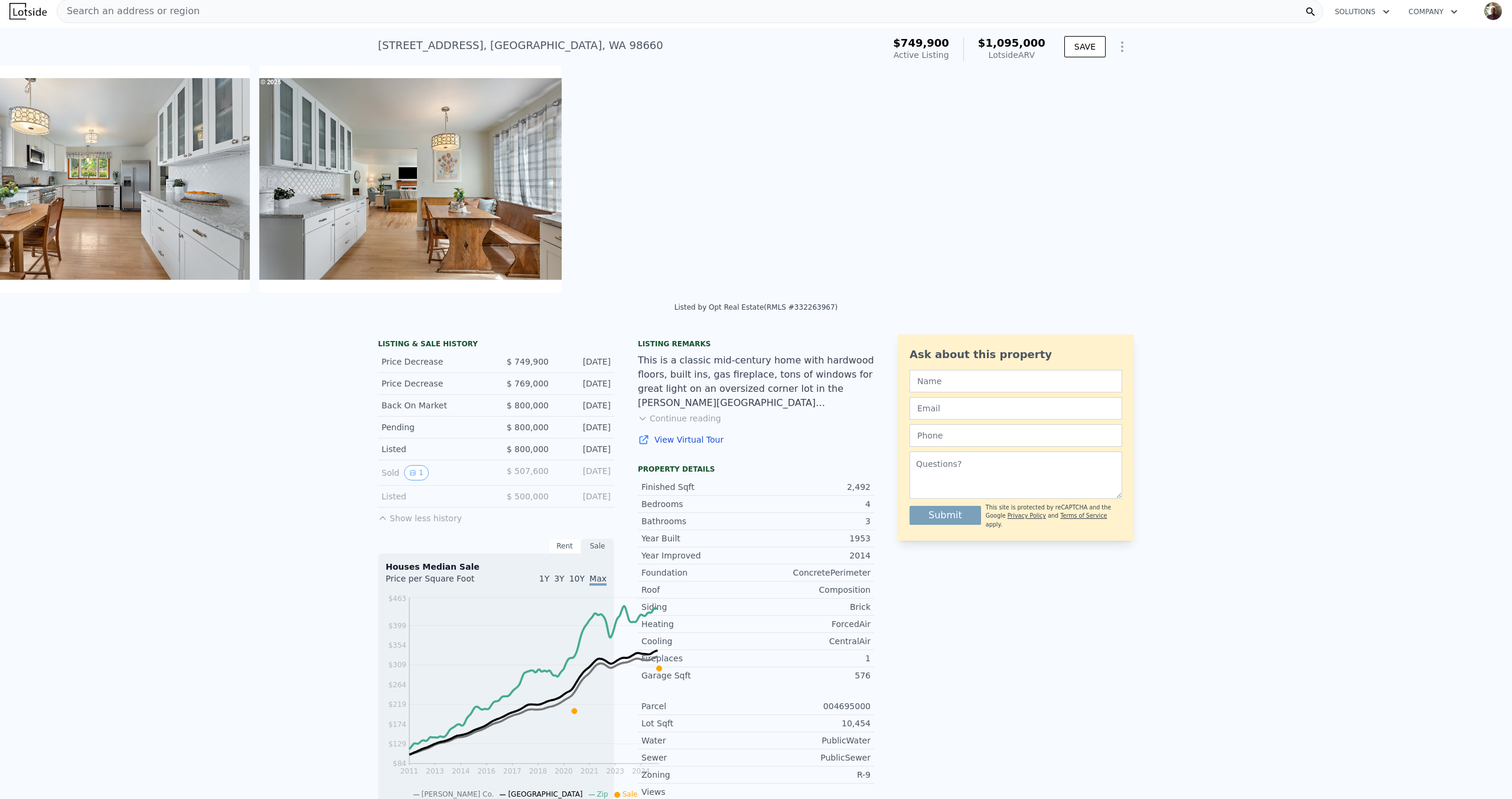
click at [562, 232] on img at bounding box center [410, 179] width 302 height 227
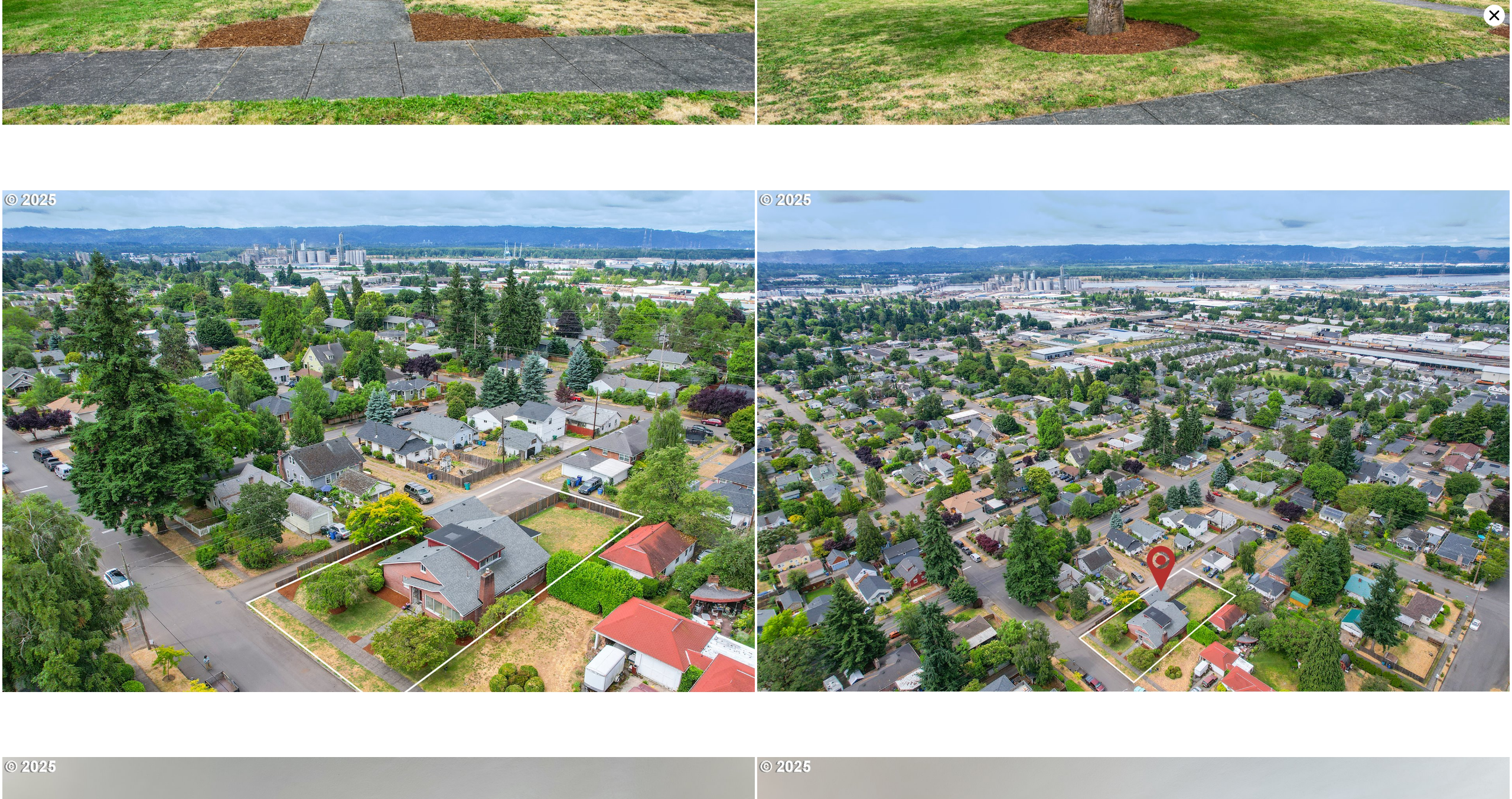
scroll to position [0, 0]
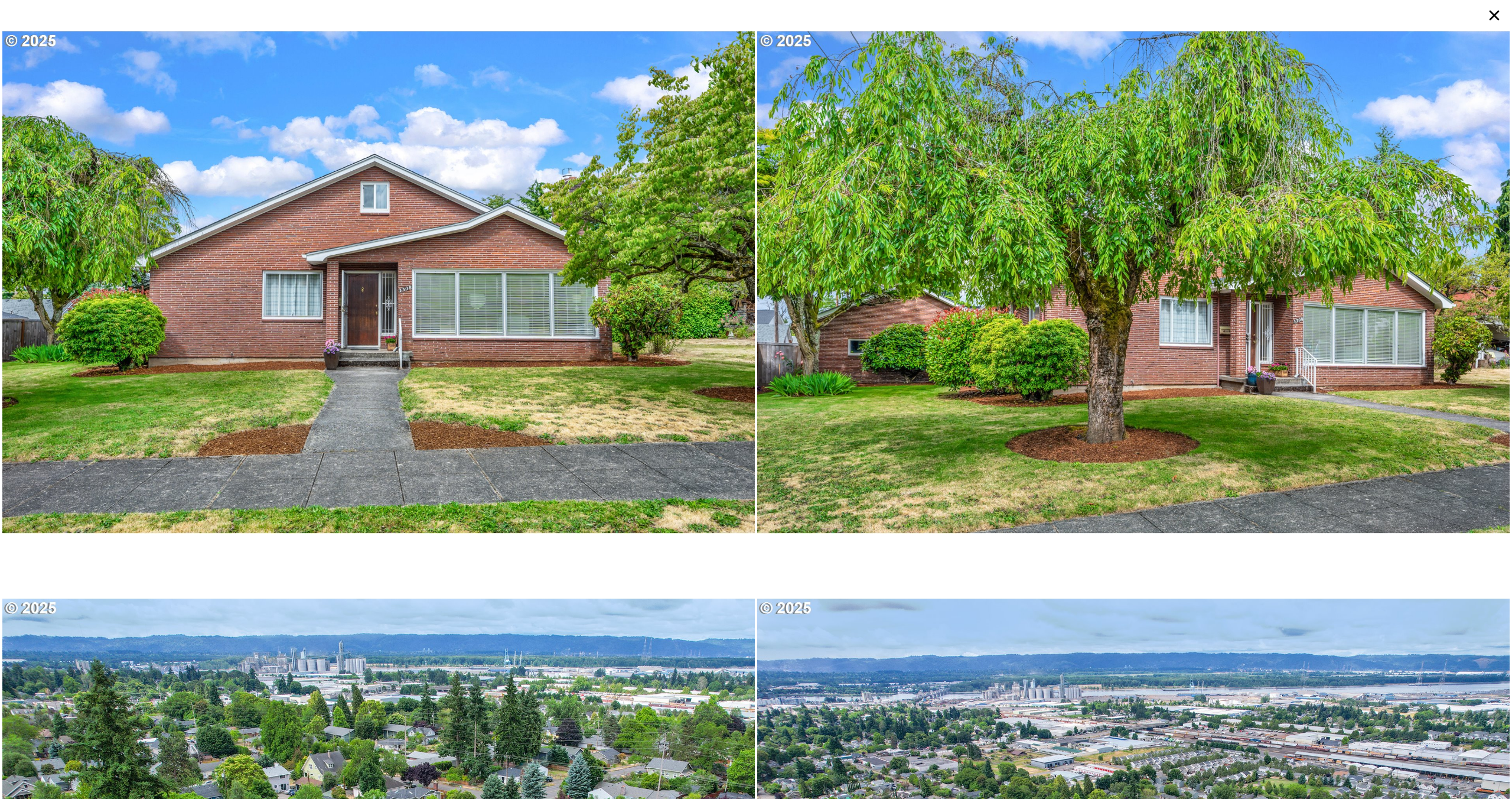
click at [1486, 16] on icon at bounding box center [1494, 15] width 21 height 21
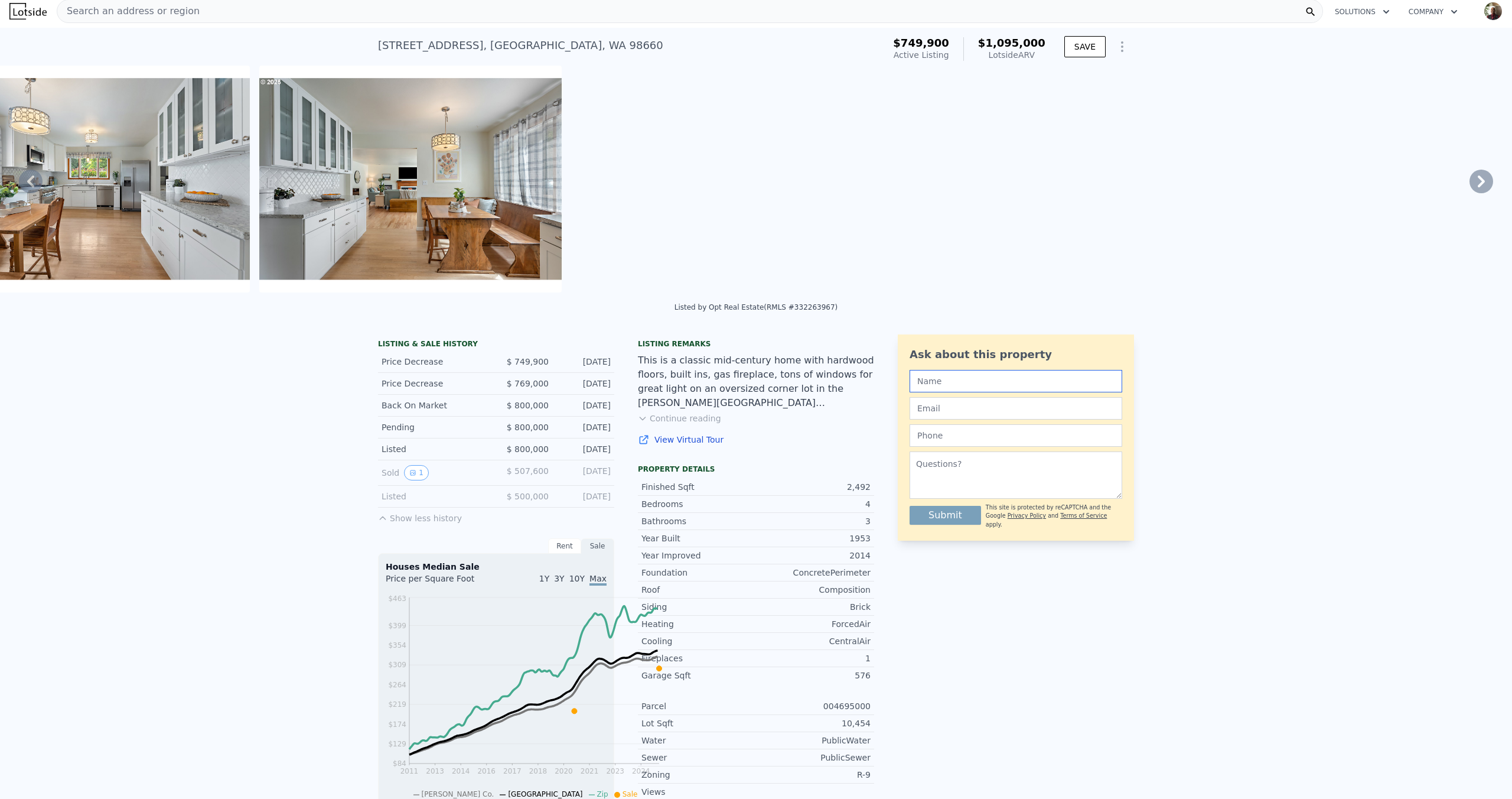
click at [970, 392] on input "text" at bounding box center [1016, 381] width 213 height 22
click at [958, 392] on input "[PERSON_NAME]" at bounding box center [1016, 381] width 213 height 22
click at [1023, 392] on input "[PERSON_NAME]" at bounding box center [1016, 381] width 213 height 22
type input "[PERSON_NAME] [PERSON_NAME]"
click at [979, 419] on input "email" at bounding box center [1016, 408] width 213 height 22
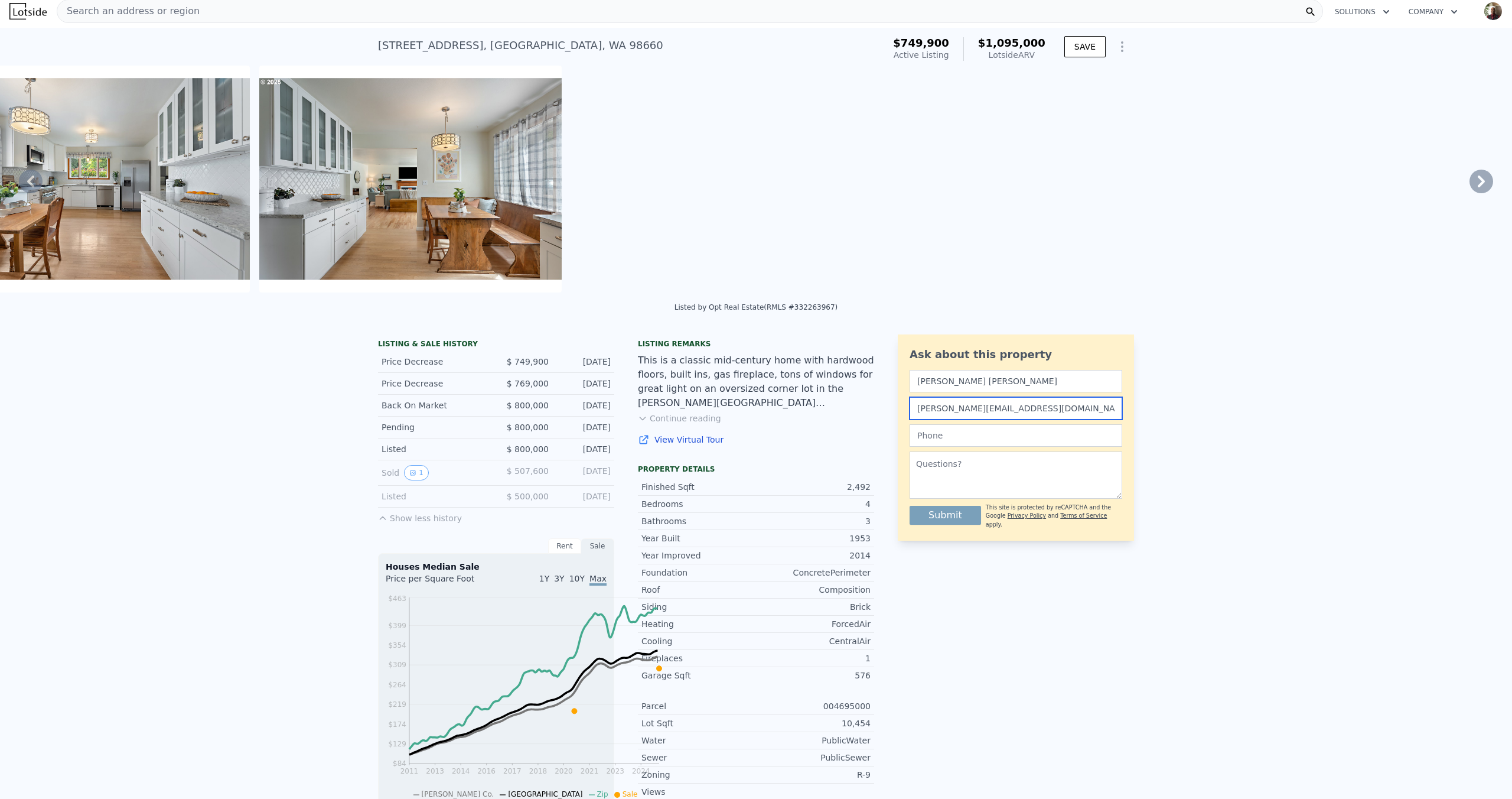
type input "[PERSON_NAME][EMAIL_ADDRESS][DOMAIN_NAME]"
click at [1000, 447] on input "text" at bounding box center [1016, 436] width 213 height 22
type input "2532131766"
click at [971, 499] on textarea at bounding box center [1016, 475] width 213 height 47
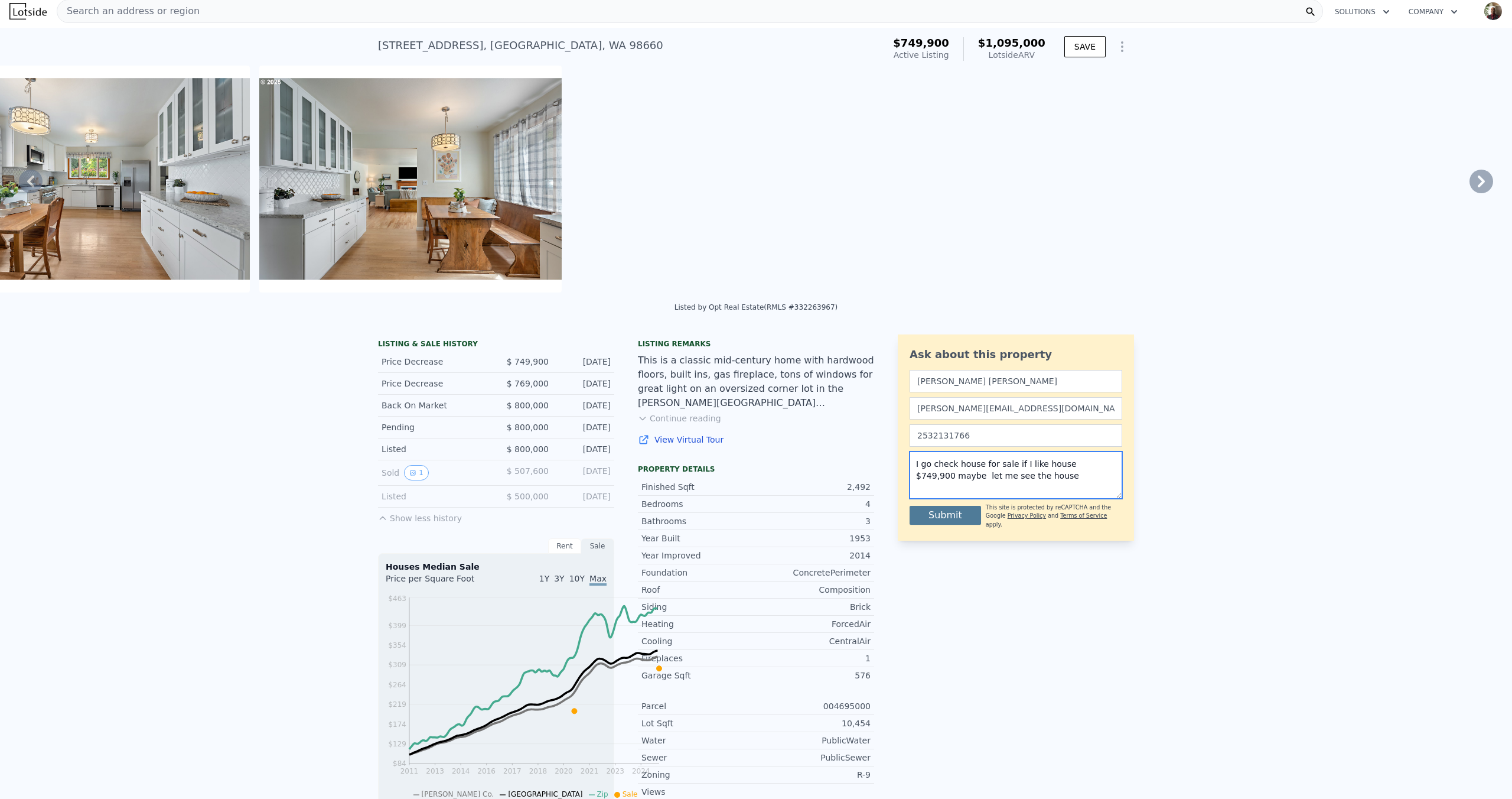
type textarea "I go check house for sale if I like house $749,900 maybe let me see the house"
click at [981, 525] on button "Submit" at bounding box center [945, 515] width 72 height 19
